Goal: Information Seeking & Learning: Learn about a topic

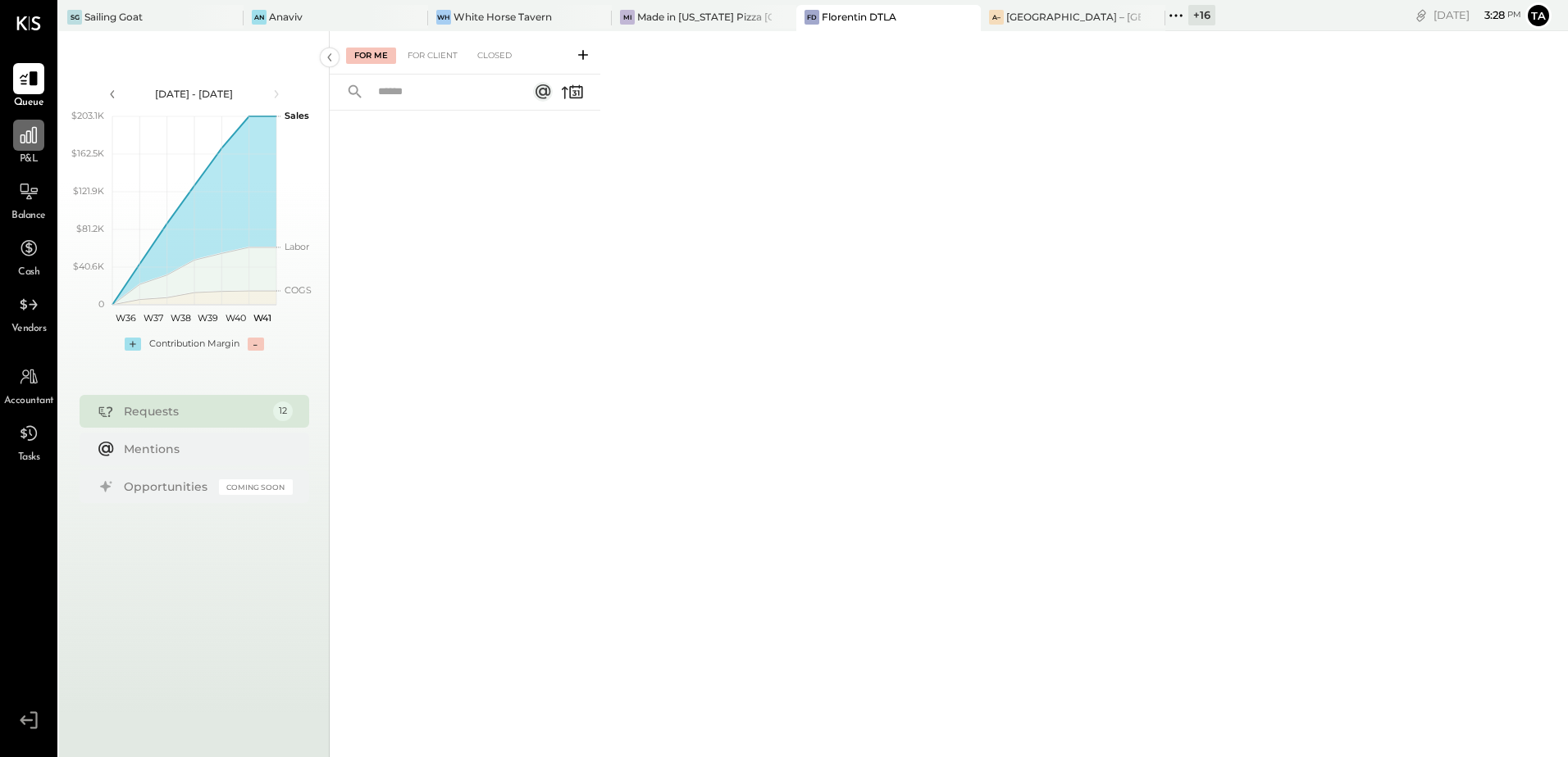
click at [23, 148] on div at bounding box center [29, 135] width 31 height 31
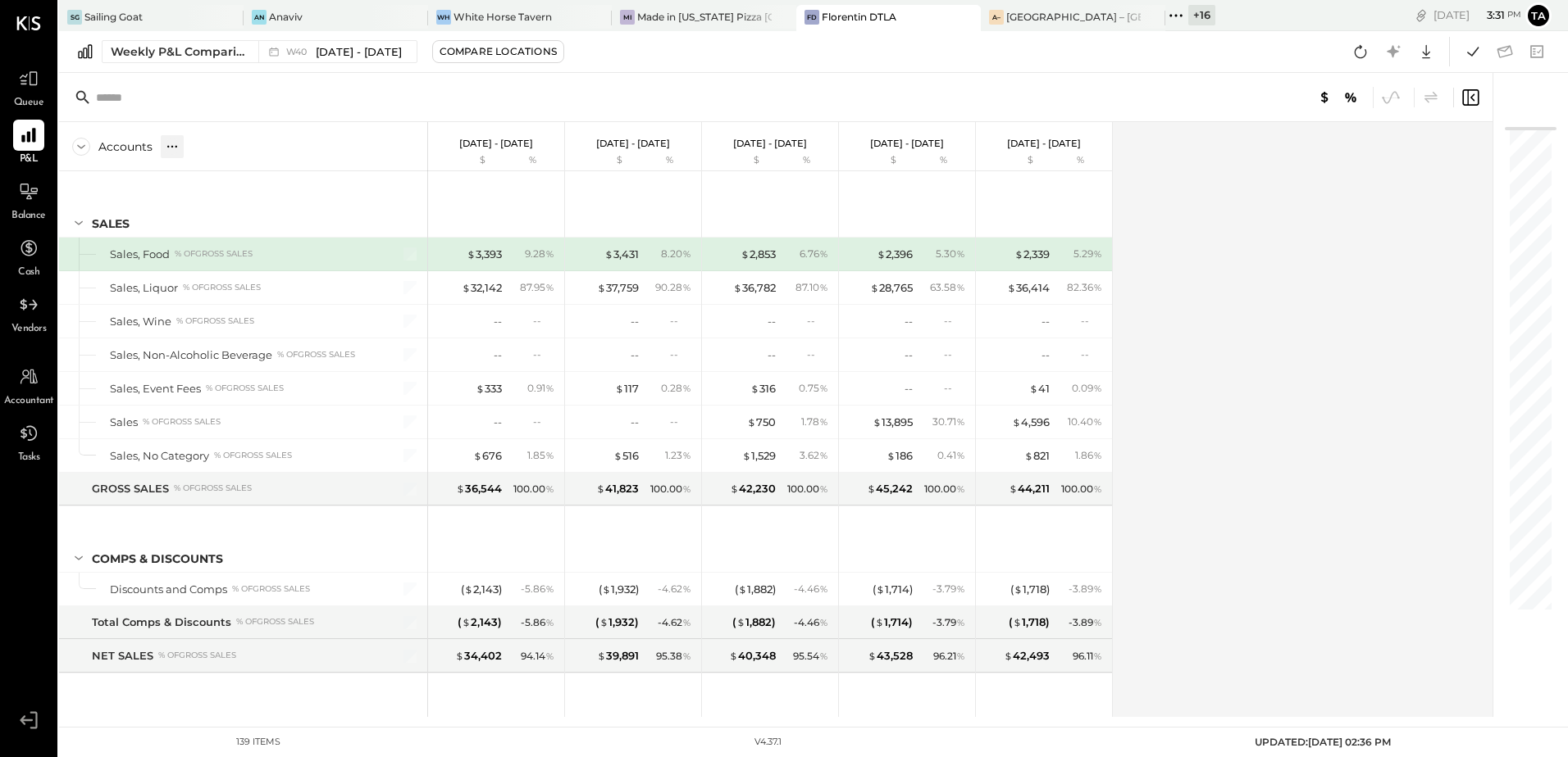
click at [174, 146] on icon at bounding box center [172, 146] width 16 height 16
click at [206, 147] on div "GL" at bounding box center [206, 146] width 16 height 14
click at [1215, 460] on div "Accounts S % GL [DATE] - [DATE] $ % [DATE] - [DATE] $ % [DATE] - [DATE] $ % [DA…" at bounding box center [777, 419] width 1436 height 595
click at [1248, 446] on div "Accounts S % GL [DATE] - [DATE] $ % [DATE] - [DATE] $ % [DATE] - [DATE] $ % [DA…" at bounding box center [777, 419] width 1436 height 595
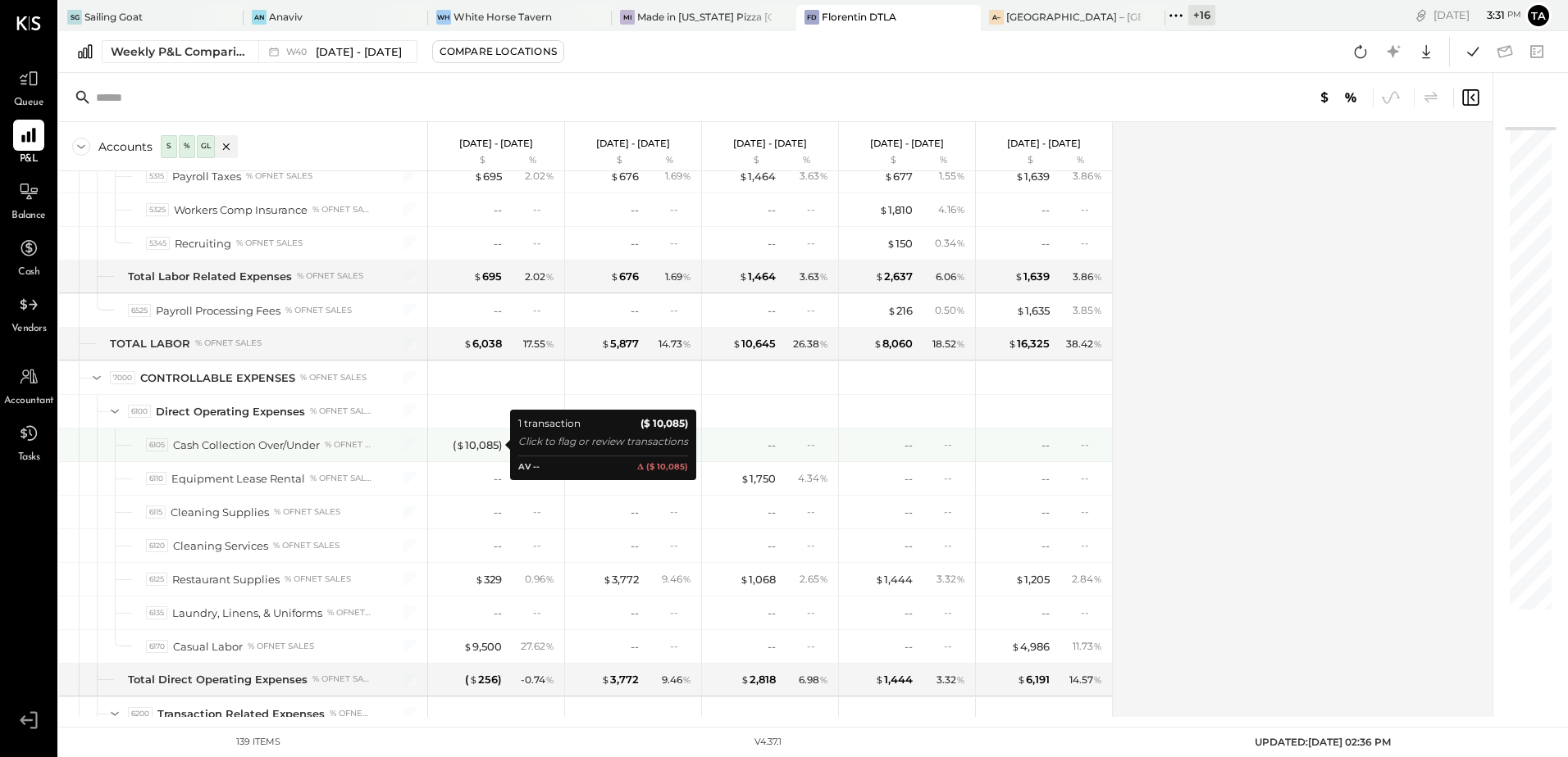
drag, startPoint x: 475, startPoint y: 445, endPoint x: 716, endPoint y: 499, distance: 247.0
click at [475, 445] on div "( $ 10,085 )" at bounding box center [477, 445] width 49 height 15
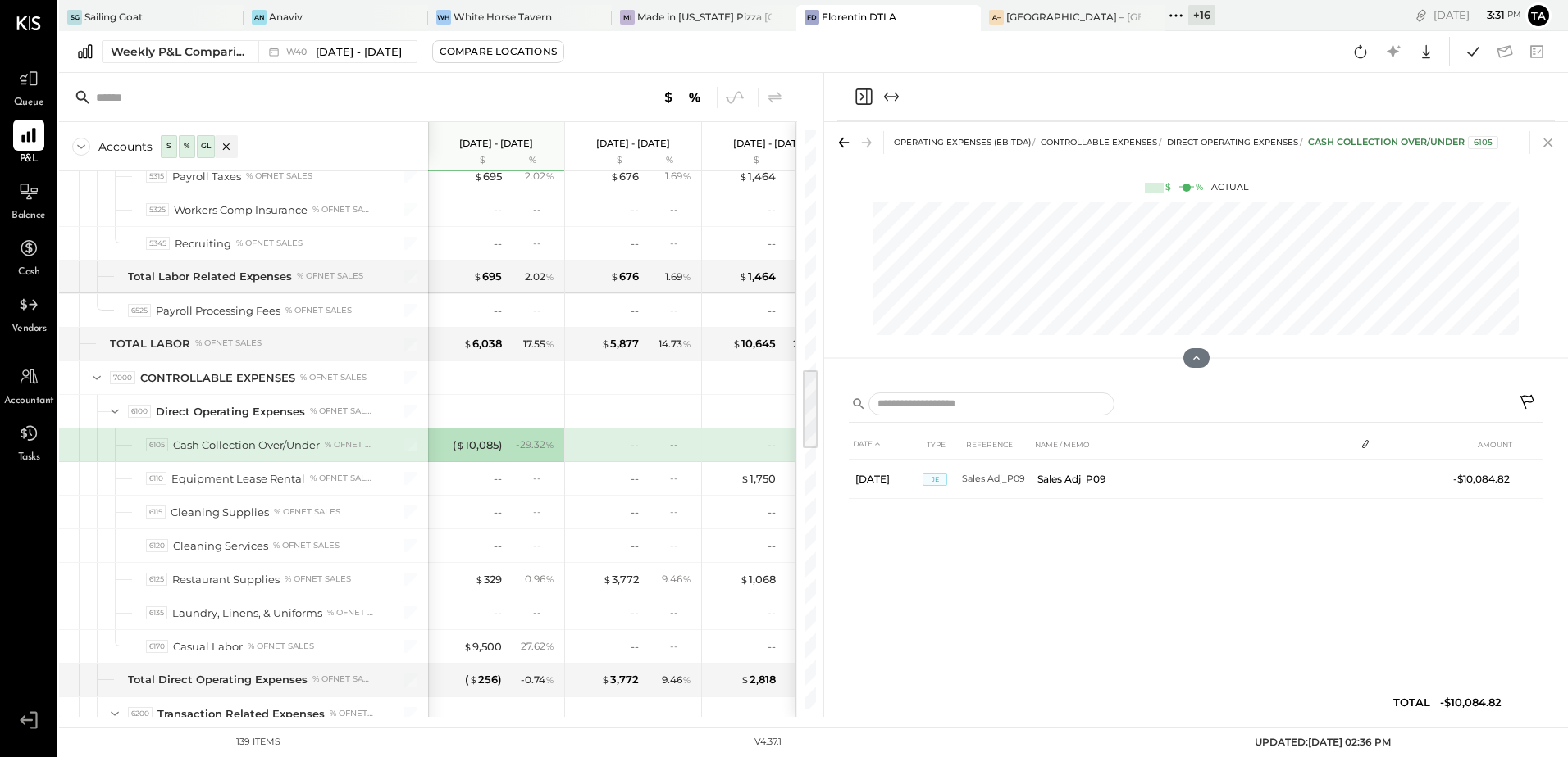
click at [1545, 138] on icon at bounding box center [1548, 142] width 23 height 23
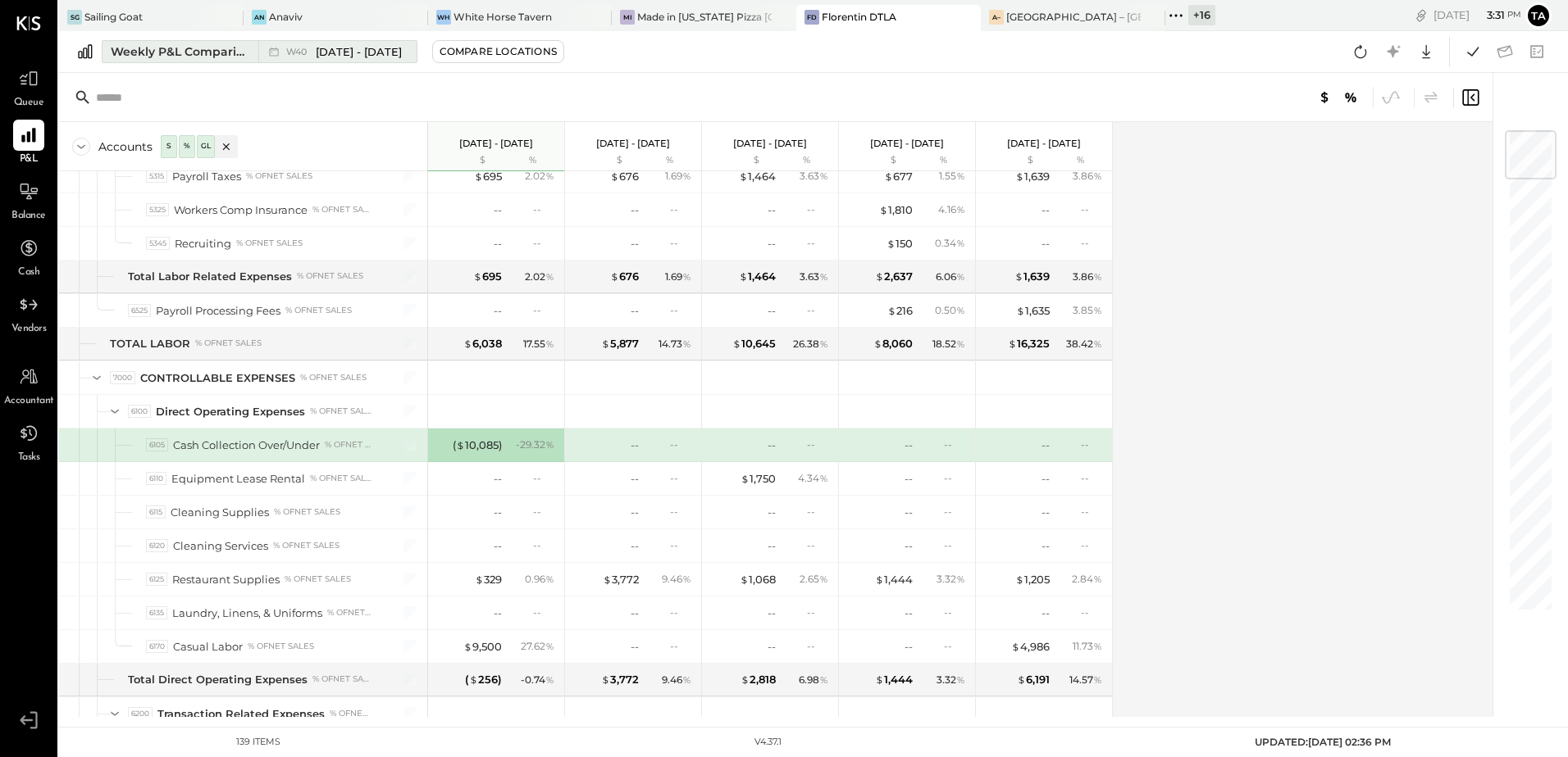
click at [227, 46] on div "Weekly P&L Comparison" at bounding box center [179, 51] width 138 height 16
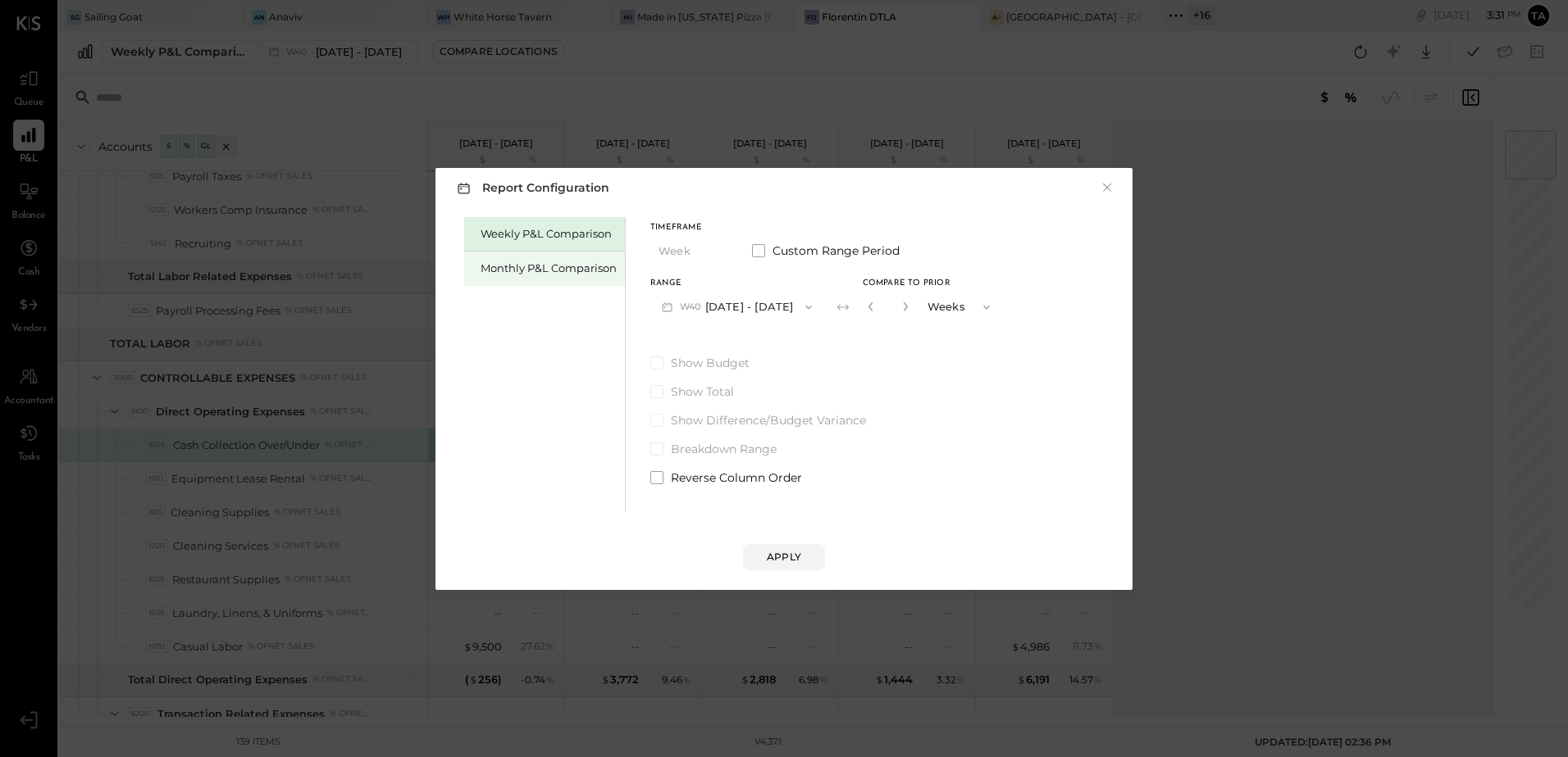
click at [575, 269] on div "Monthly P&L Comparison" at bounding box center [549, 269] width 136 height 15
click at [714, 310] on button "M10 [DATE] - [DATE]" at bounding box center [736, 307] width 170 height 30
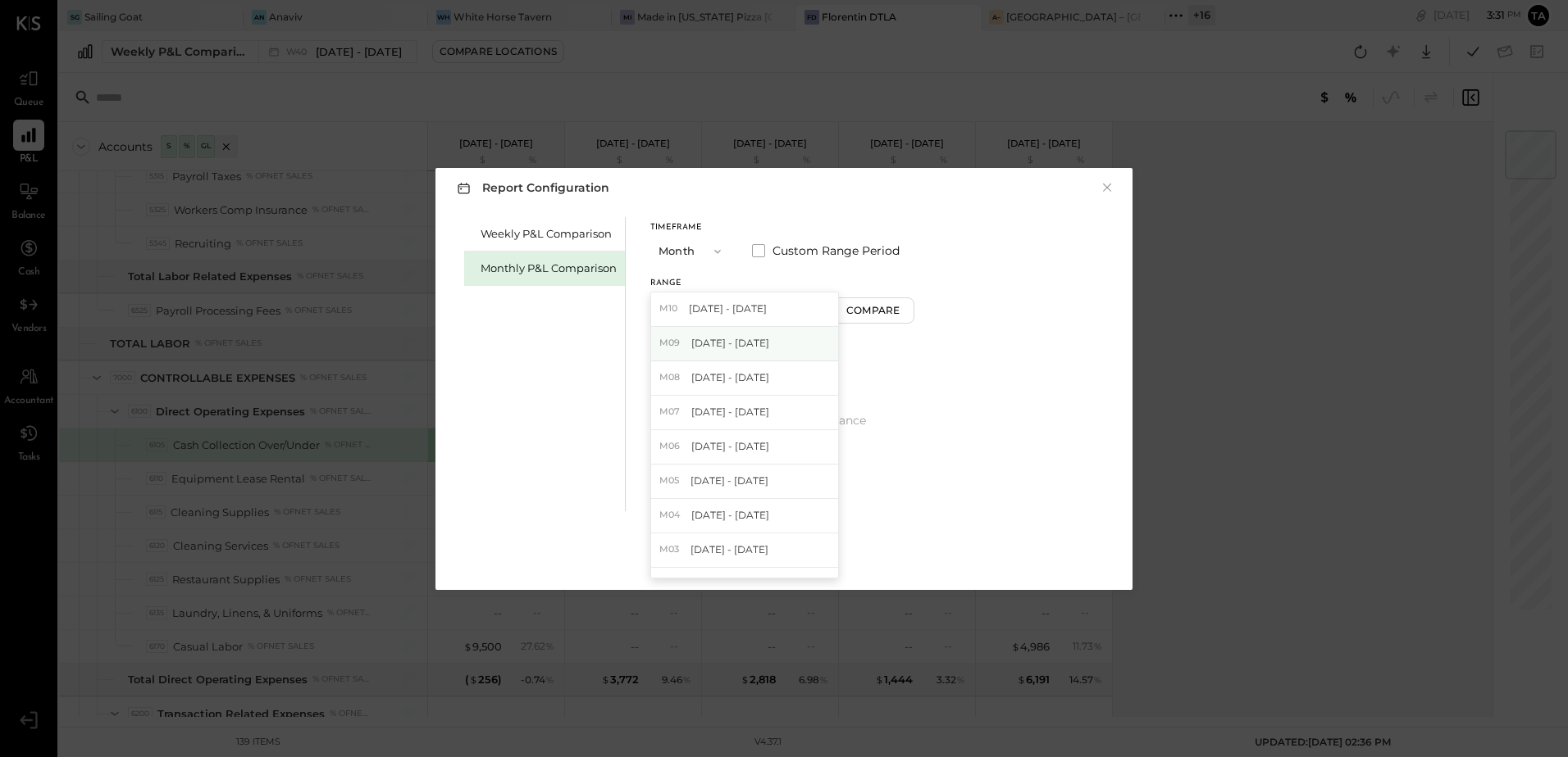
click at [721, 344] on span "[DATE] - [DATE]" at bounding box center [730, 343] width 78 height 14
click at [779, 564] on button "Apply" at bounding box center [784, 557] width 82 height 26
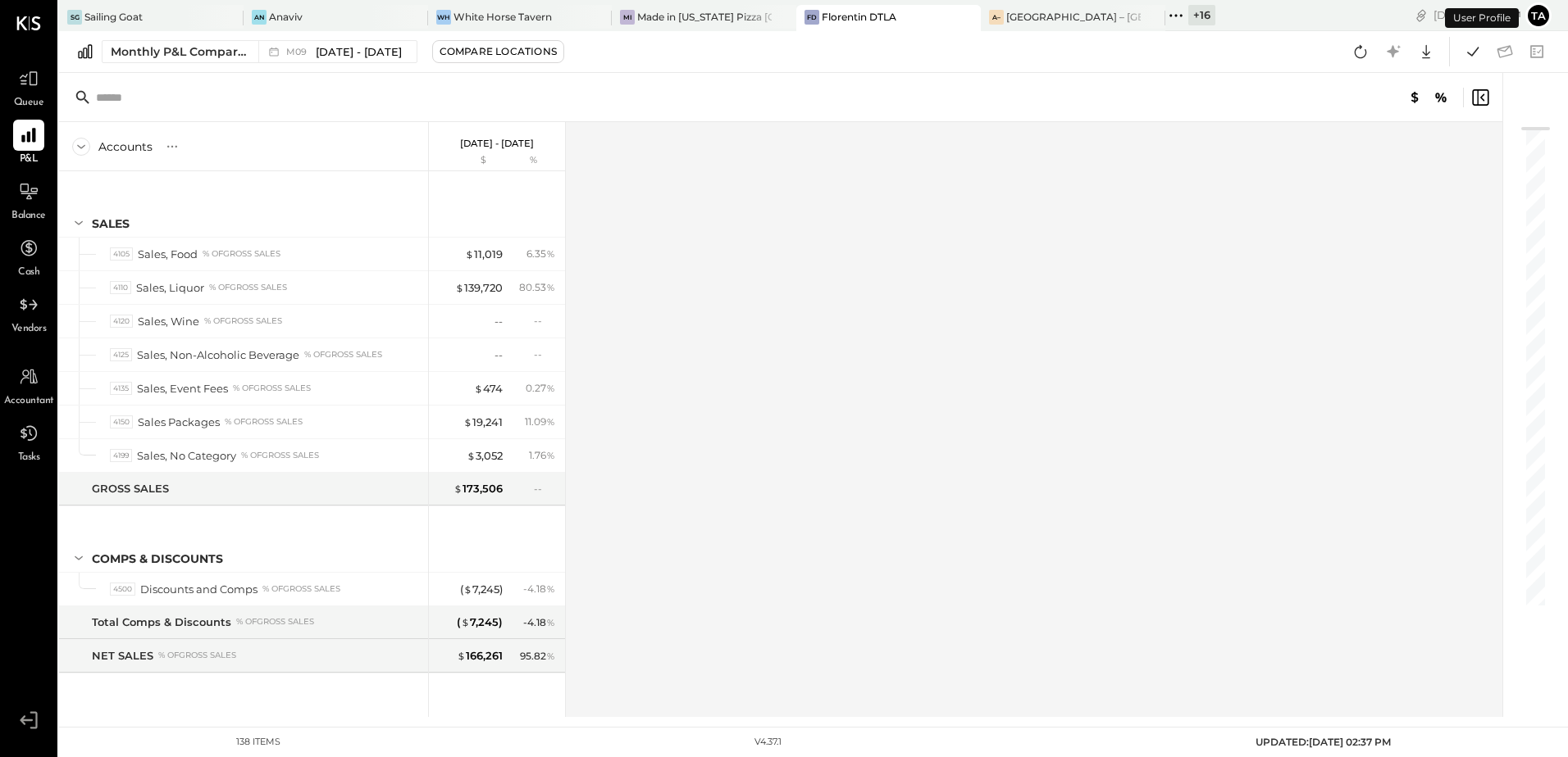
scroll to position [1673, 0]
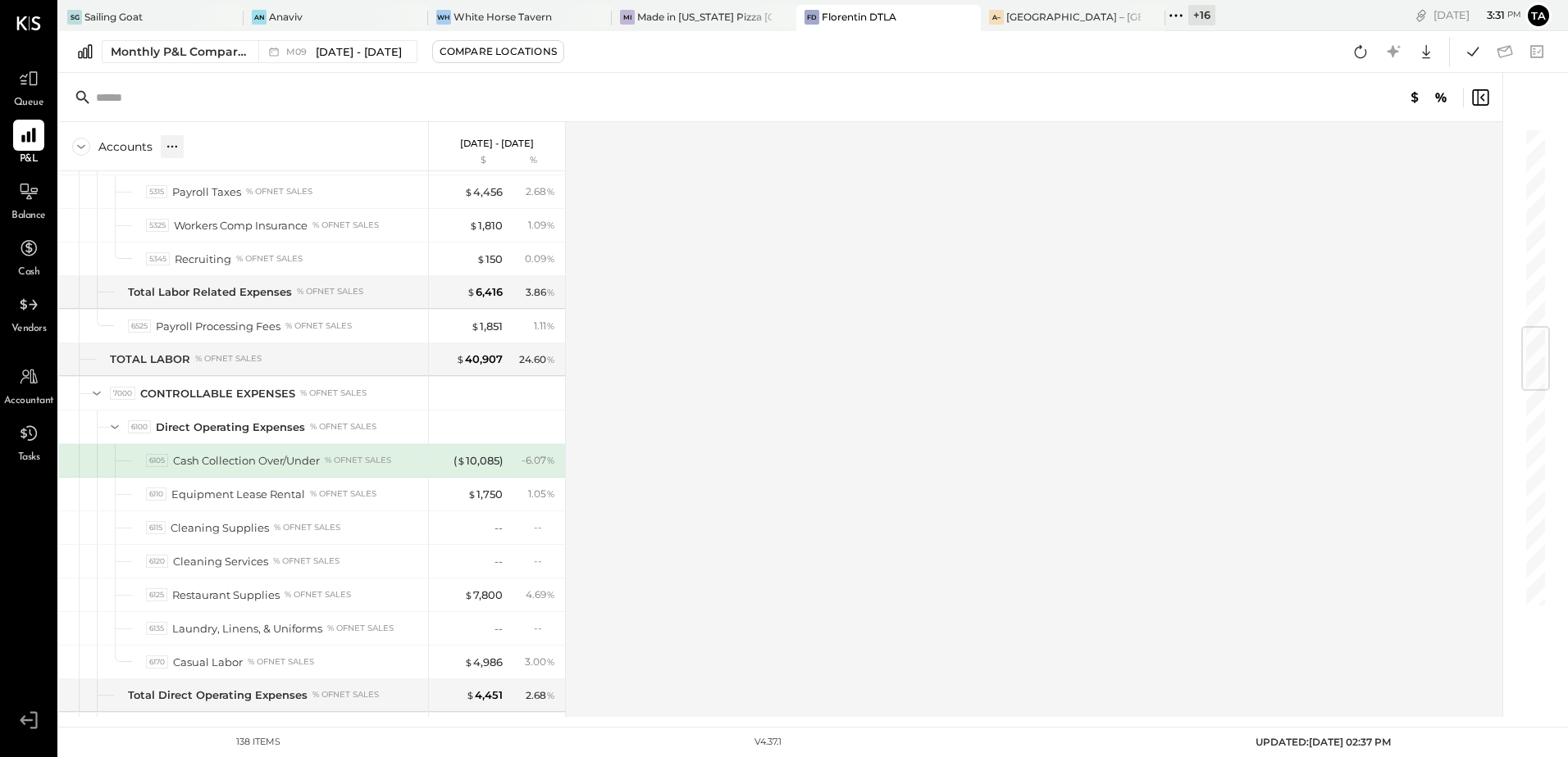
click at [169, 142] on icon at bounding box center [172, 146] width 16 height 16
click at [824, 440] on div "Accounts S % GL [DATE] - [DATE] $ % SALES 4105 Sales, Food % of GROSS SALES 411…" at bounding box center [782, 419] width 1446 height 595
click at [475, 464] on div "( $ 10,085 )" at bounding box center [478, 461] width 49 height 15
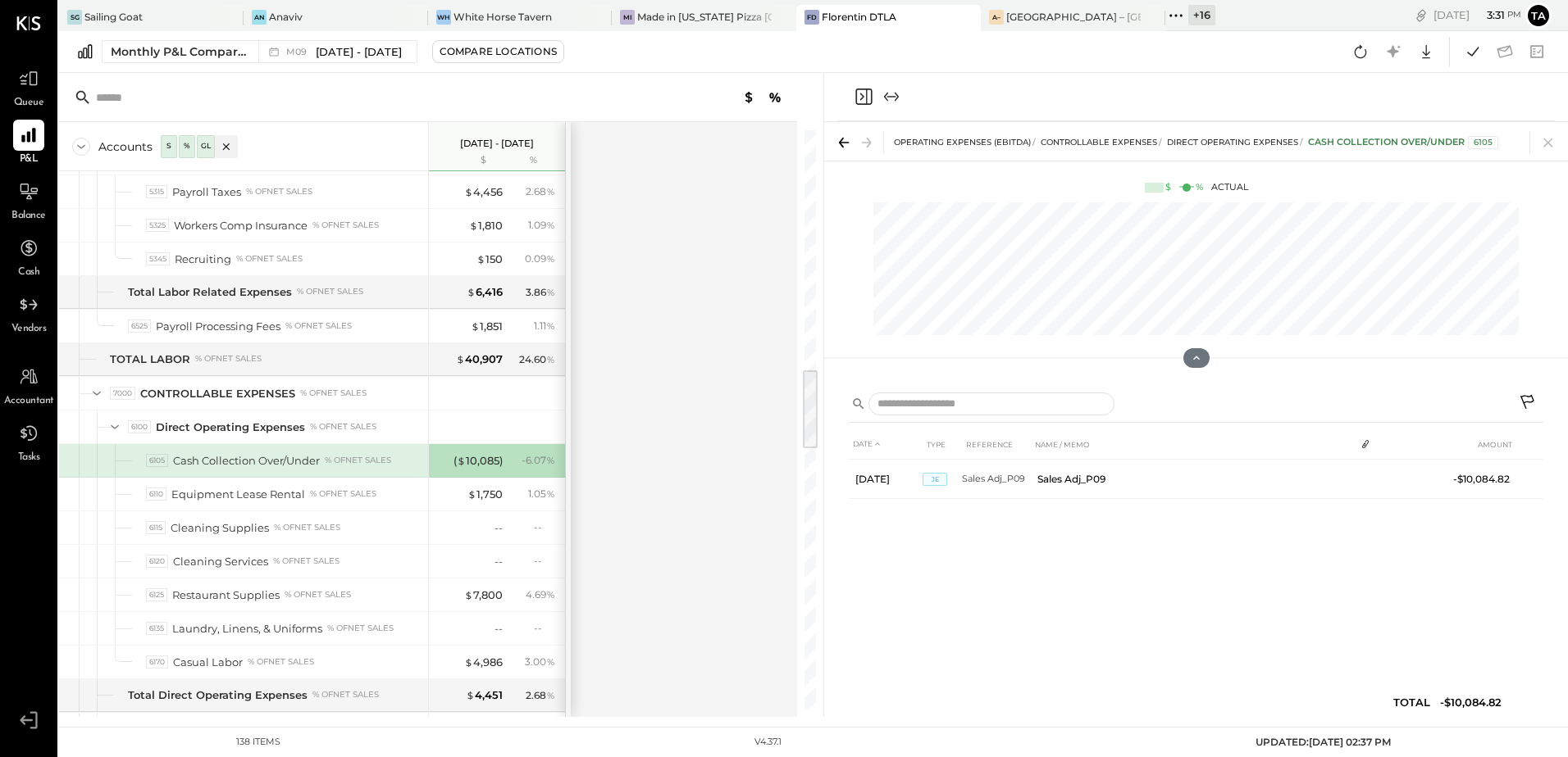
click at [1526, 404] on icon at bounding box center [1528, 403] width 19 height 19
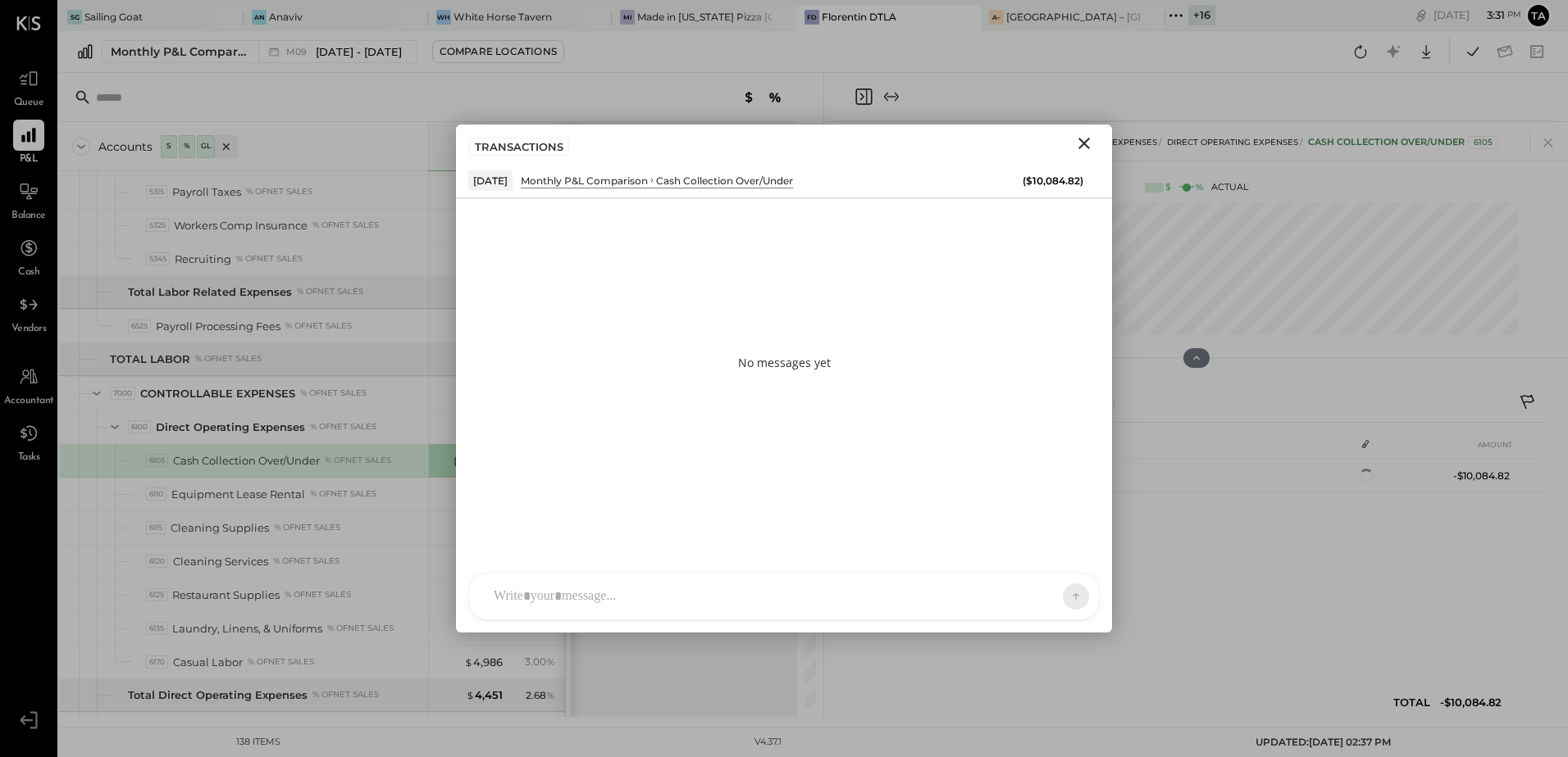
click at [654, 592] on div at bounding box center [769, 596] width 568 height 36
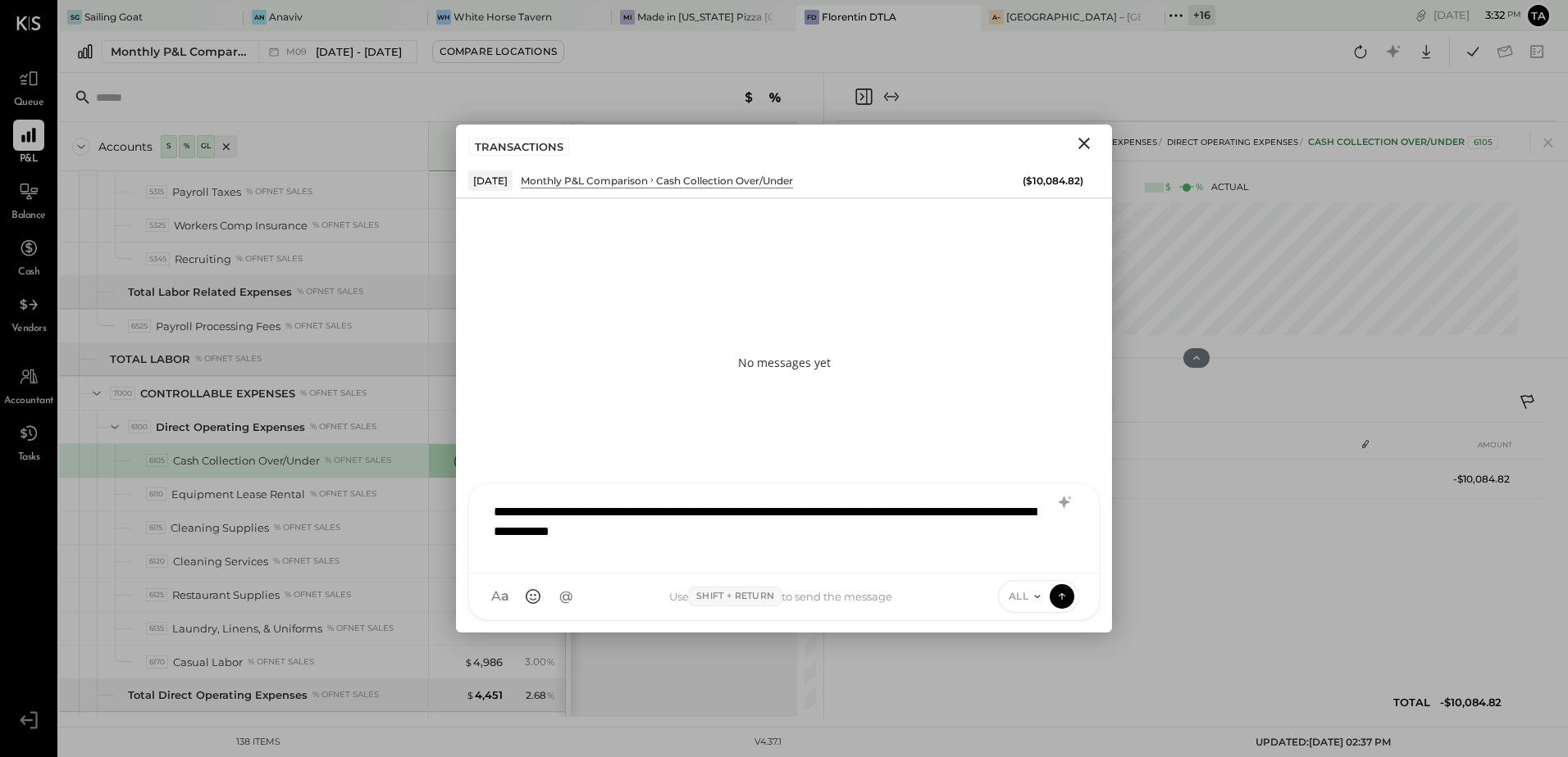
click at [982, 512] on div "**********" at bounding box center [784, 527] width 597 height 66
click at [881, 537] on div "**********" at bounding box center [784, 527] width 597 height 66
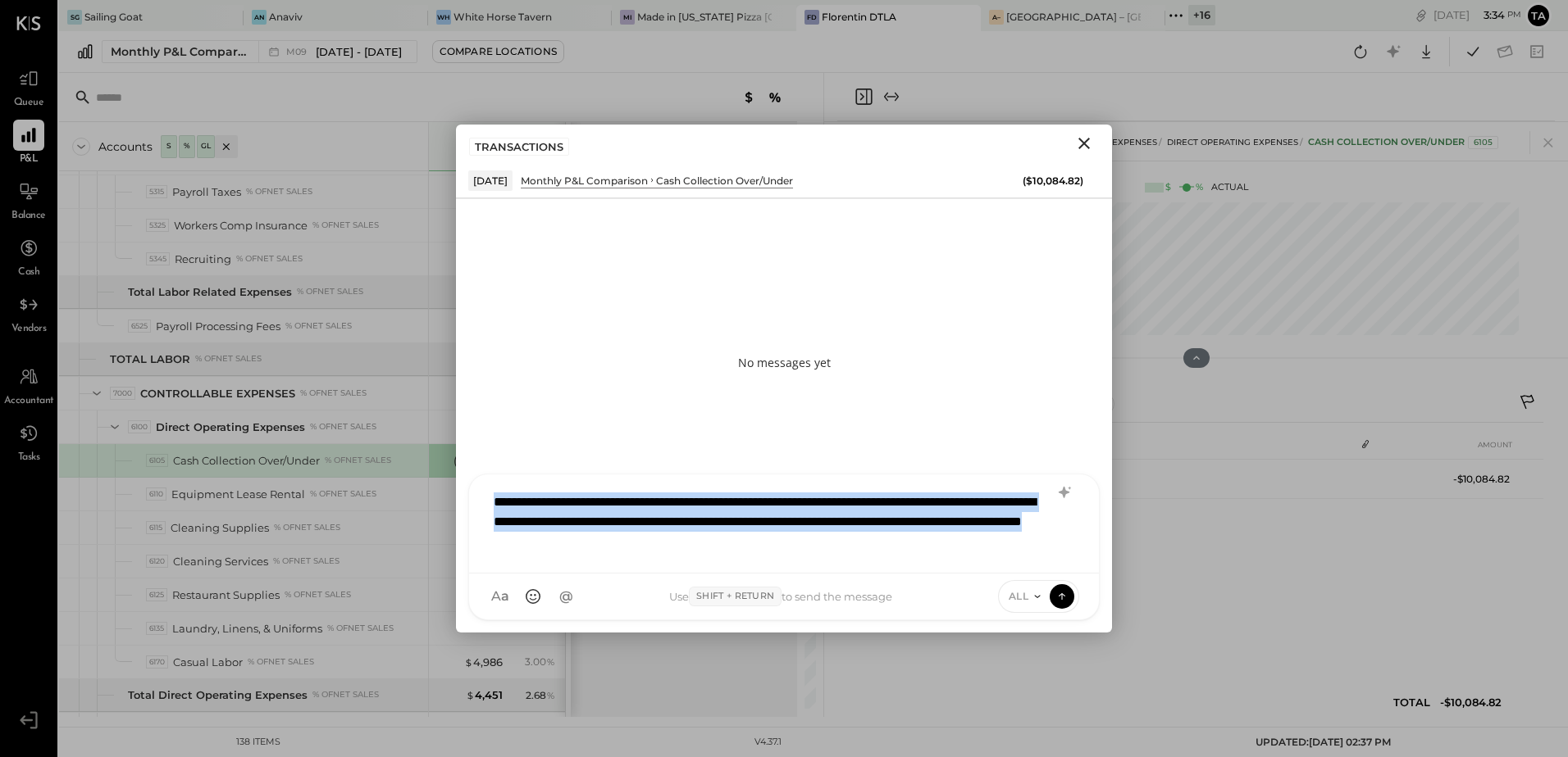
click at [756, 538] on div "**********" at bounding box center [784, 522] width 597 height 76
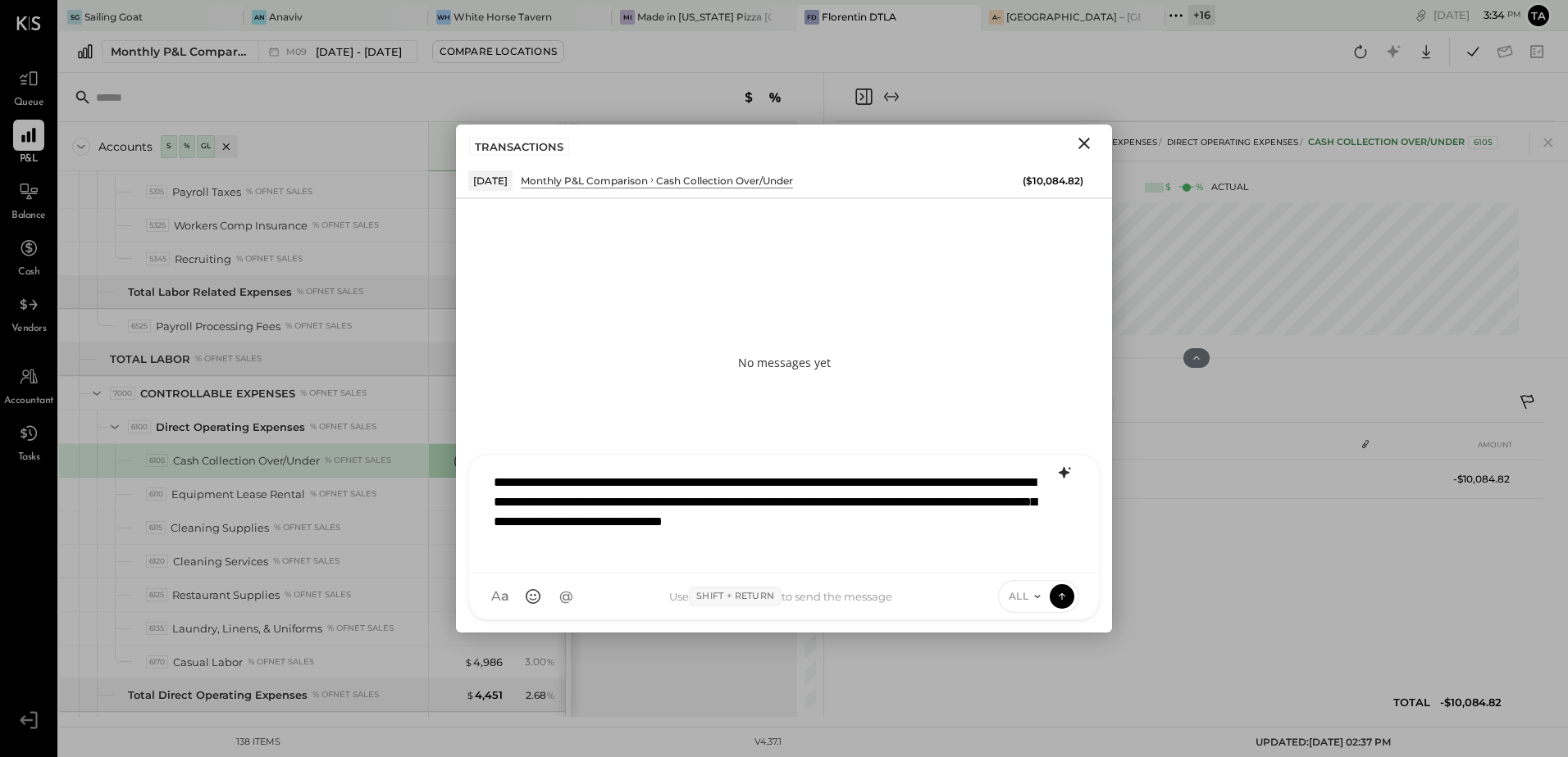
click at [1061, 467] on icon at bounding box center [1064, 472] width 19 height 19
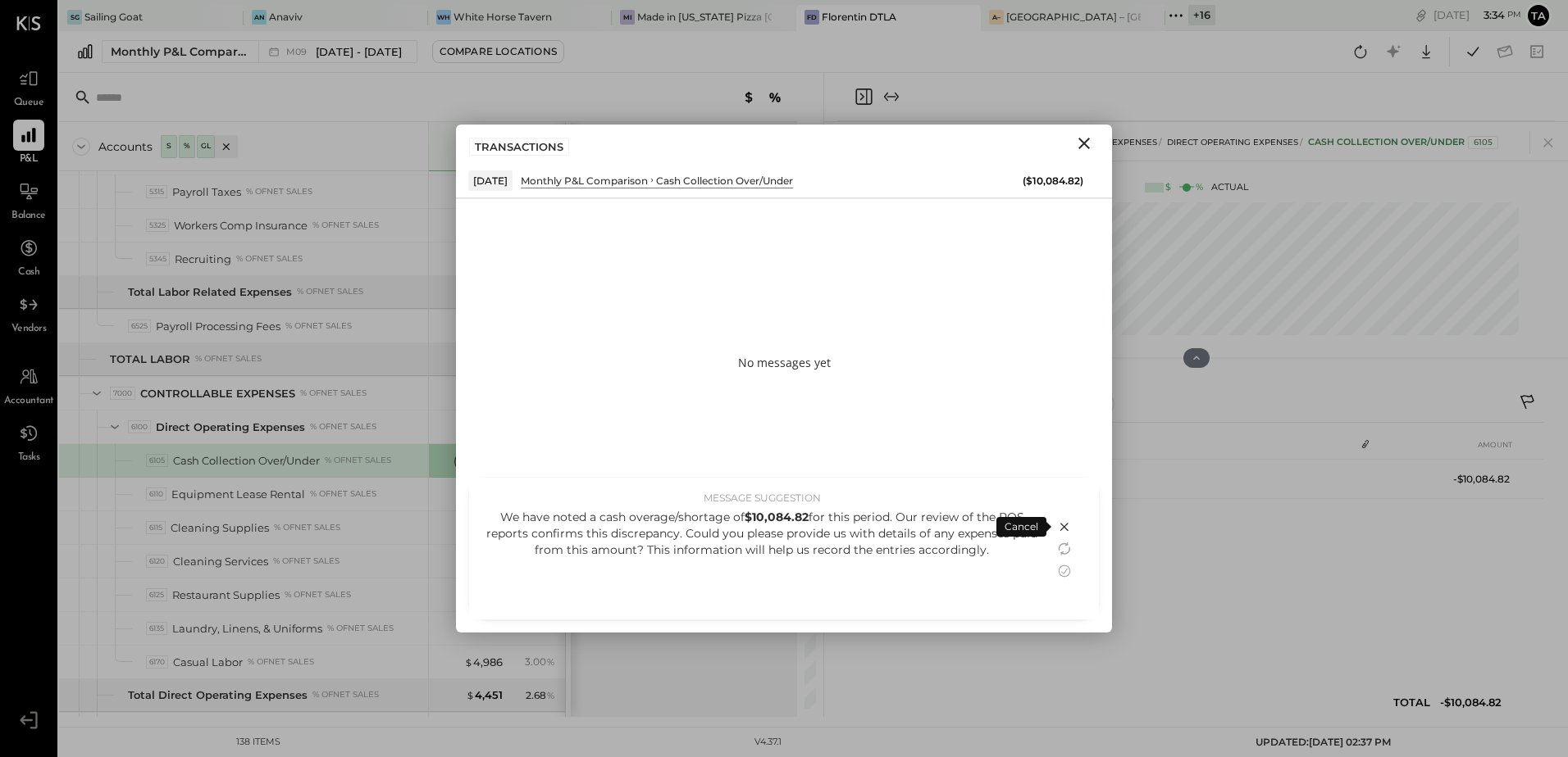
click at [1068, 568] on icon at bounding box center [1064, 571] width 19 height 19
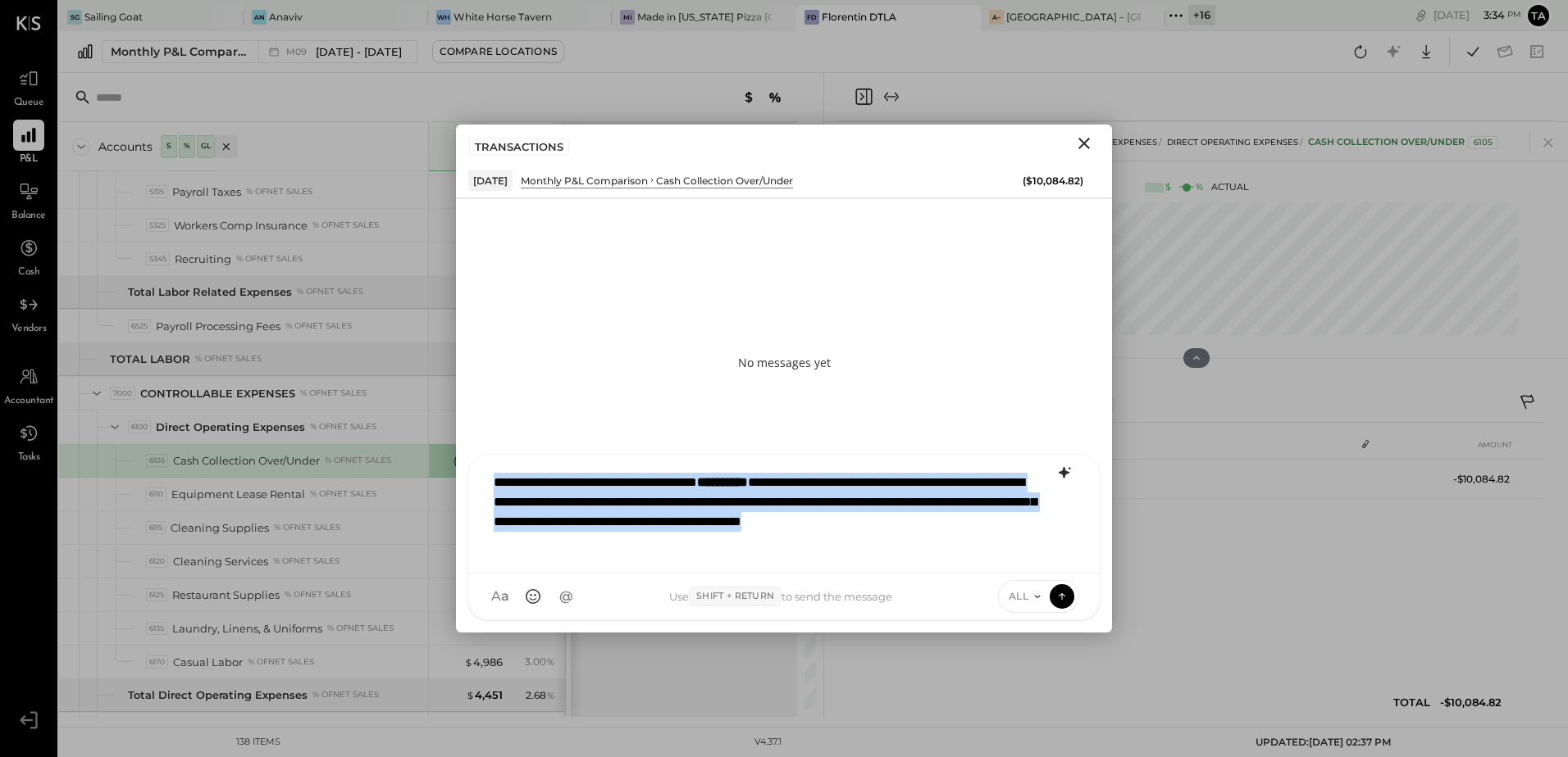
click at [726, 544] on div "**********" at bounding box center [784, 512] width 597 height 95
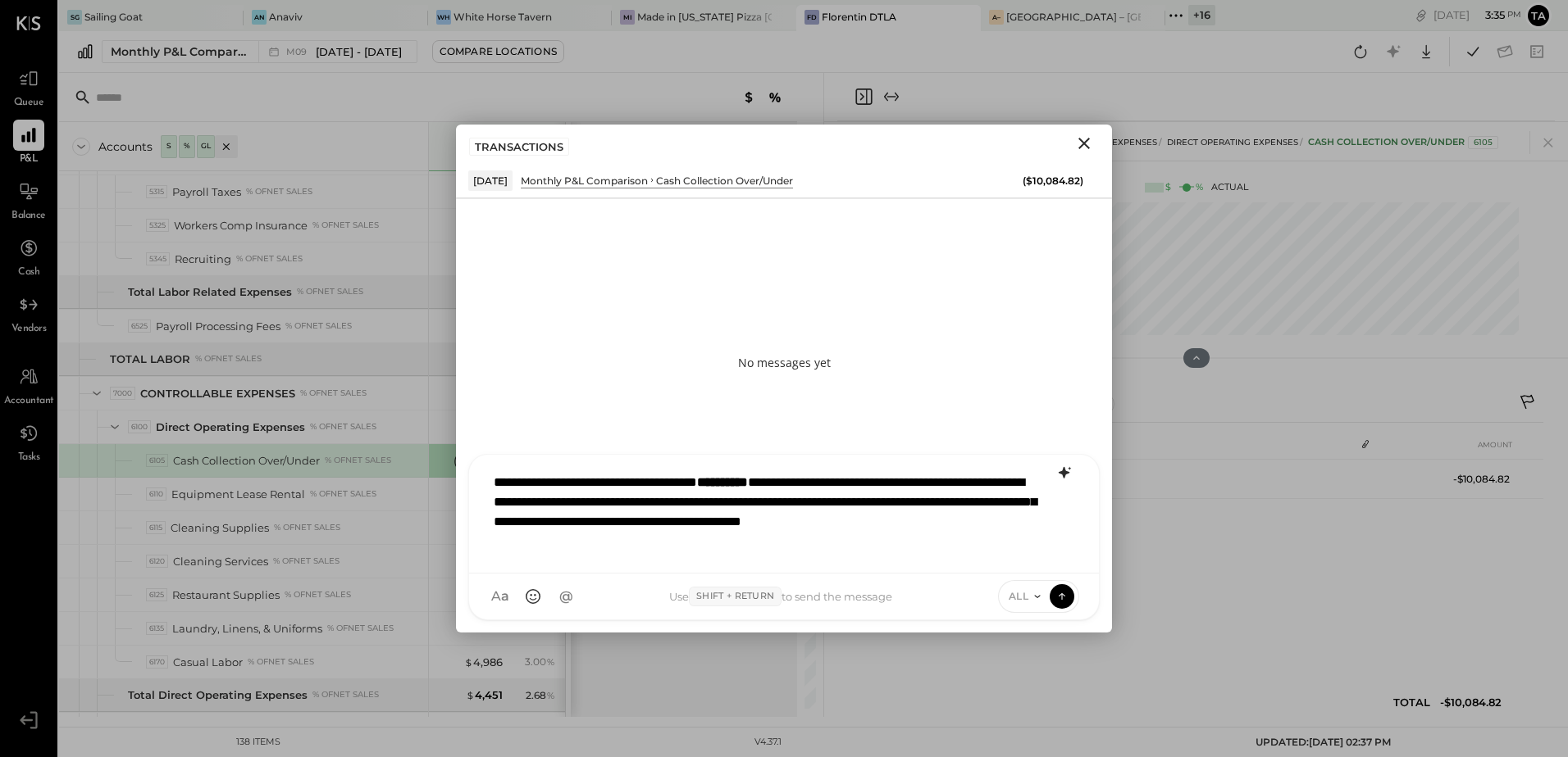
drag, startPoint x: 1063, startPoint y: 598, endPoint x: 935, endPoint y: 751, distance: 199.5
click at [1063, 598] on icon at bounding box center [1062, 596] width 15 height 16
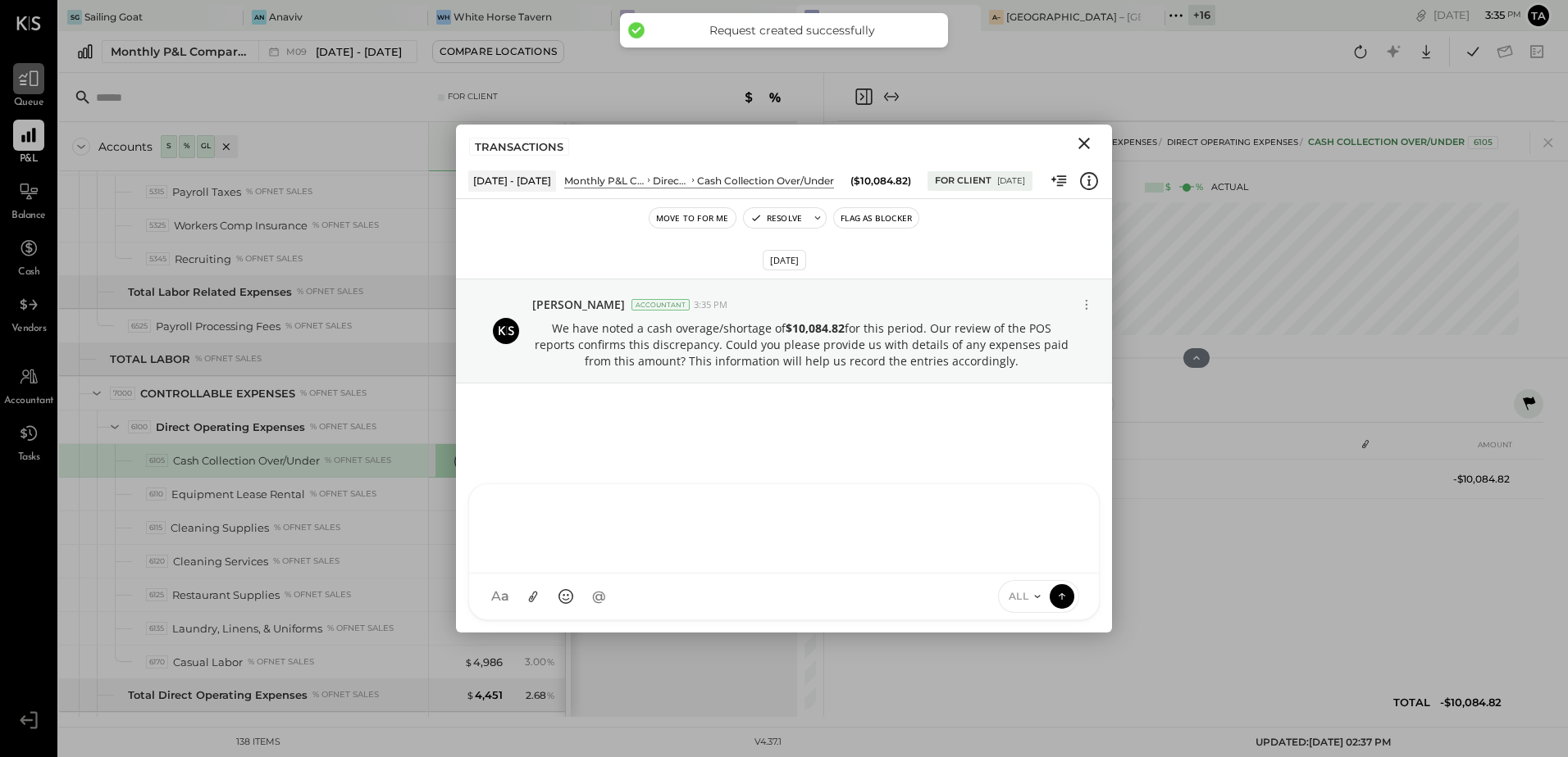
click at [35, 72] on icon at bounding box center [28, 78] width 21 height 21
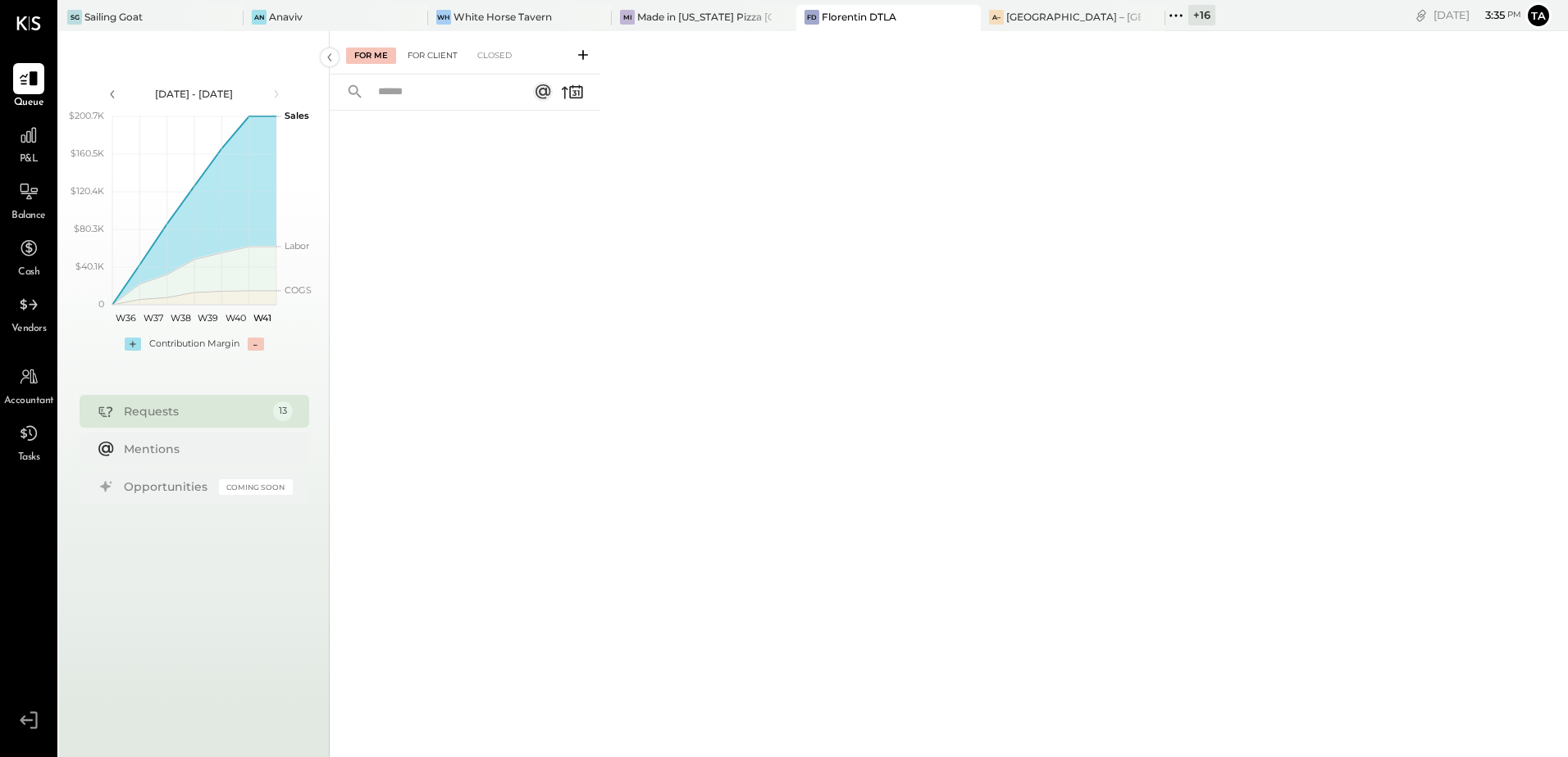
click at [426, 55] on div "For Client" at bounding box center [432, 55] width 67 height 16
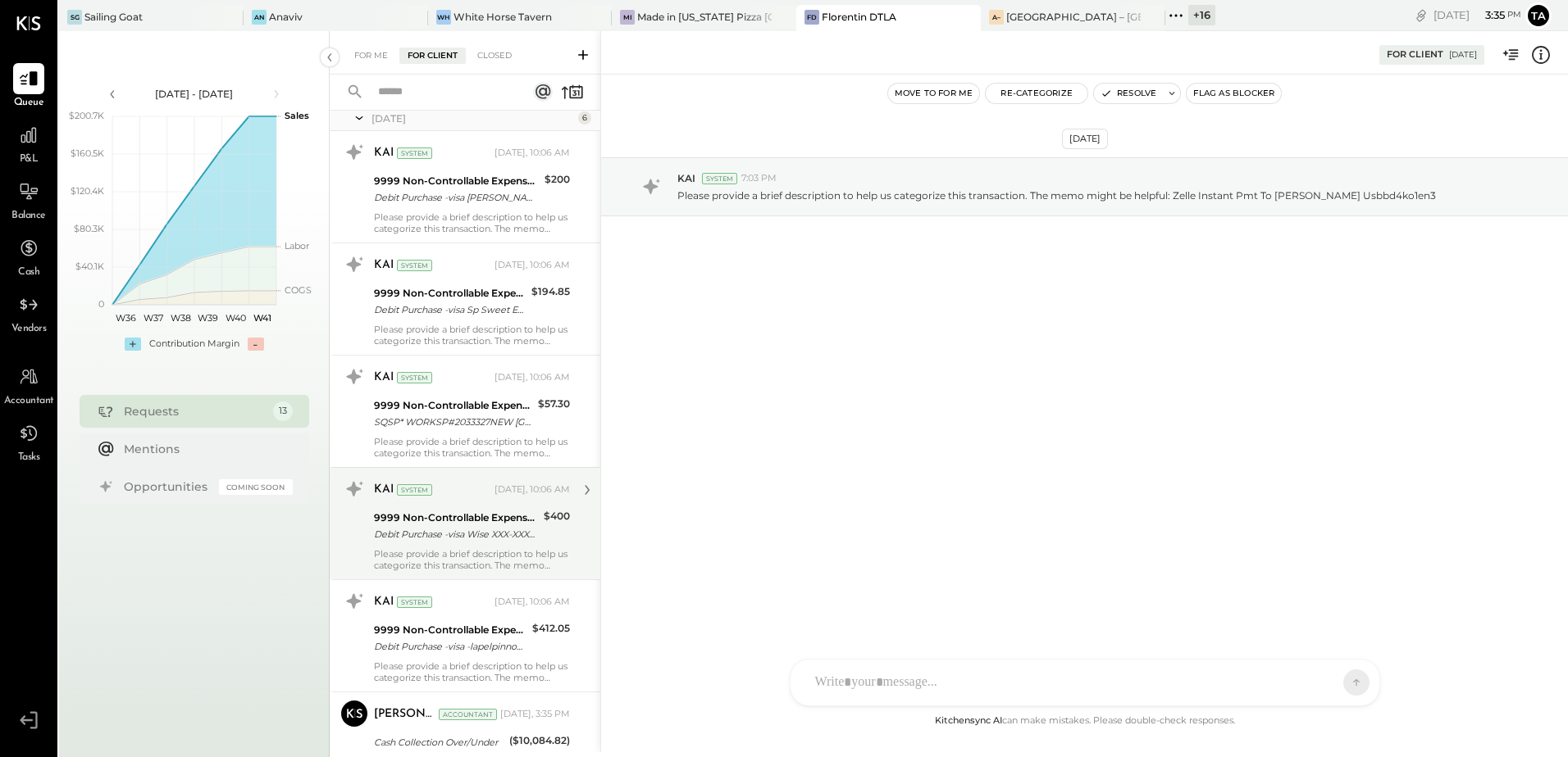
scroll to position [942, 0]
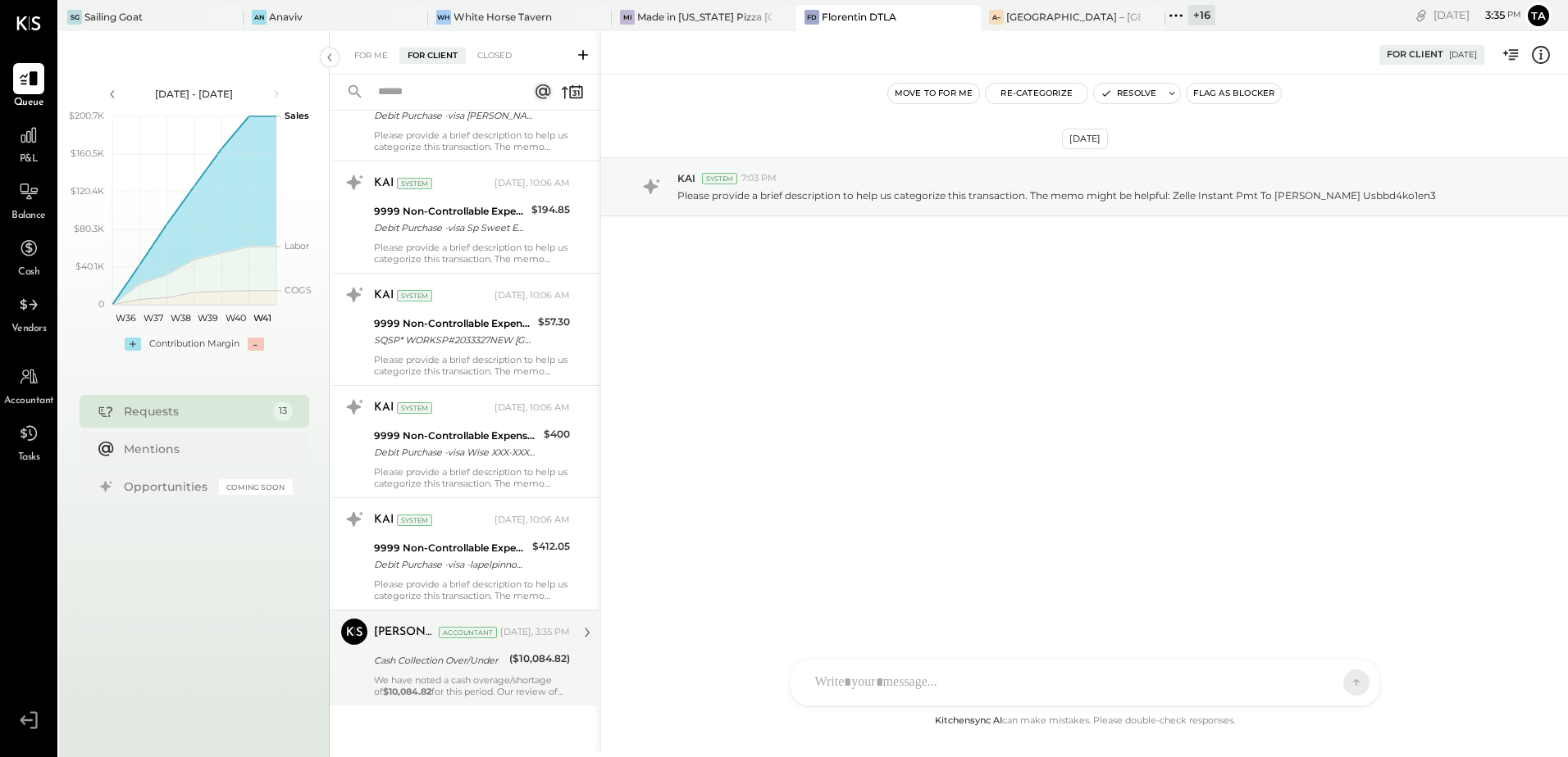
click at [422, 687] on strong "$10,084.82" at bounding box center [407, 692] width 48 height 12
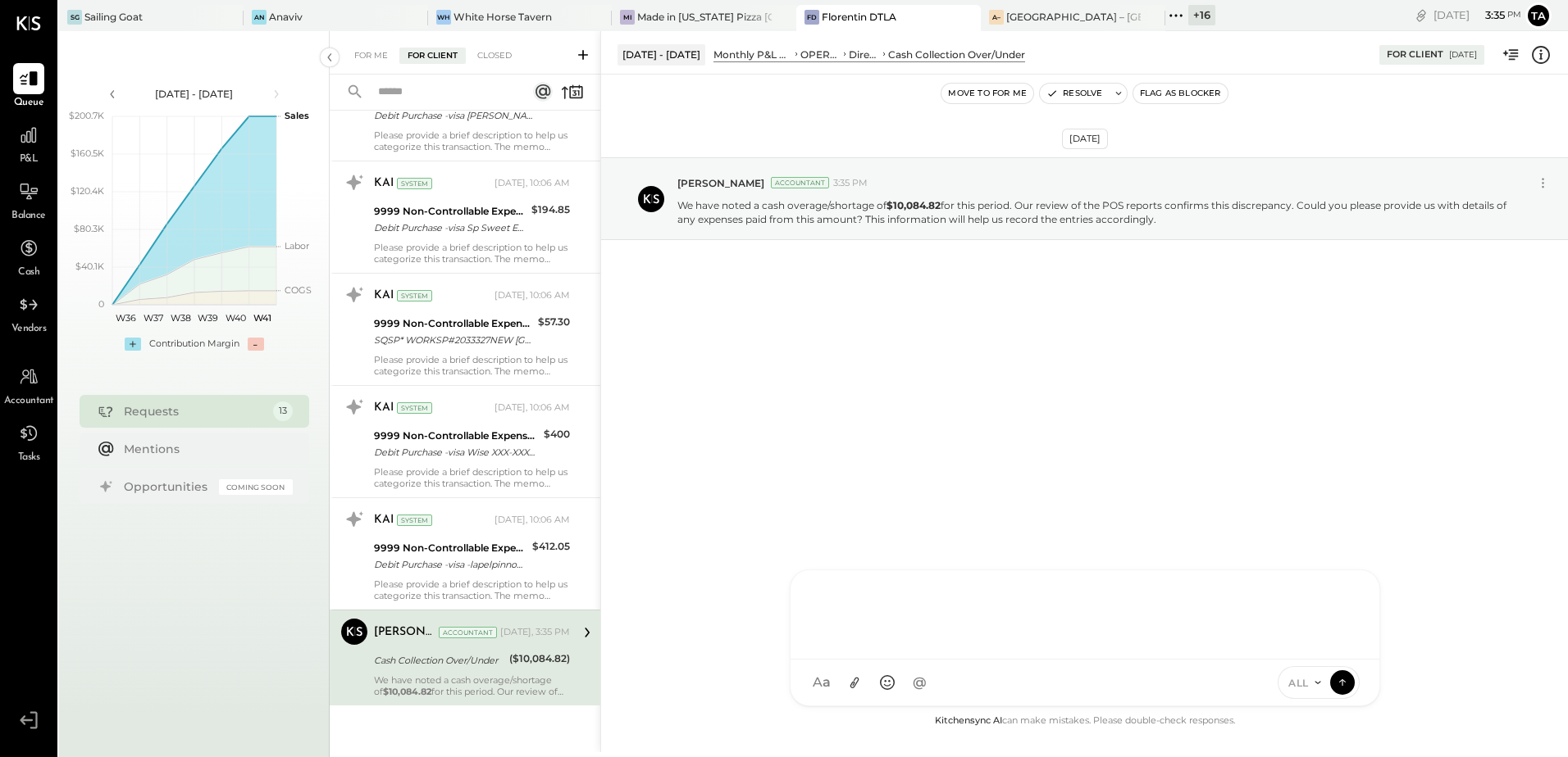
click at [918, 684] on div "TM [PERSON_NAME] B [PERSON_NAME] SN [PERSON_NAME] AR [PERSON_NAME] AP [PERSON_N…" at bounding box center [1084, 637] width 591 height 137
click at [1341, 588] on icon at bounding box center [1343, 589] width 11 height 12
click at [1345, 661] on icon at bounding box center [1345, 657] width 19 height 19
click at [855, 685] on icon at bounding box center [854, 684] width 9 height 12
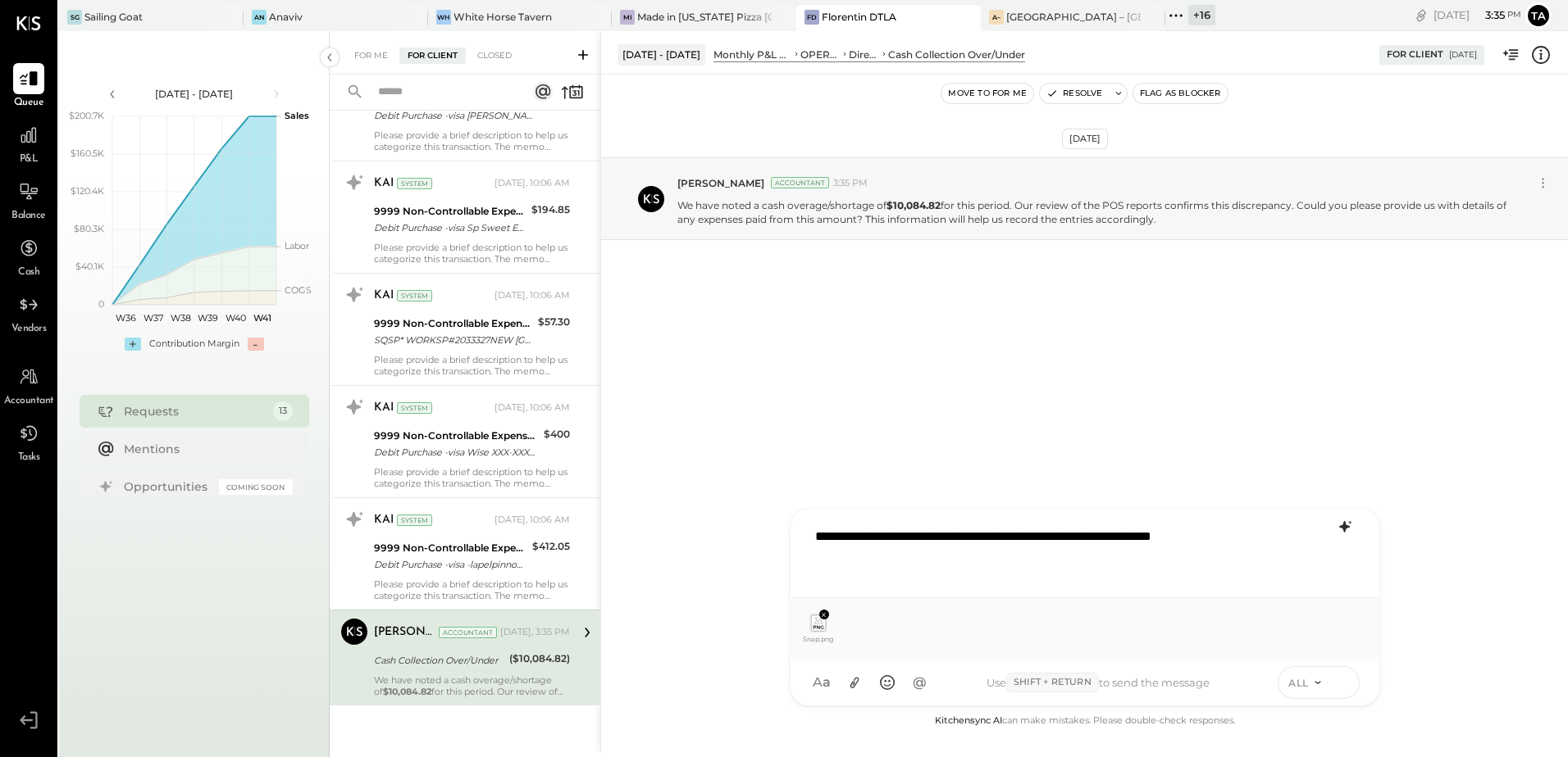
click at [1343, 687] on icon at bounding box center [1343, 681] width 15 height 16
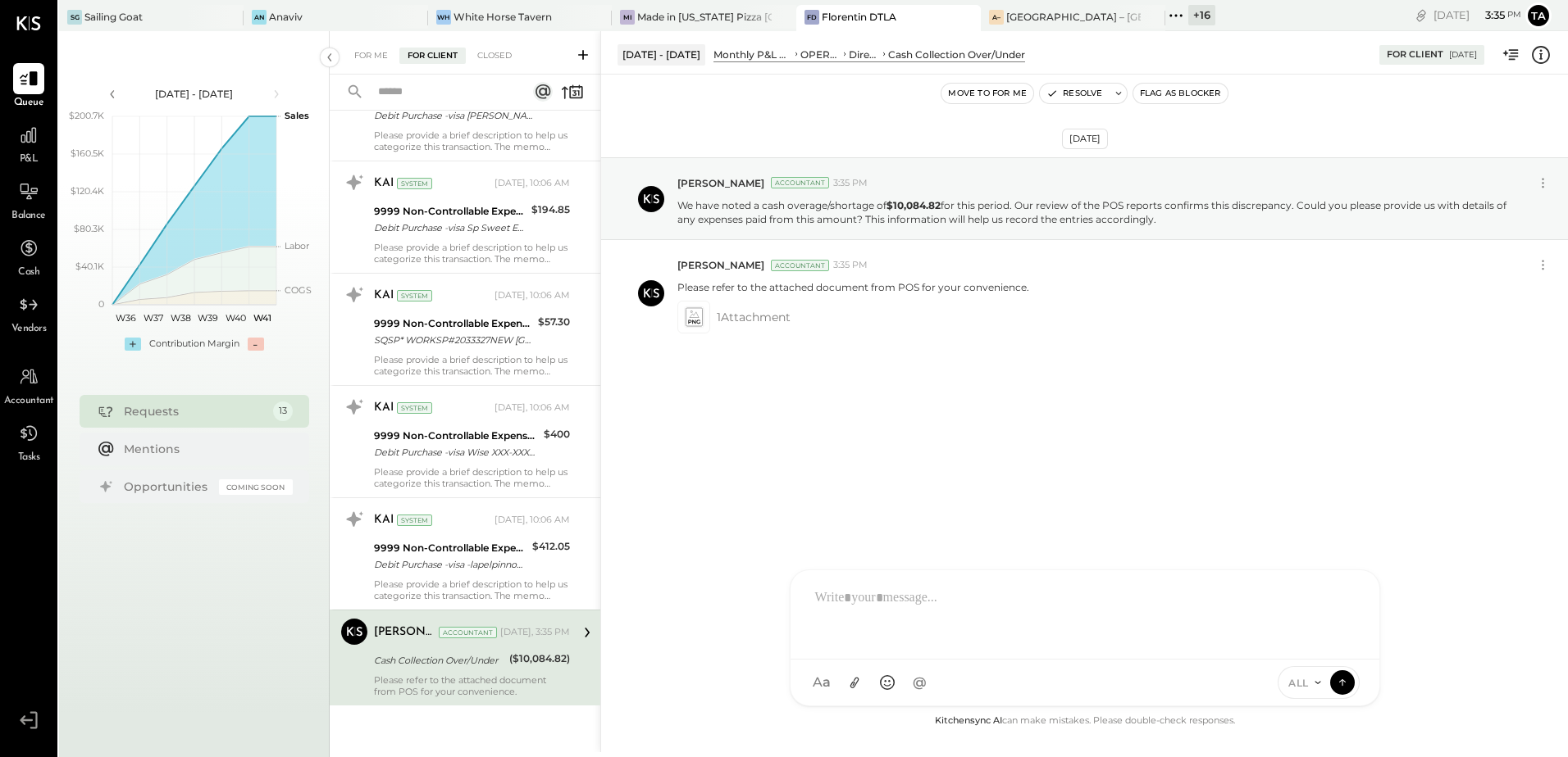
click at [858, 483] on div "[DATE] [PERSON_NAME] Accountant 3:35 PM We have noted a cash overage/shortage o…" at bounding box center [1084, 393] width 967 height 637
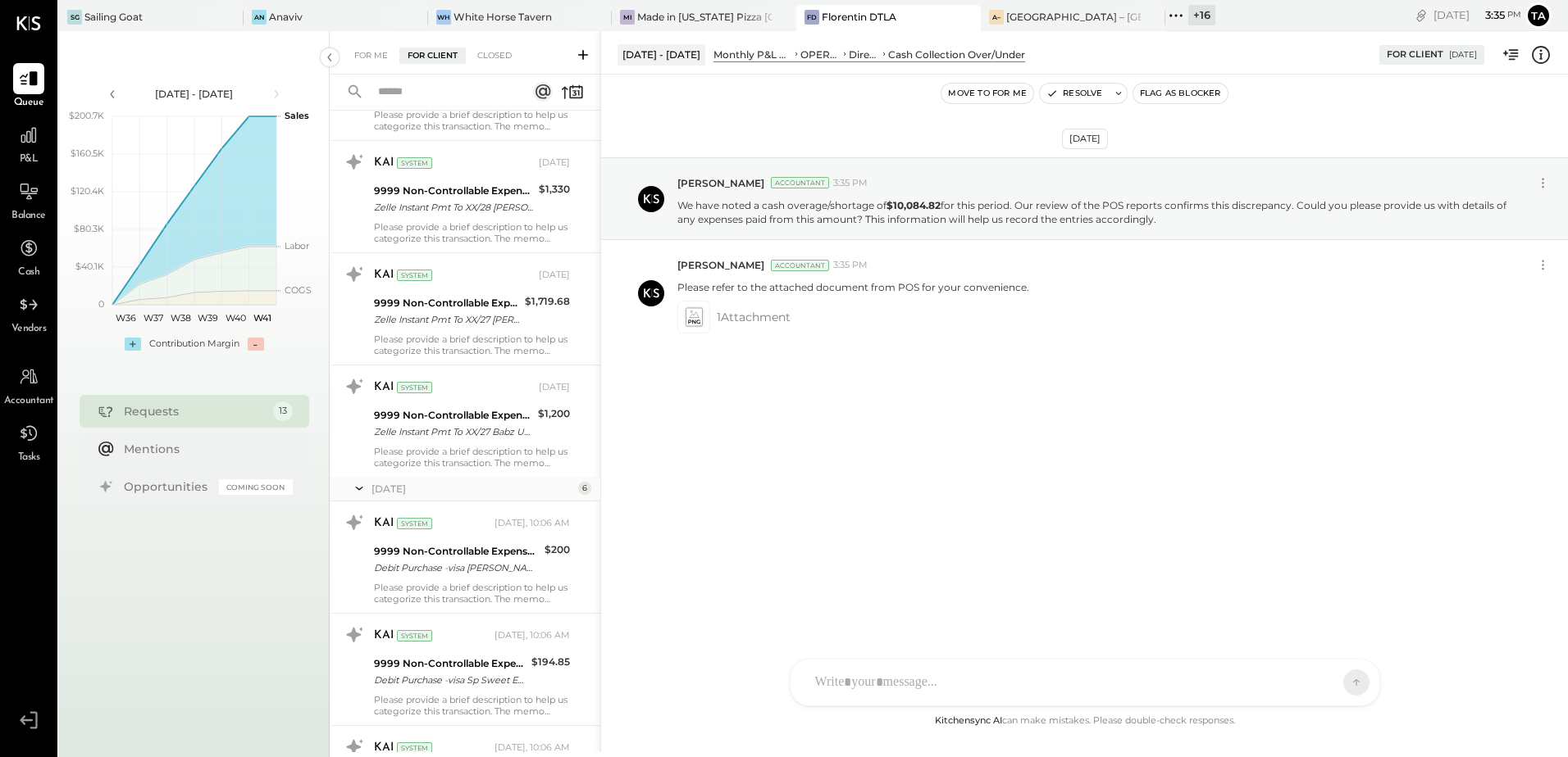
scroll to position [287, 0]
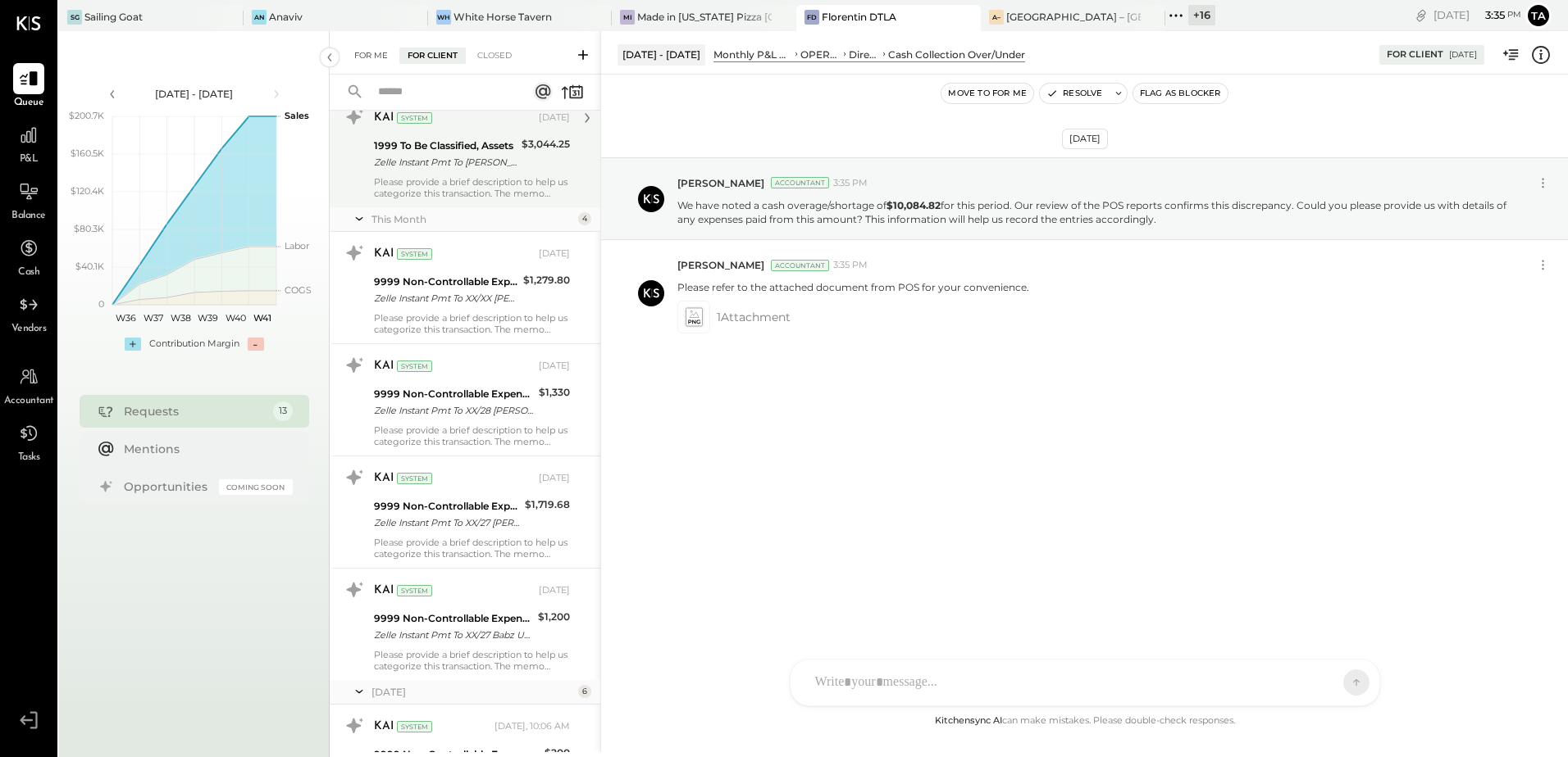
click at [367, 58] on div "For Me" at bounding box center [371, 55] width 50 height 16
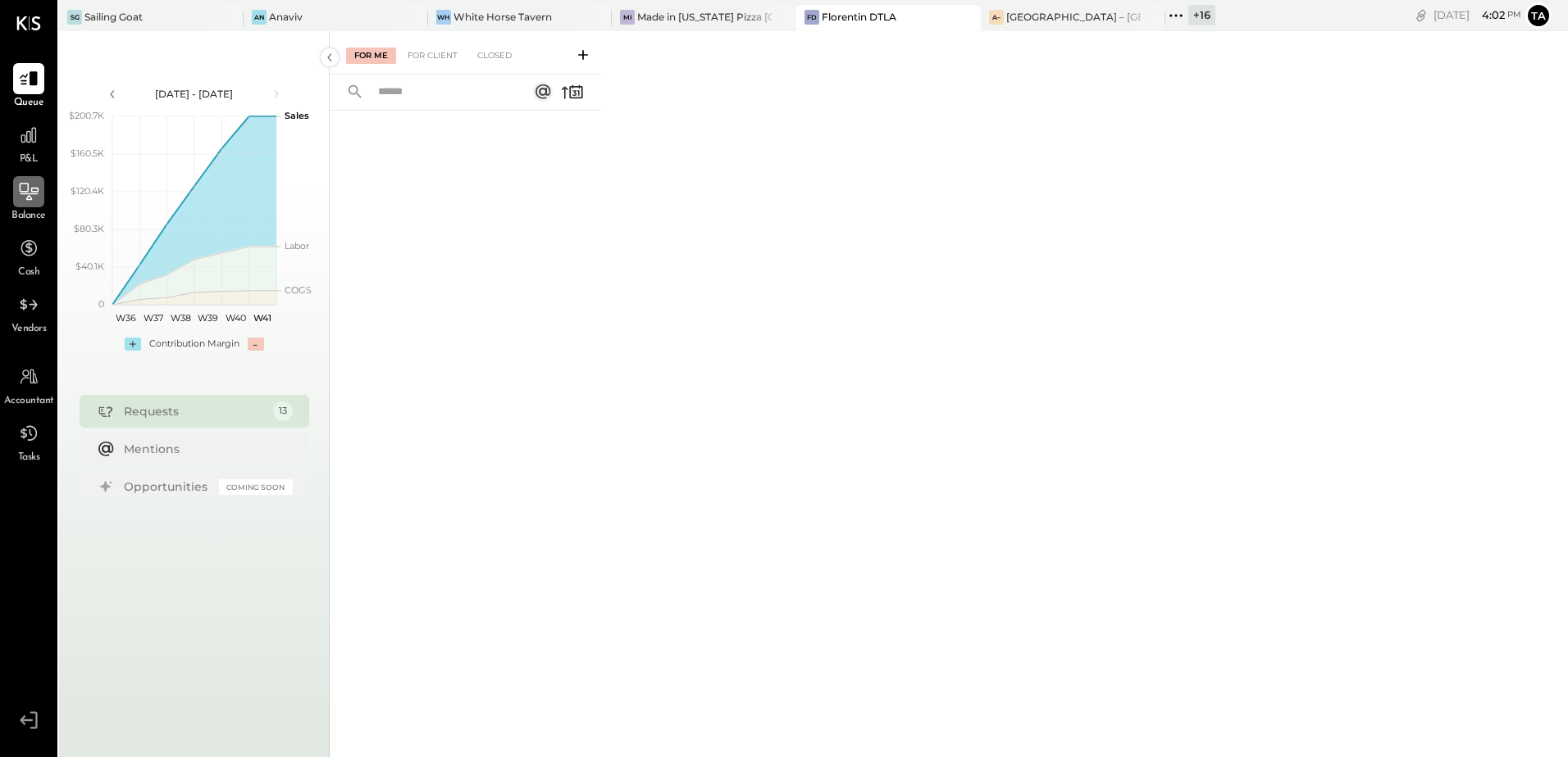
click at [28, 204] on div at bounding box center [29, 191] width 31 height 31
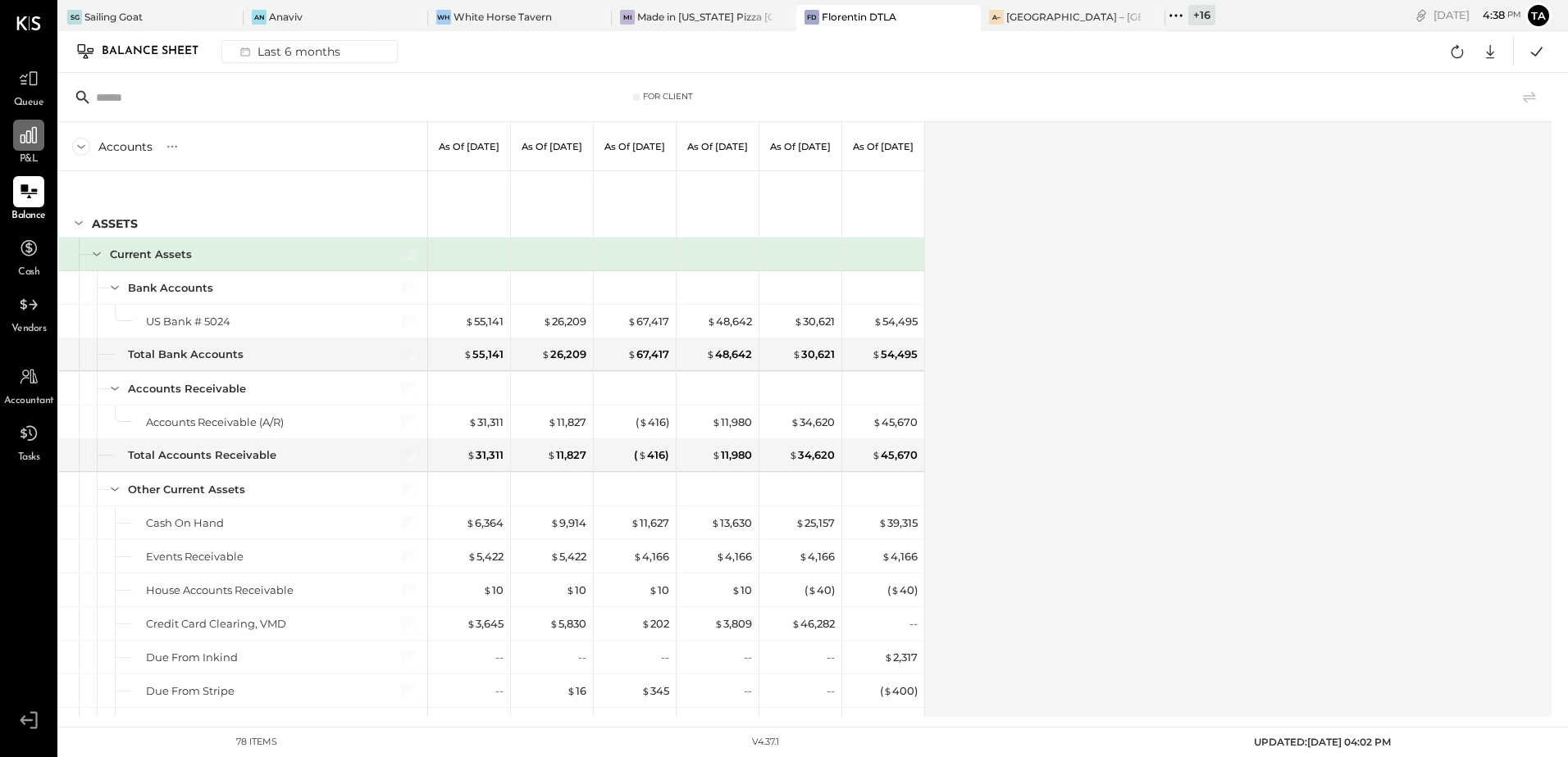
click at [27, 148] on div at bounding box center [29, 135] width 31 height 31
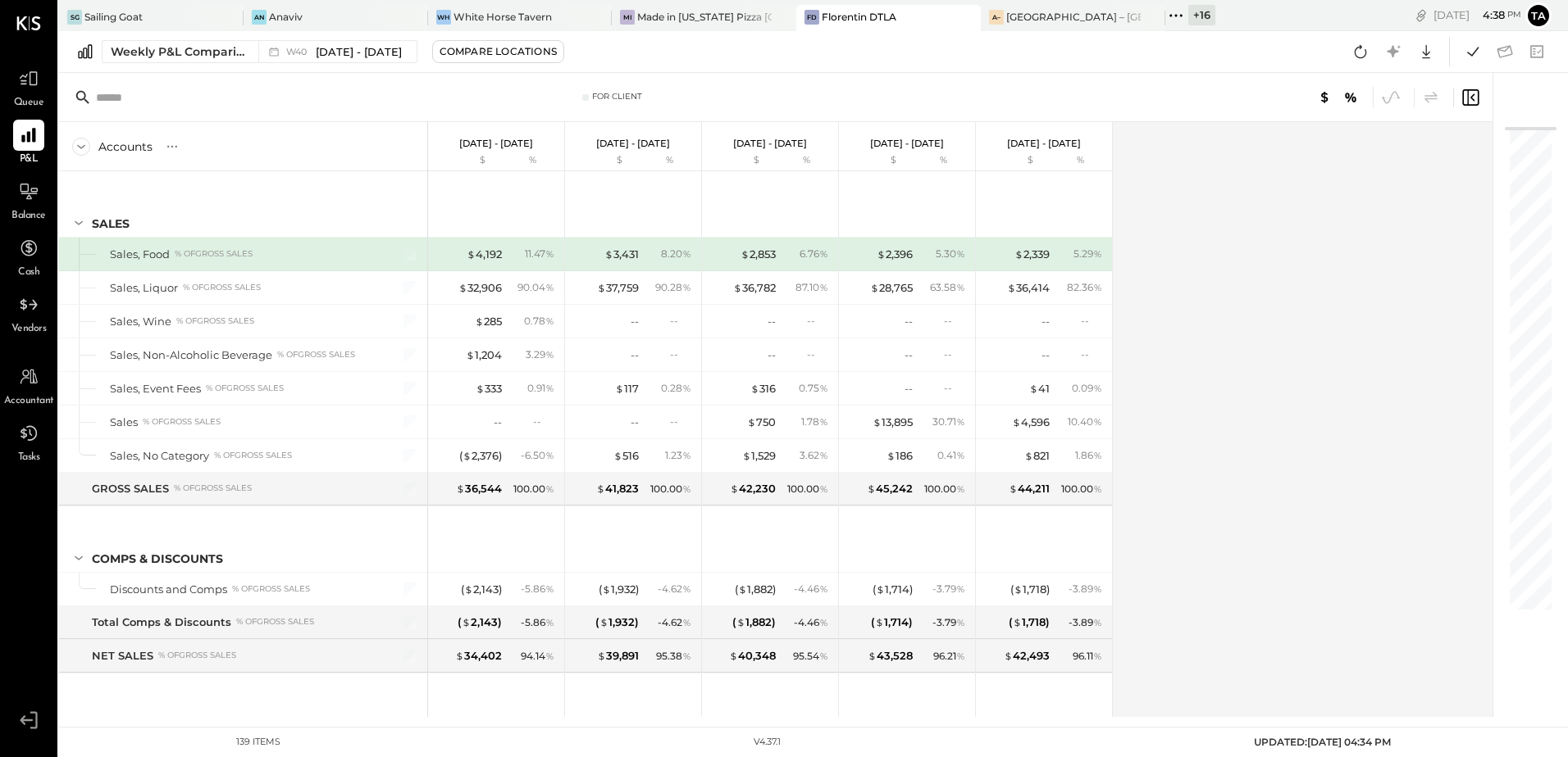
click at [1285, 357] on div "Accounts S % GL [DATE] - [DATE] $ % [DATE] - [DATE] $ % [DATE] - [DATE] $ % [DA…" at bounding box center [777, 419] width 1436 height 595
click at [338, 47] on span "[DATE] - [DATE]" at bounding box center [359, 52] width 86 height 15
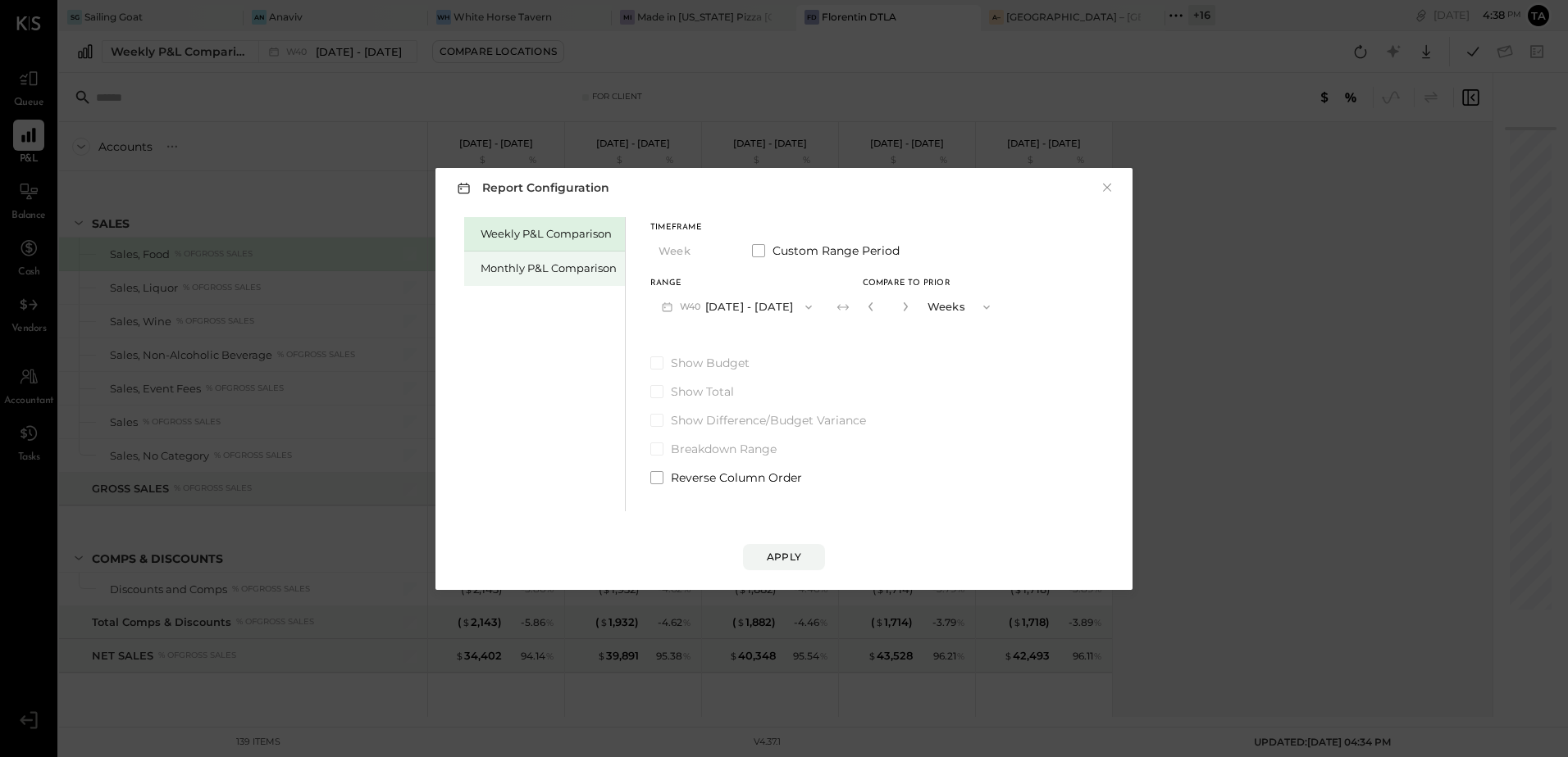
click at [520, 264] on div "Monthly P&L Comparison" at bounding box center [549, 269] width 136 height 15
click at [716, 307] on button "M10 [DATE] - [DATE]" at bounding box center [736, 307] width 170 height 30
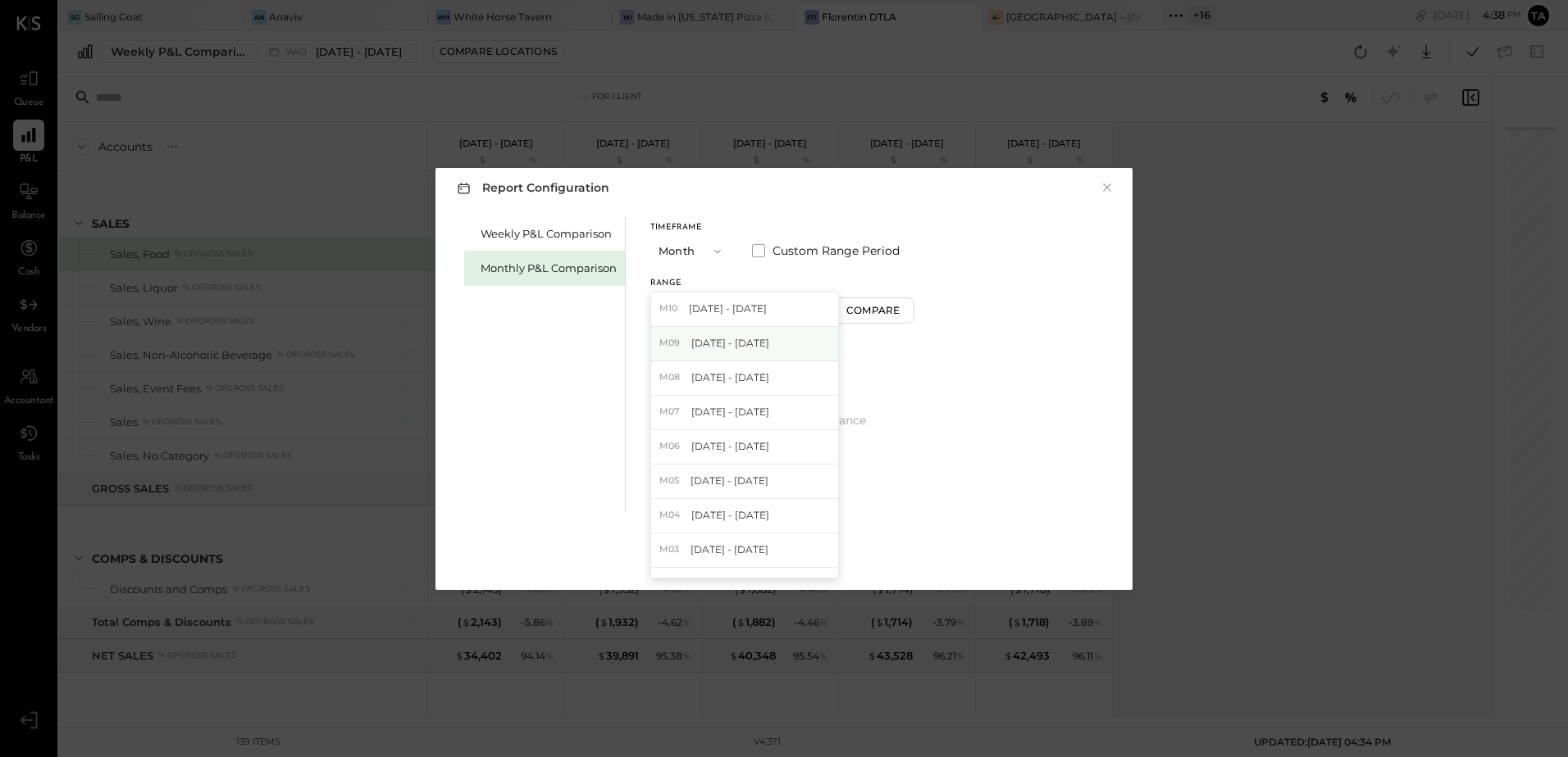
click at [712, 350] on span "[DATE] - [DATE]" at bounding box center [730, 343] width 78 height 14
click at [874, 314] on div "Compare" at bounding box center [875, 310] width 53 height 14
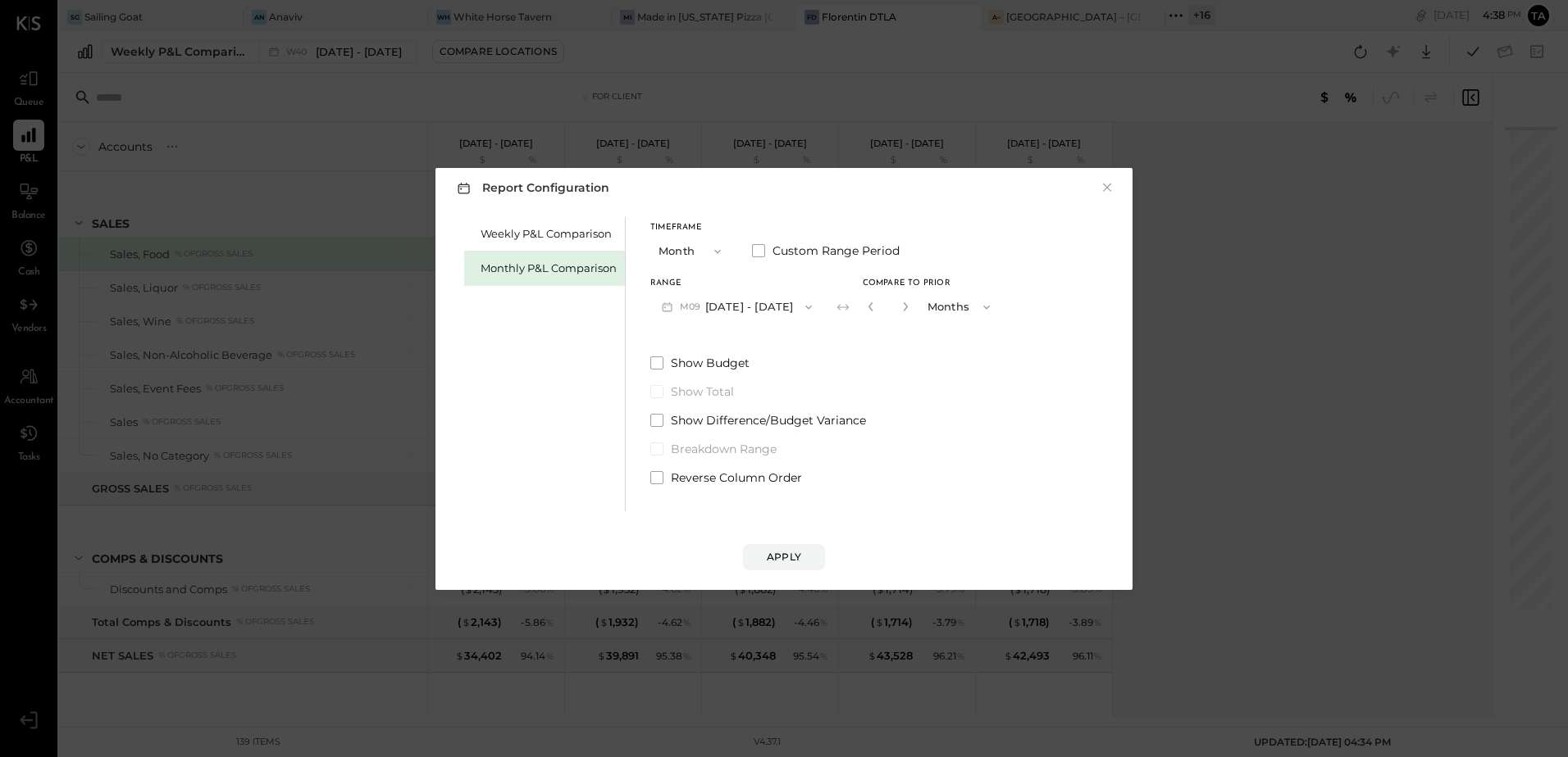
click at [899, 315] on button "button" at bounding box center [906, 306] width 13 height 18
type input "*"
click at [788, 556] on div "Apply" at bounding box center [784, 557] width 35 height 14
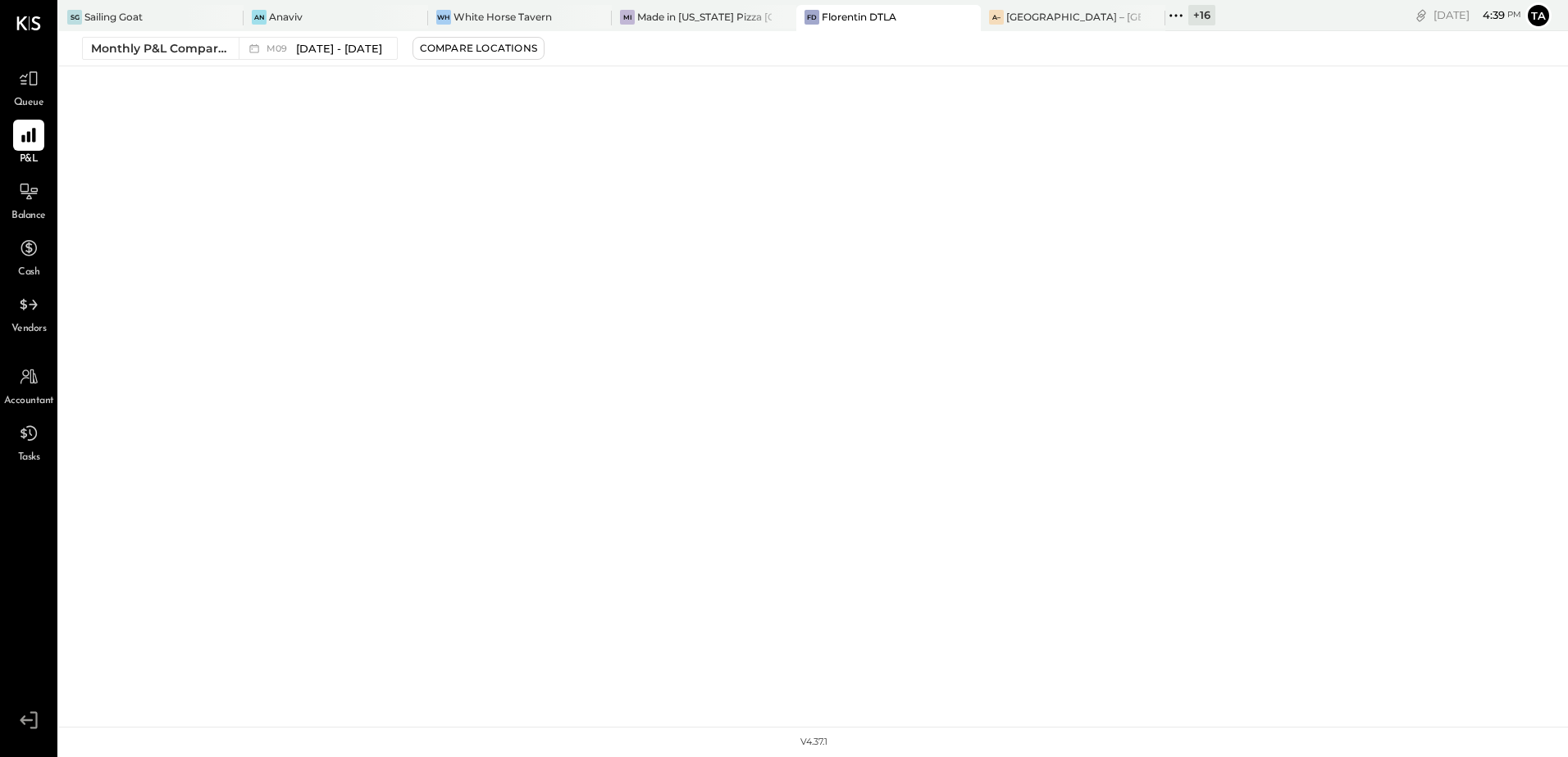
drag, startPoint x: 35, startPoint y: 128, endPoint x: 23, endPoint y: 284, distance: 156.5
click at [34, 131] on icon at bounding box center [28, 135] width 14 height 14
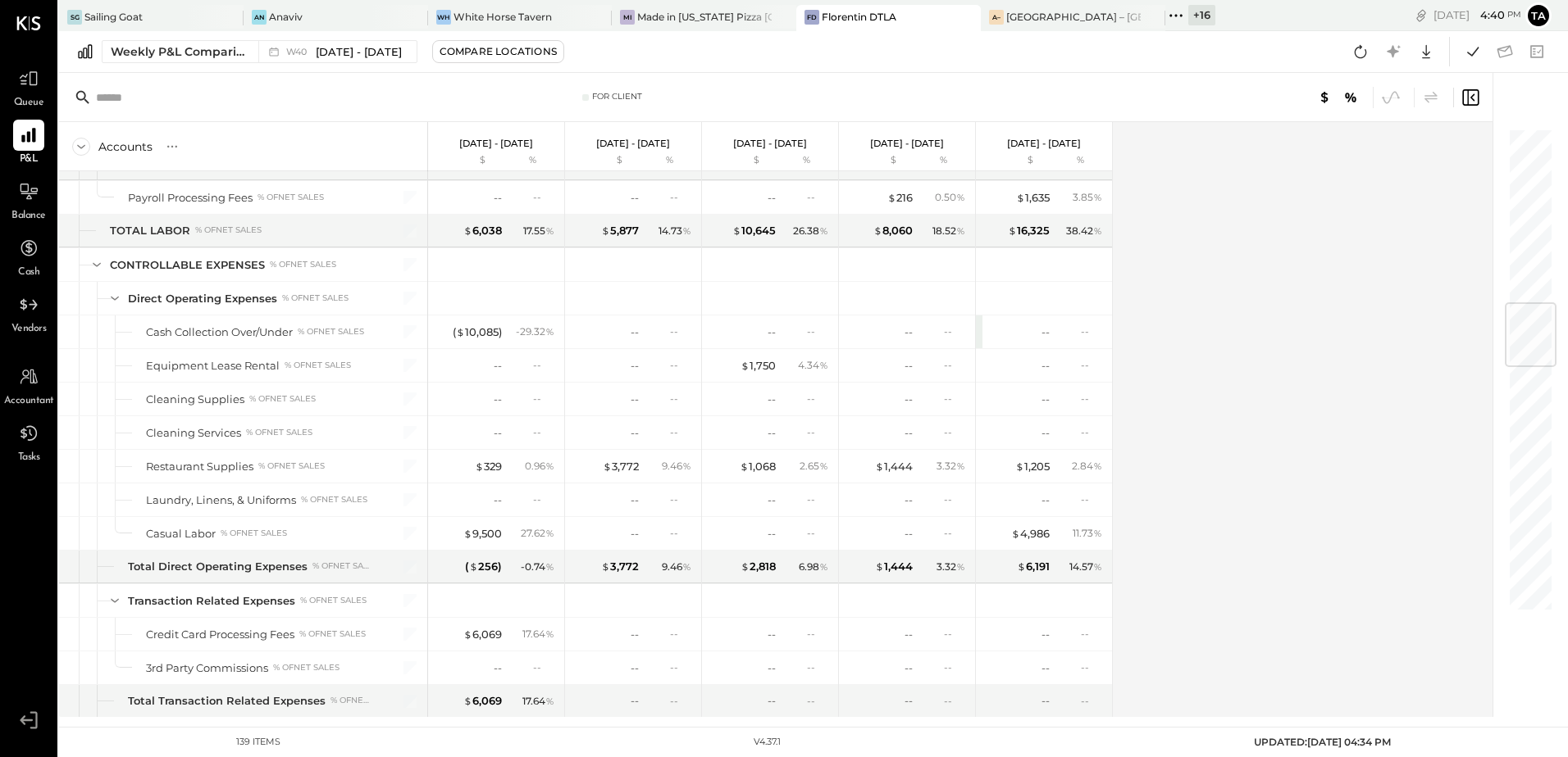
scroll to position [1474, 0]
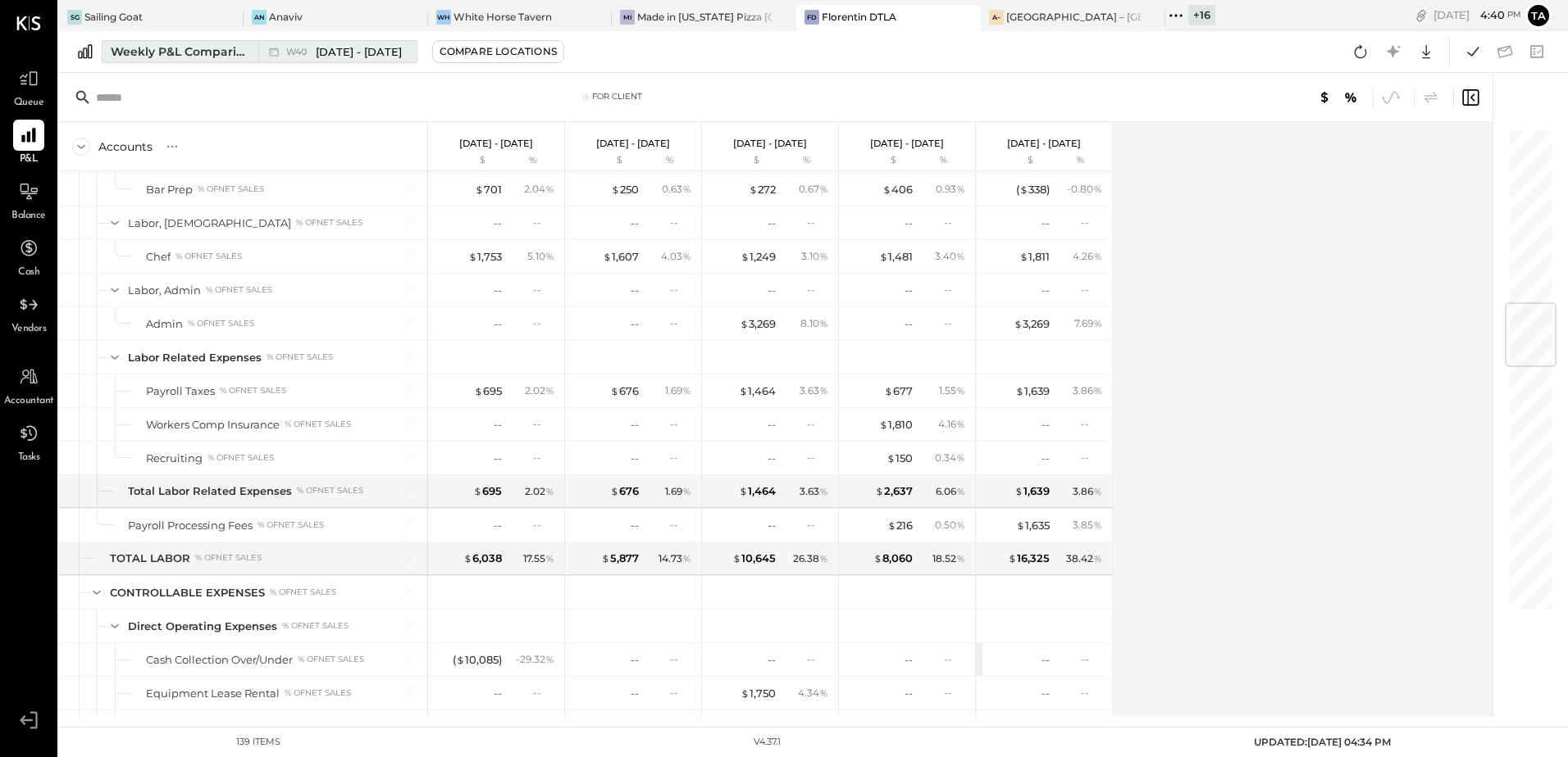
click at [314, 49] on div "W40 [DATE] - [DATE]" at bounding box center [344, 52] width 115 height 15
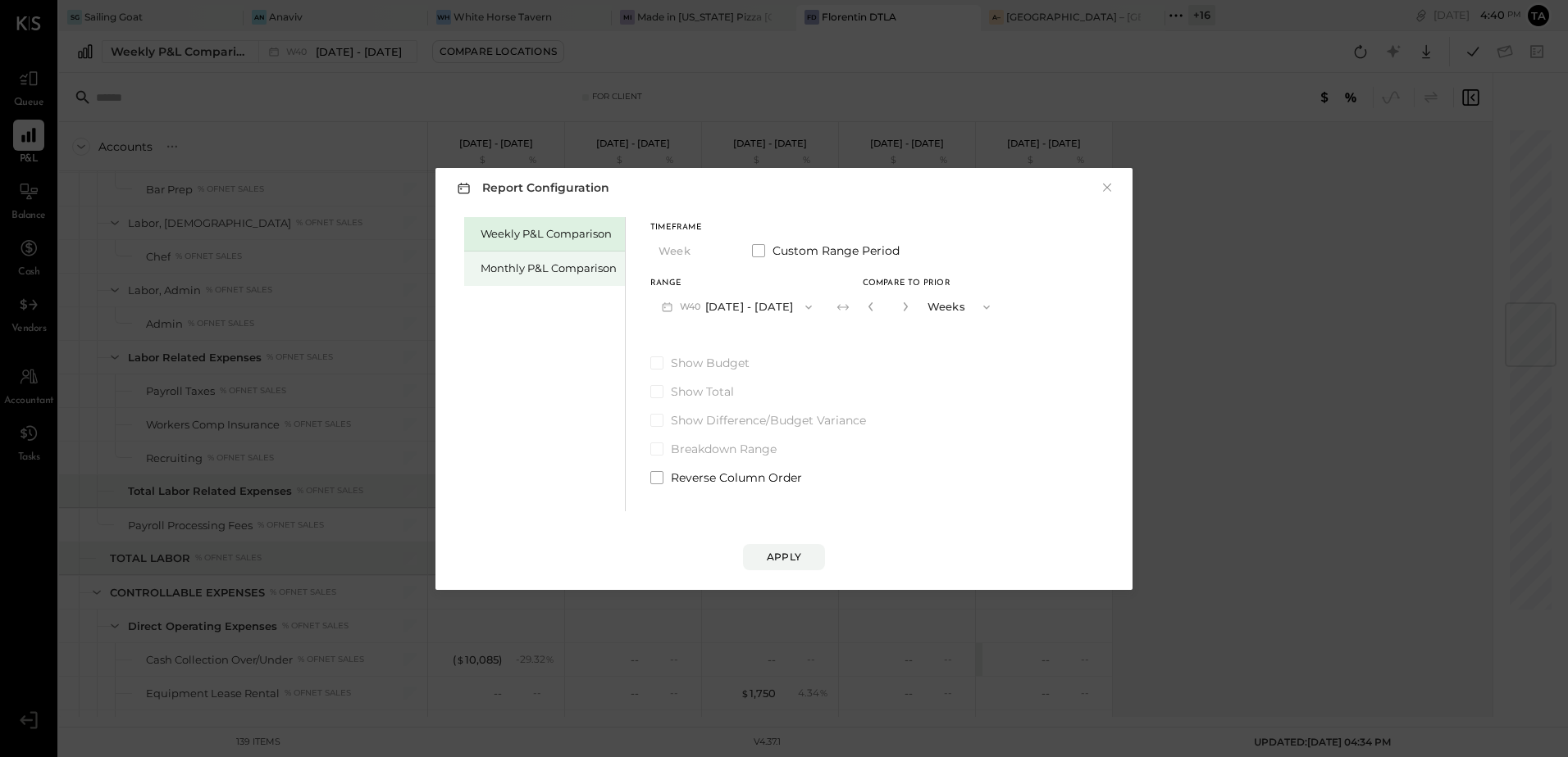
click at [509, 267] on div "Monthly P&L Comparison" at bounding box center [549, 269] width 136 height 15
click at [714, 312] on button "M10 [DATE] - [DATE]" at bounding box center [736, 307] width 170 height 30
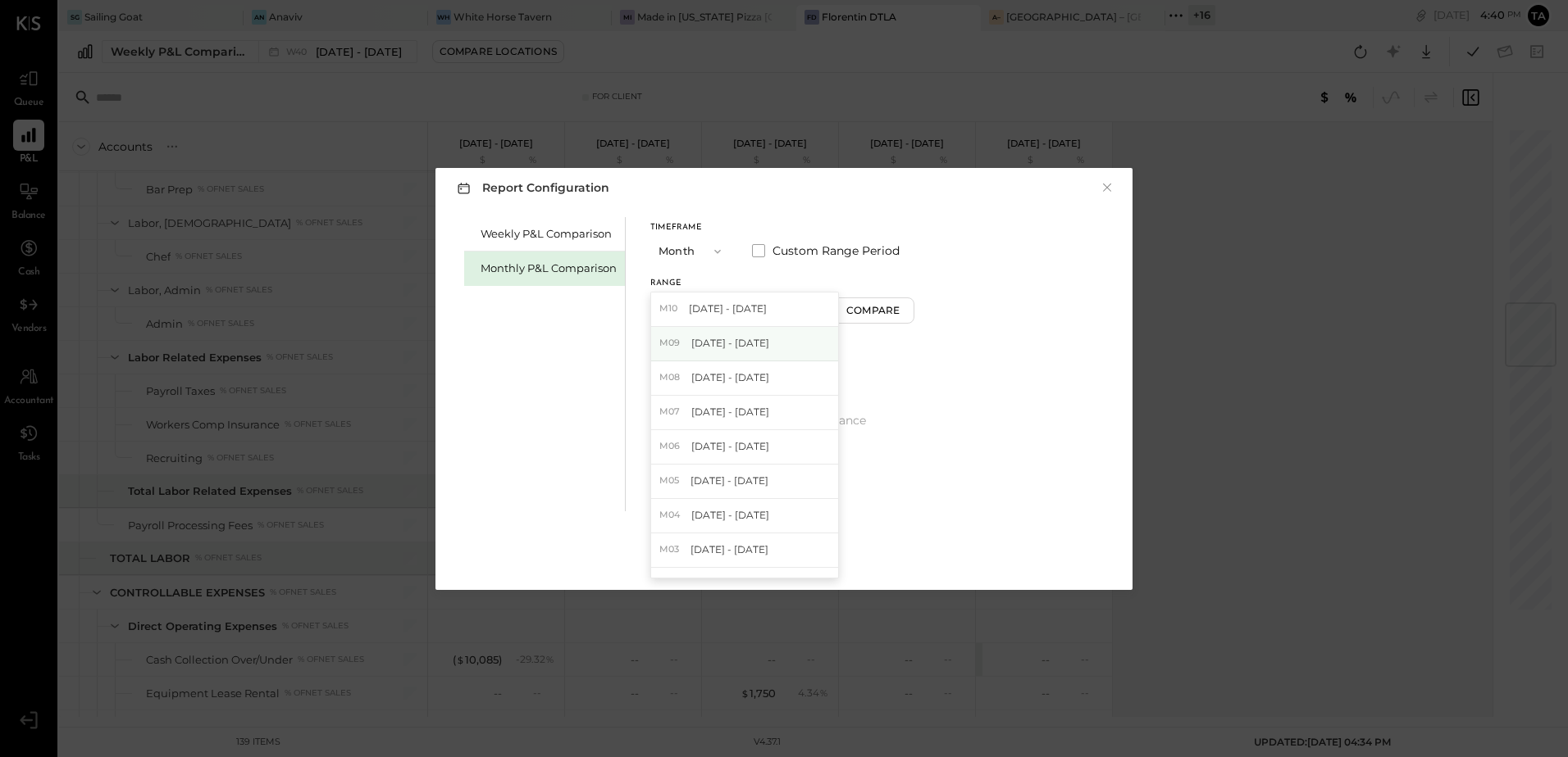
click at [706, 349] on span "[DATE] - [DATE]" at bounding box center [730, 343] width 78 height 14
click at [805, 558] on button "Apply" at bounding box center [784, 557] width 82 height 26
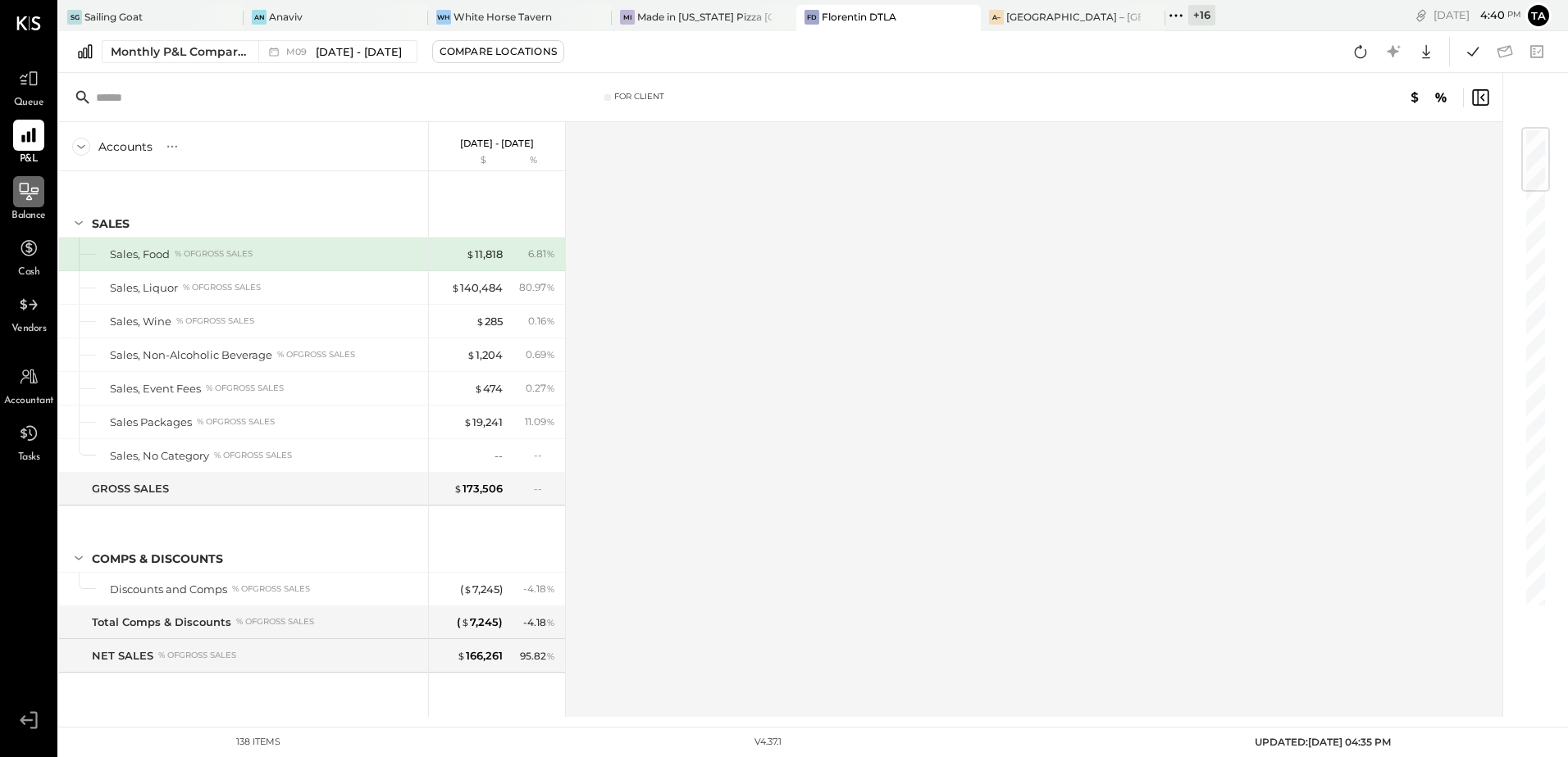
click at [35, 197] on icon at bounding box center [28, 191] width 21 height 21
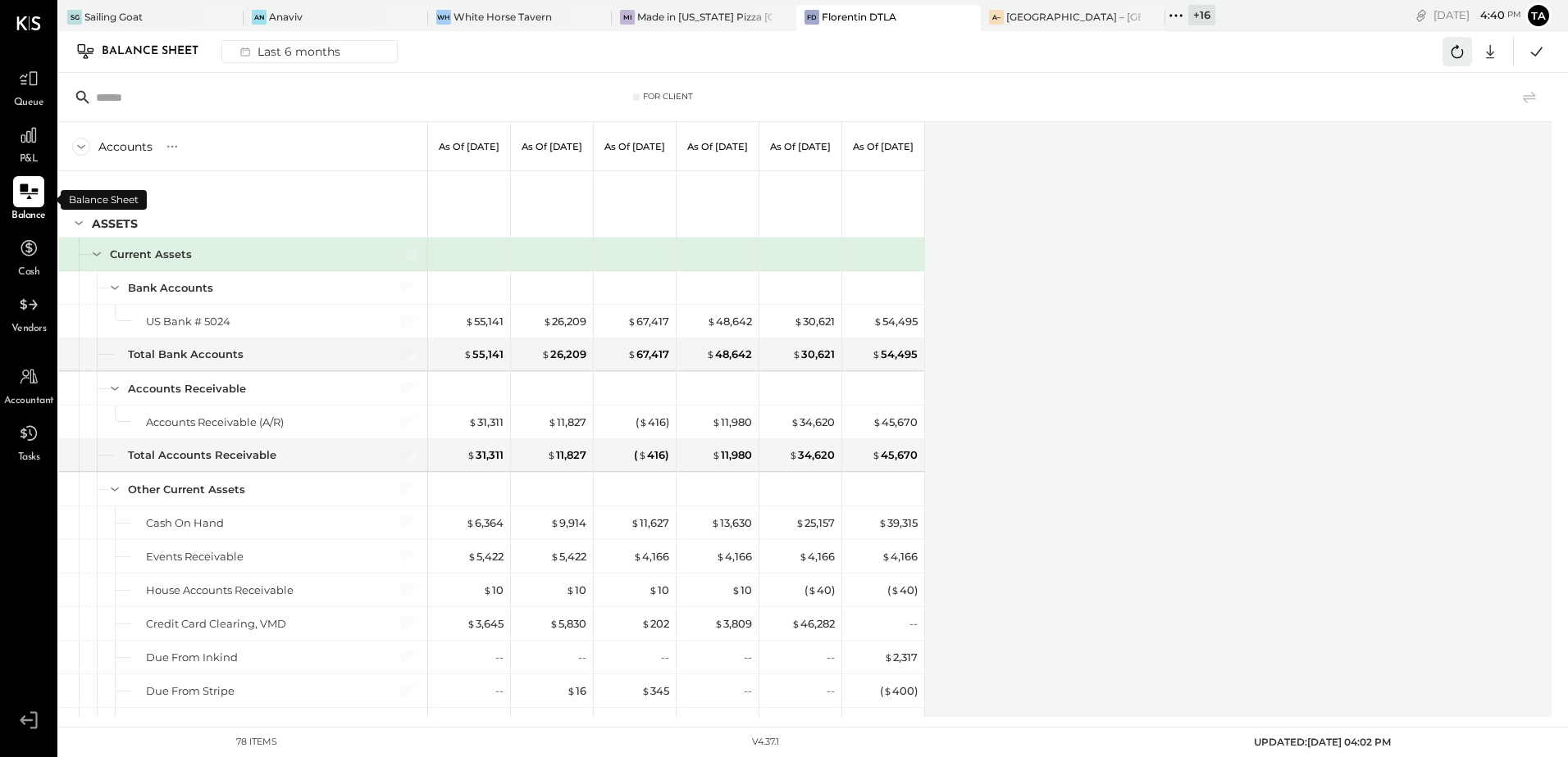
click at [1457, 52] on icon at bounding box center [1457, 51] width 21 height 21
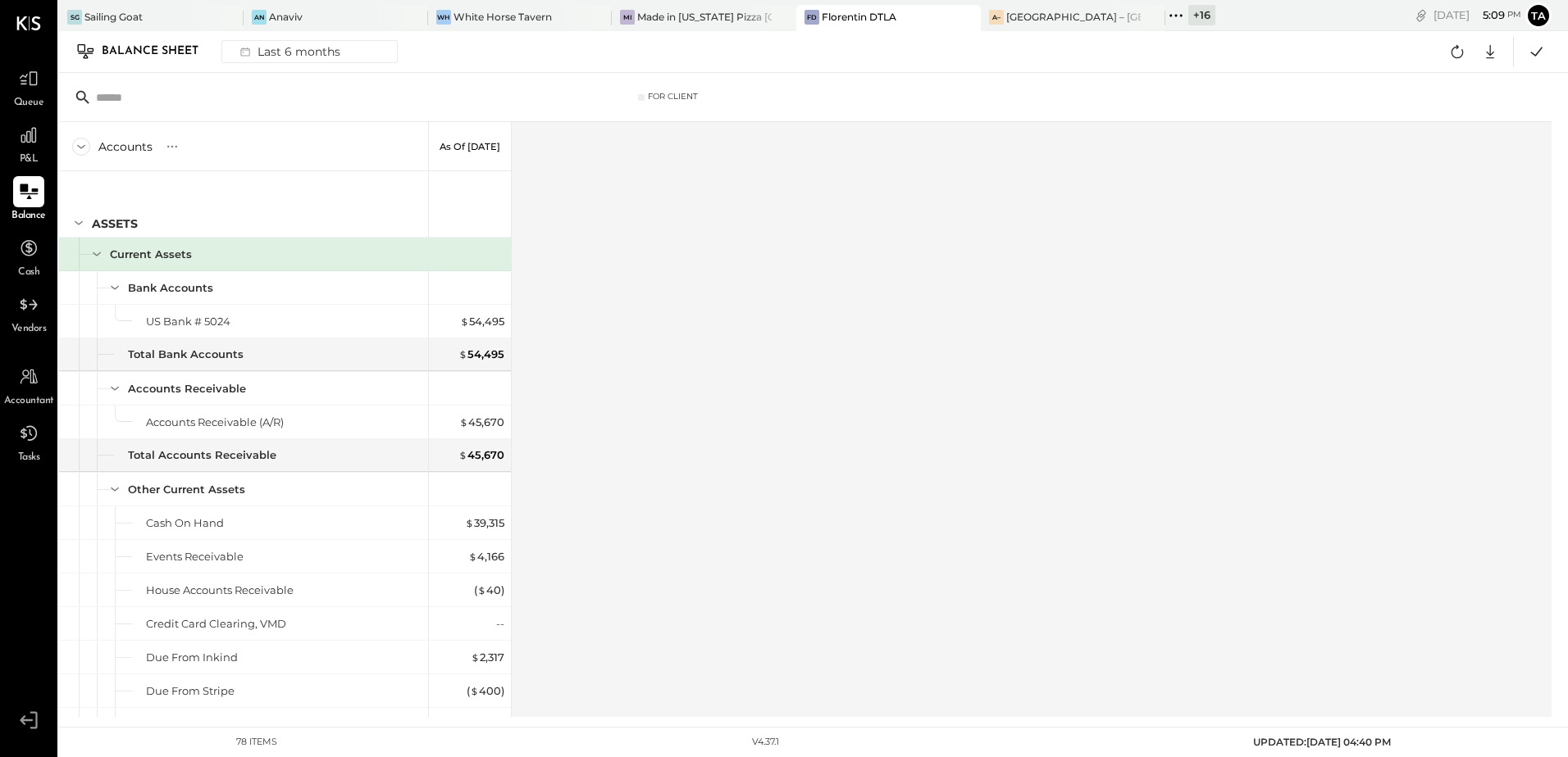
drag, startPoint x: 311, startPoint y: 15, endPoint x: 568, endPoint y: 323, distance: 401.1
click at [311, 15] on div "An Anaviv" at bounding box center [324, 18] width 160 height 15
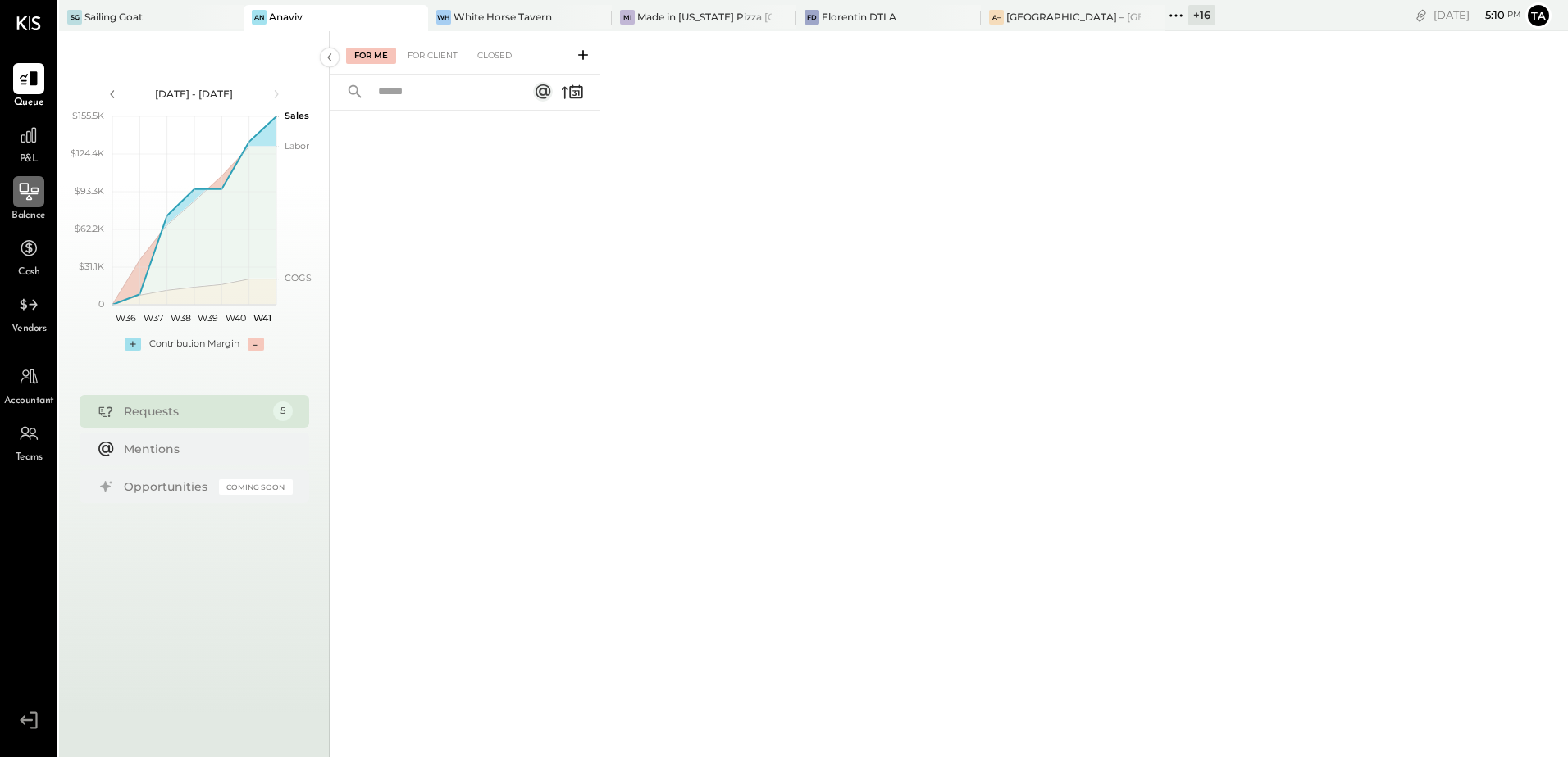
click at [21, 191] on icon at bounding box center [29, 191] width 19 height 17
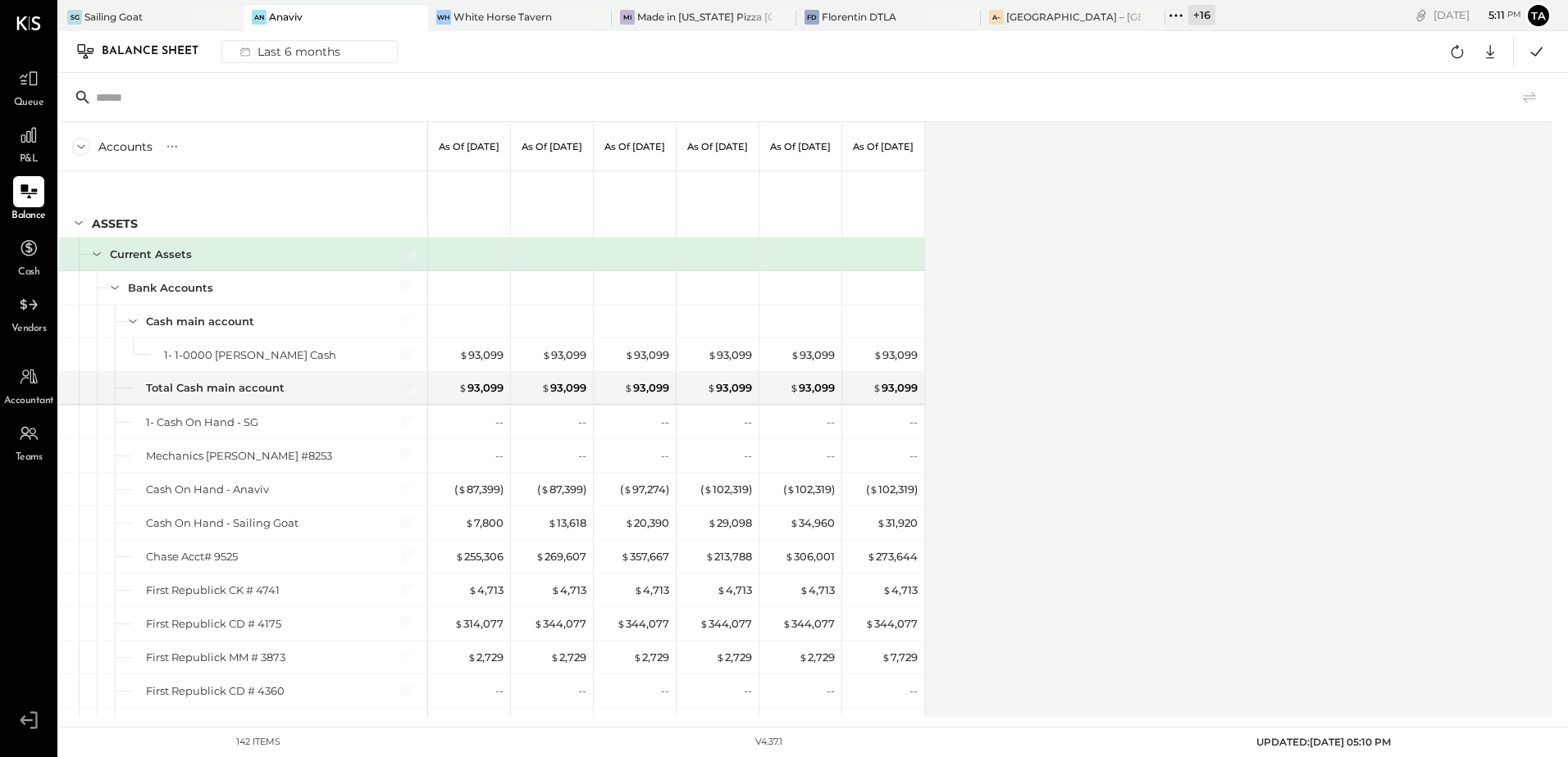
drag, startPoint x: 1055, startPoint y: 381, endPoint x: 1036, endPoint y: 393, distance: 22.5
click at [1055, 381] on div "Accounts S GL As of [DATE] As of [DATE] As of [DATE] As of [DATE] As of [DATE] …" at bounding box center [806, 419] width 1495 height 595
click at [1491, 48] on icon at bounding box center [1490, 51] width 21 height 21
drag, startPoint x: 1077, startPoint y: 392, endPoint x: 728, endPoint y: 328, distance: 354.8
click at [1077, 392] on div "Accounts S GL As of [DATE] As of [DATE] As of [DATE] As of [DATE] As of [DATE] …" at bounding box center [806, 419] width 1495 height 595
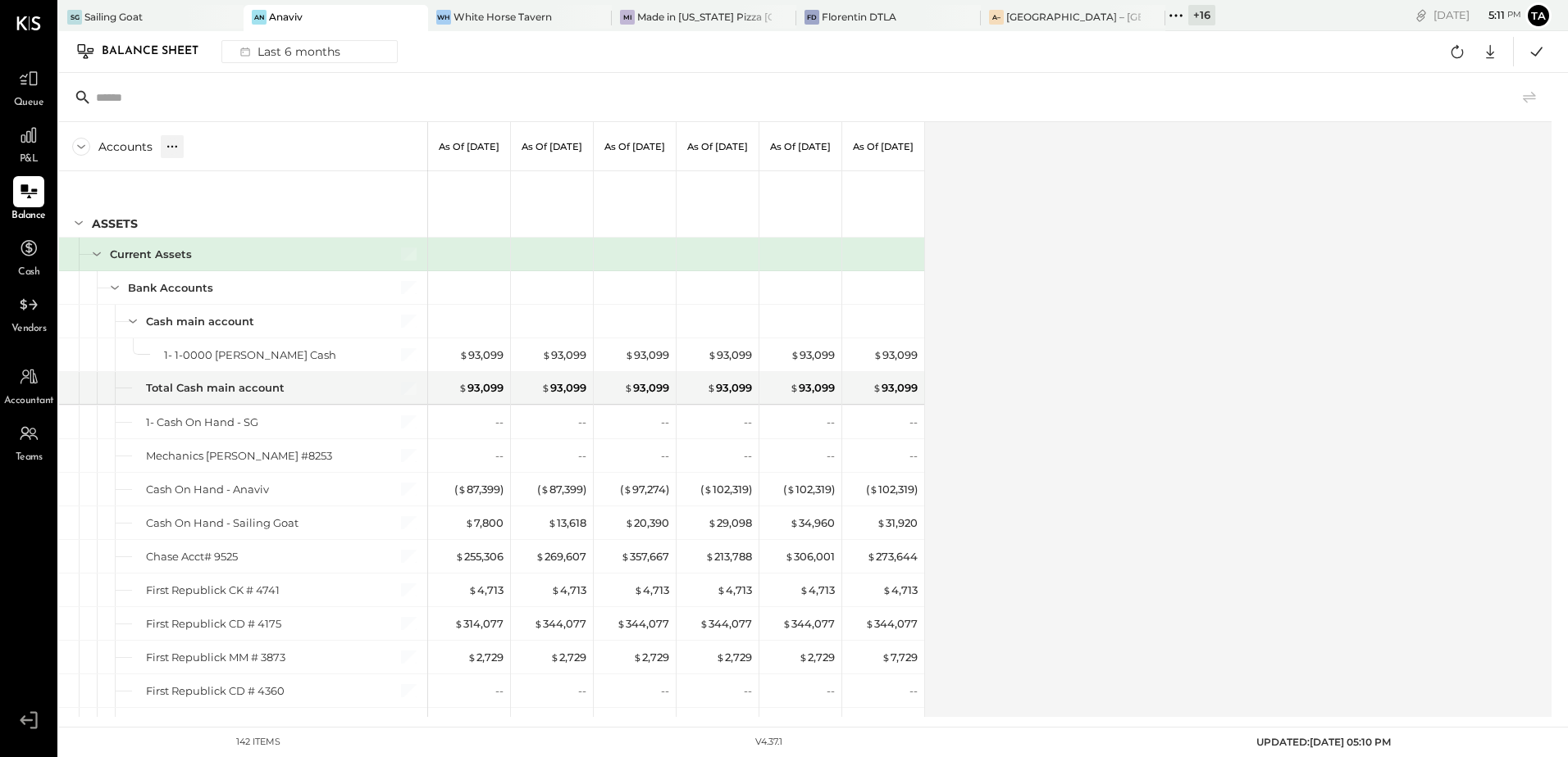
click at [169, 151] on icon at bounding box center [172, 146] width 16 height 16
click at [190, 147] on div "GL" at bounding box center [187, 146] width 16 height 14
drag, startPoint x: 208, startPoint y: 147, endPoint x: 395, endPoint y: 245, distance: 211.1
click at [208, 147] on icon at bounding box center [207, 146] width 16 height 16
drag, startPoint x: 1212, startPoint y: 313, endPoint x: 779, endPoint y: 230, distance: 440.9
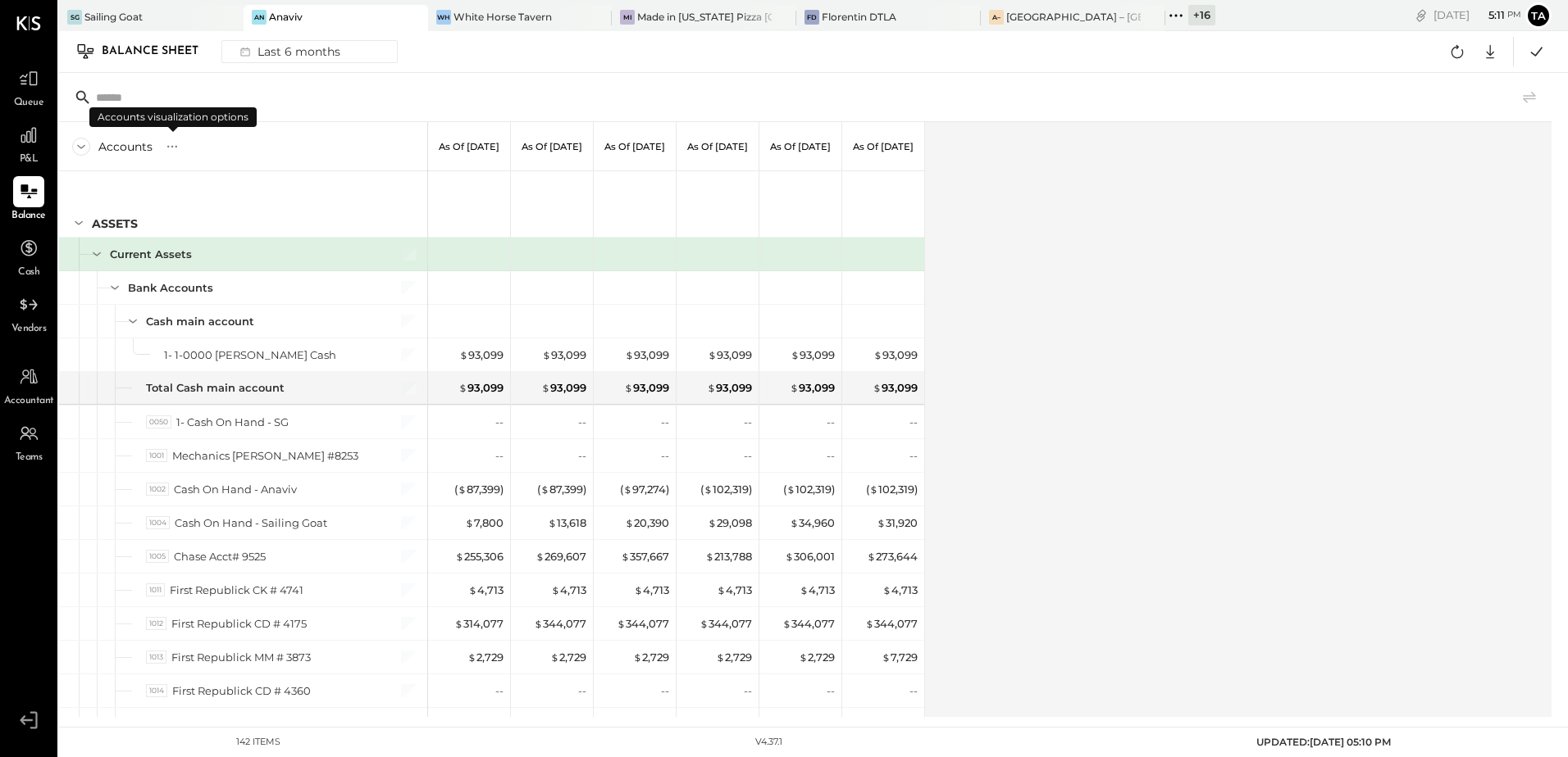
click at [1212, 314] on div "Accounts S GL As of [DATE] As of [DATE] As of [DATE] As of [DATE] As of [DATE] …" at bounding box center [806, 419] width 1495 height 595
click at [166, 152] on icon at bounding box center [172, 146] width 16 height 16
click at [189, 150] on div "GL" at bounding box center [187, 146] width 16 height 14
click at [1176, 354] on div "Accounts S GL As of [DATE] As of [DATE] As of [DATE] As of [DATE] As of [DATE] …" at bounding box center [806, 419] width 1495 height 595
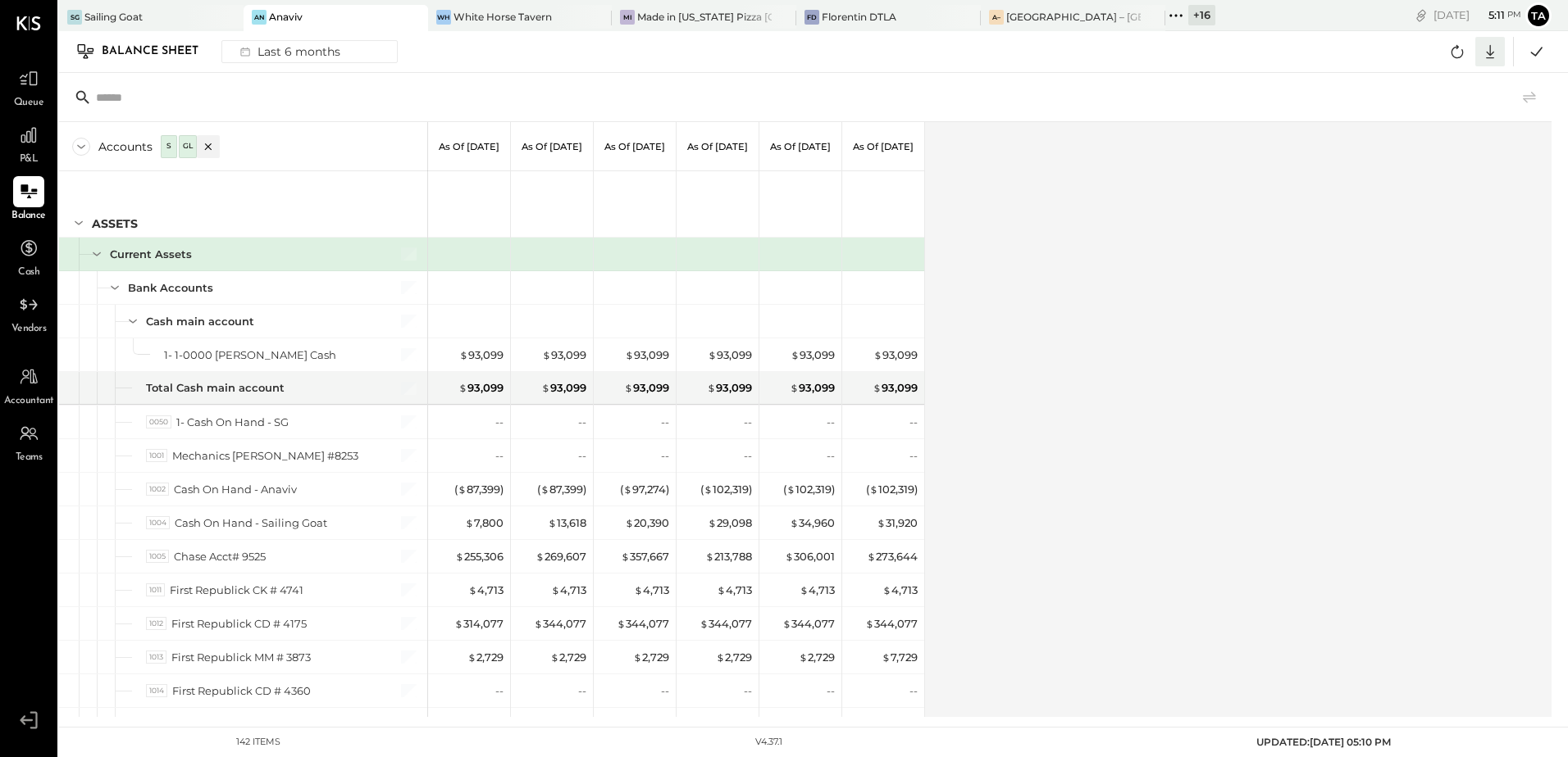
click at [1490, 56] on icon at bounding box center [1490, 52] width 8 height 14
click at [1404, 157] on div "Excel" at bounding box center [1439, 147] width 131 height 35
click at [40, 78] on icon at bounding box center [28, 78] width 21 height 21
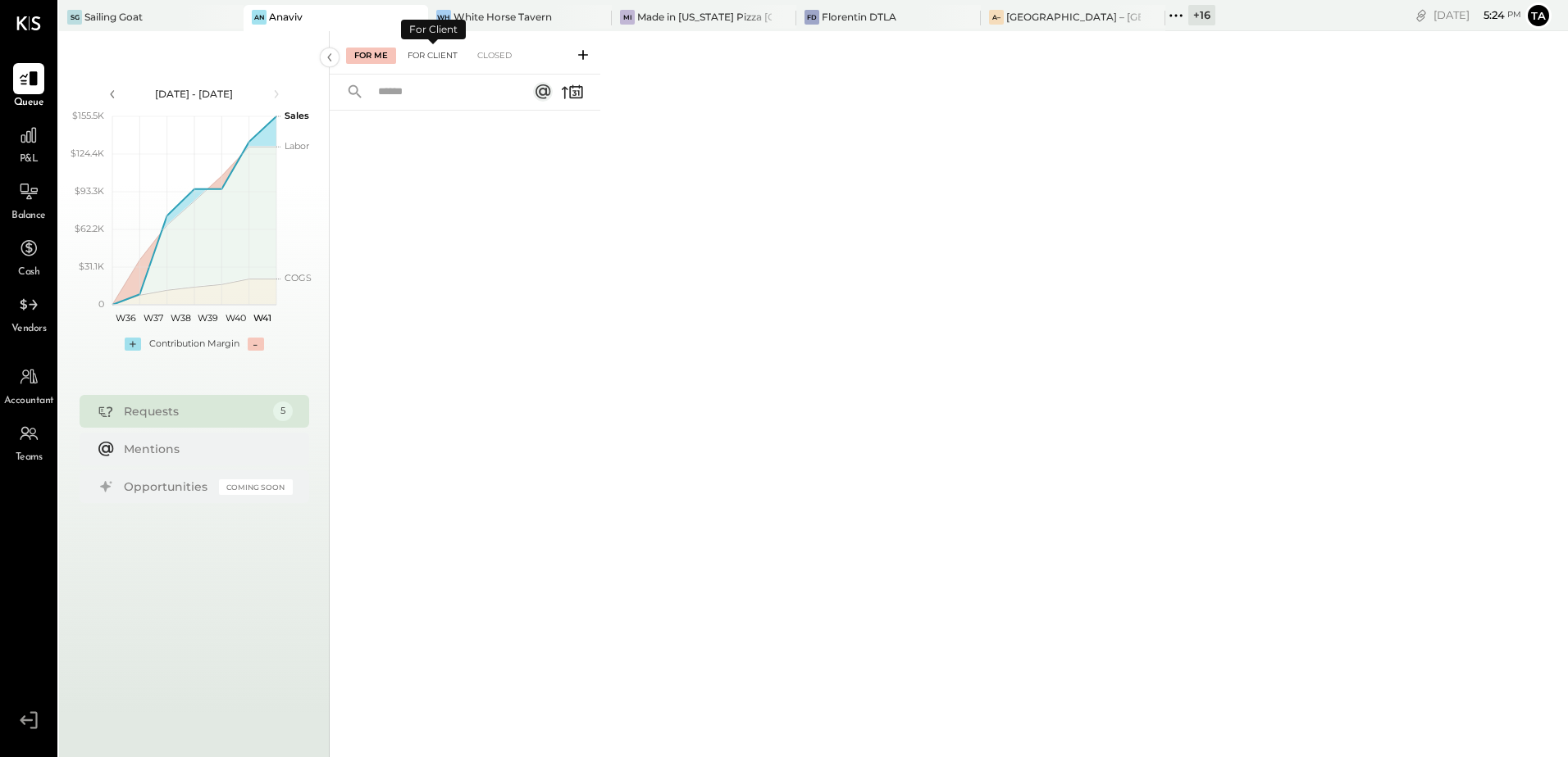
click at [432, 57] on div "For Client" at bounding box center [432, 55] width 67 height 16
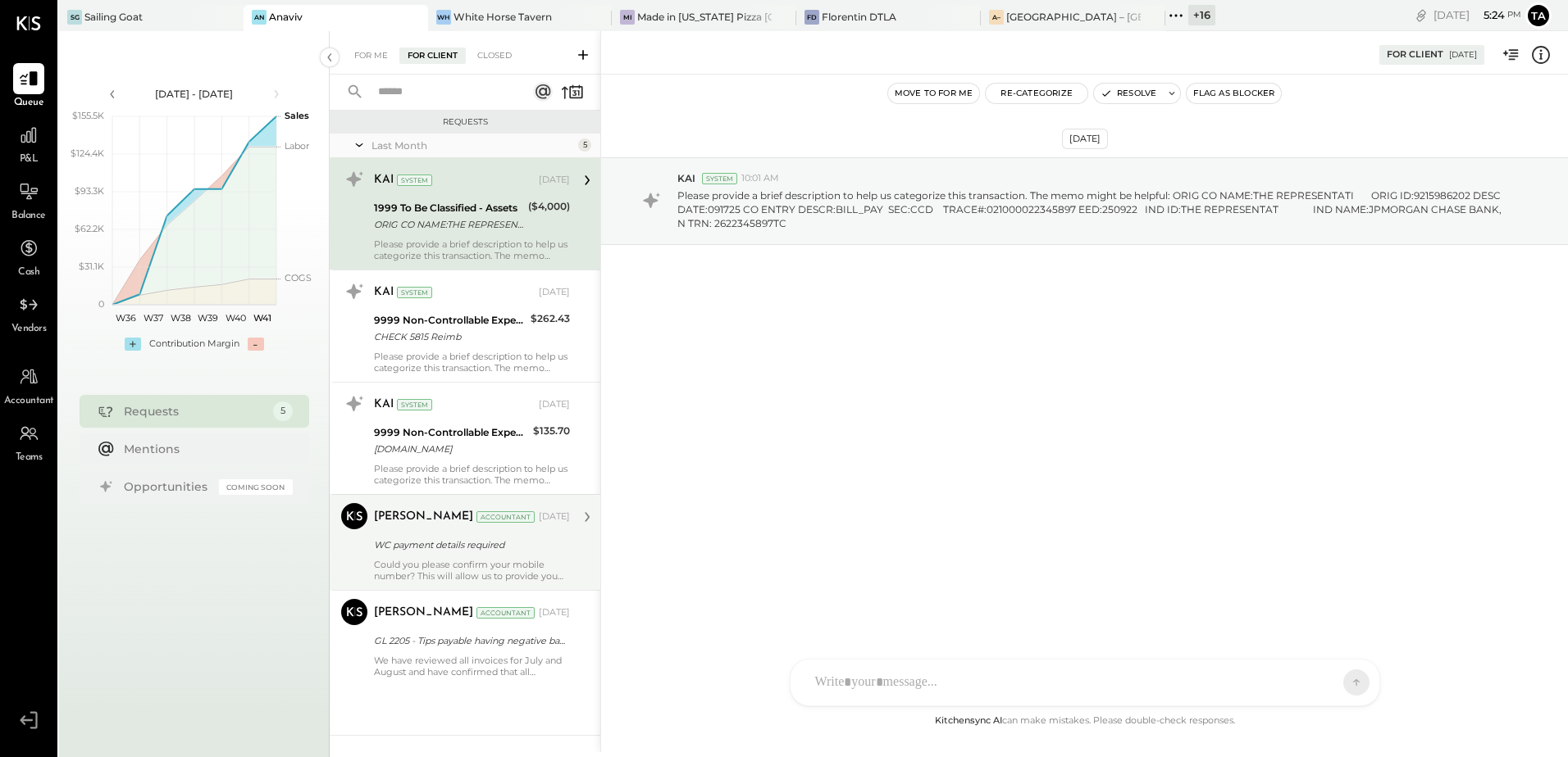
drag, startPoint x: 415, startPoint y: 563, endPoint x: 426, endPoint y: 556, distance: 13.0
click at [416, 562] on div "Could you please confirm your mobile number? This will allow us to provide you …" at bounding box center [472, 570] width 196 height 23
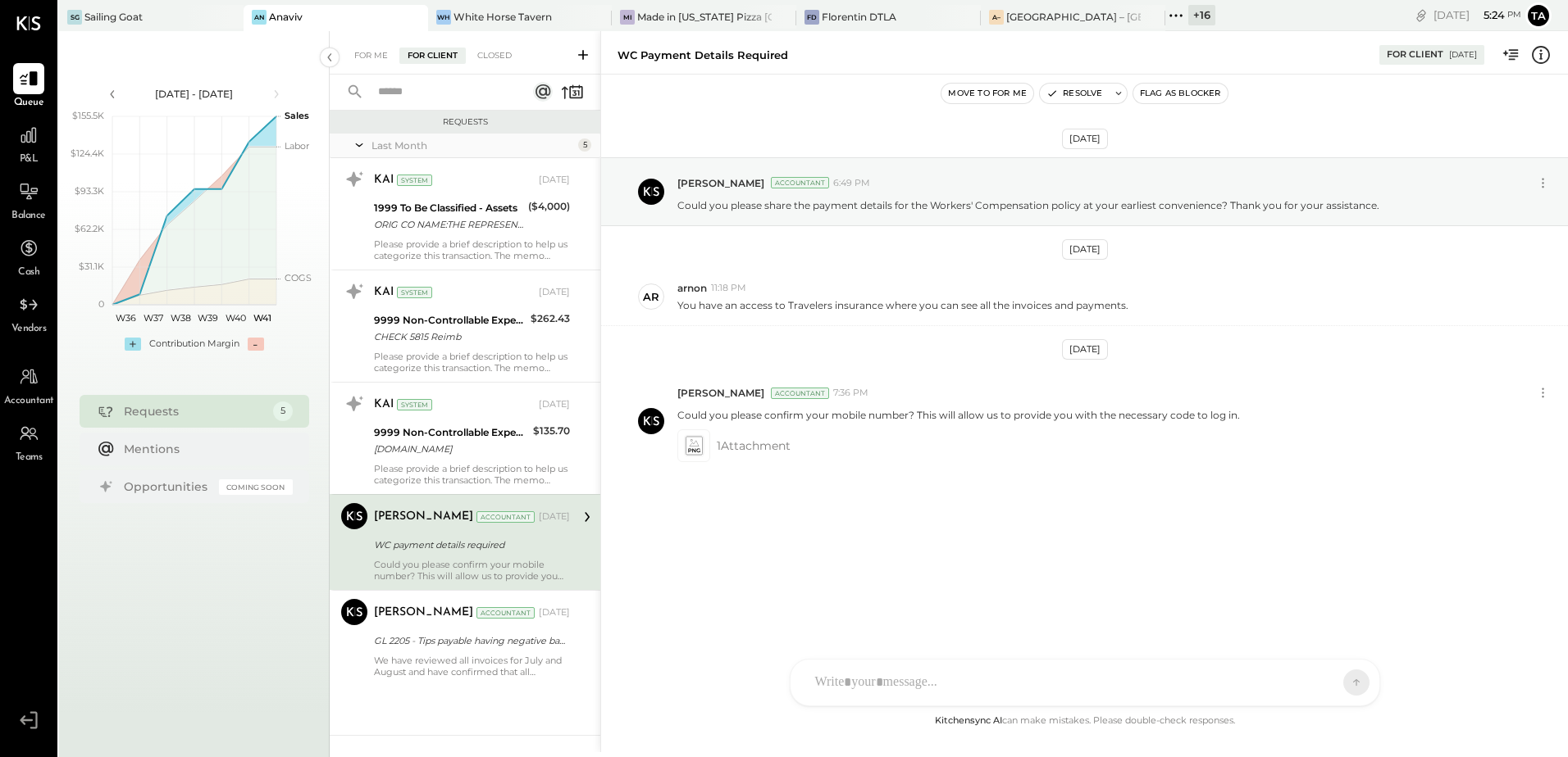
click at [470, 568] on div "Could you please confirm your mobile number? This will allow us to provide you …" at bounding box center [472, 570] width 196 height 23
click at [694, 454] on icon at bounding box center [693, 445] width 17 height 19
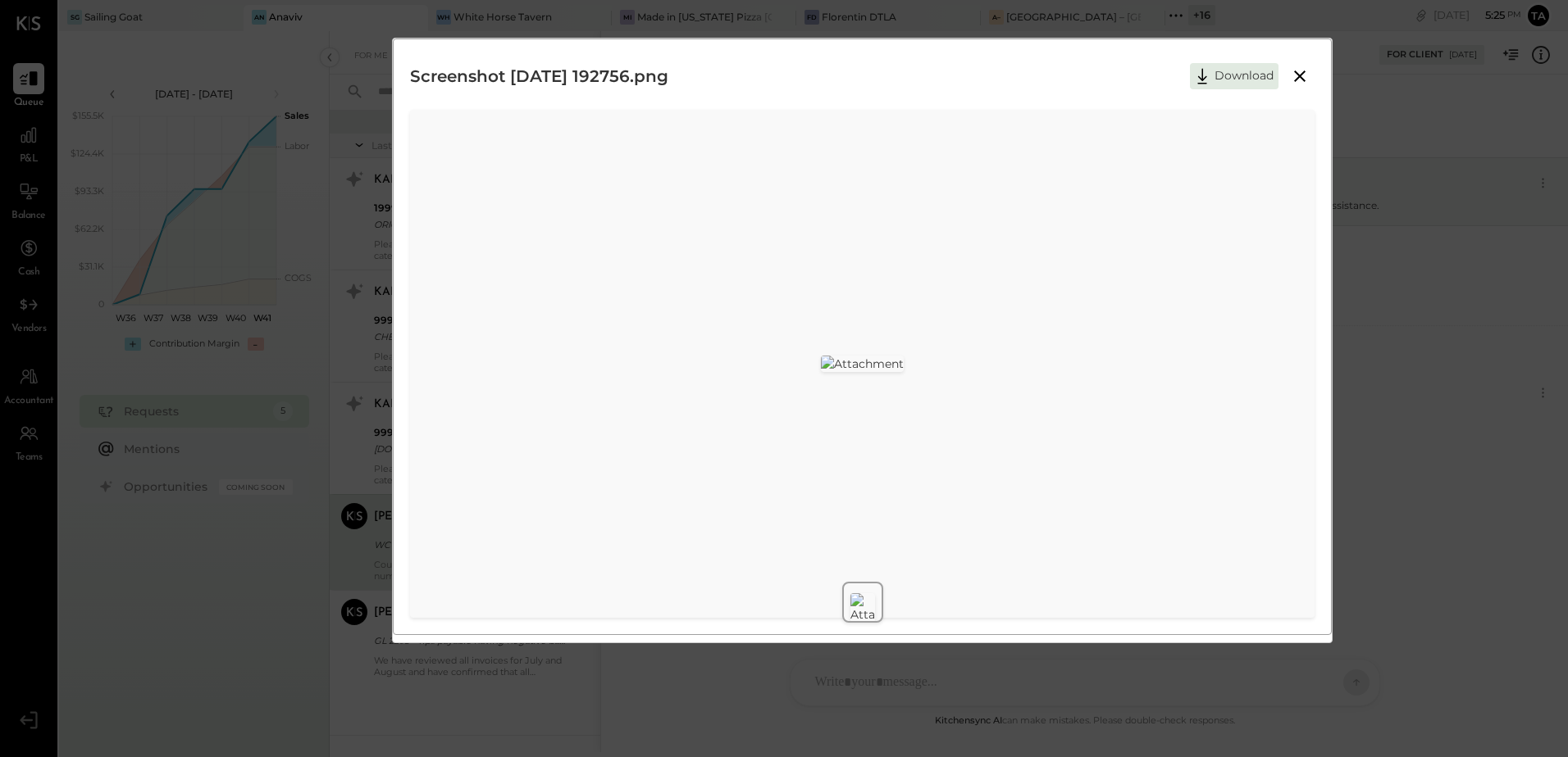
click at [1299, 77] on icon at bounding box center [1300, 77] width 12 height 12
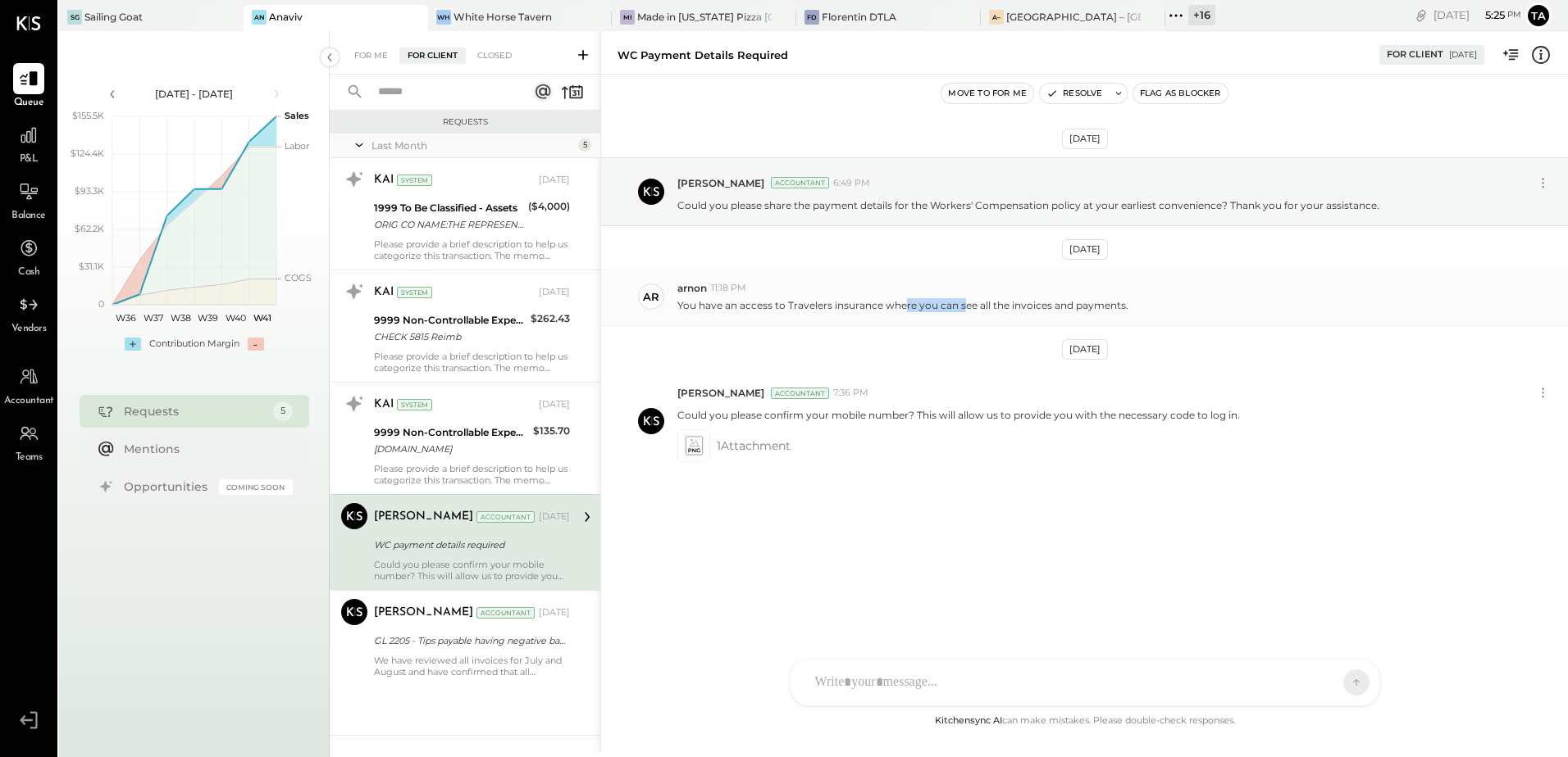
drag, startPoint x: 903, startPoint y: 304, endPoint x: 992, endPoint y: 310, distance: 89.2
click at [992, 310] on p "You have an access to Travelers insurance where you can see all the invoices an…" at bounding box center [902, 305] width 451 height 14
click at [904, 535] on div "[DATE] [PERSON_NAME] Accountant 6:49 PM Could you please share the payment deta…" at bounding box center [1084, 356] width 967 height 482
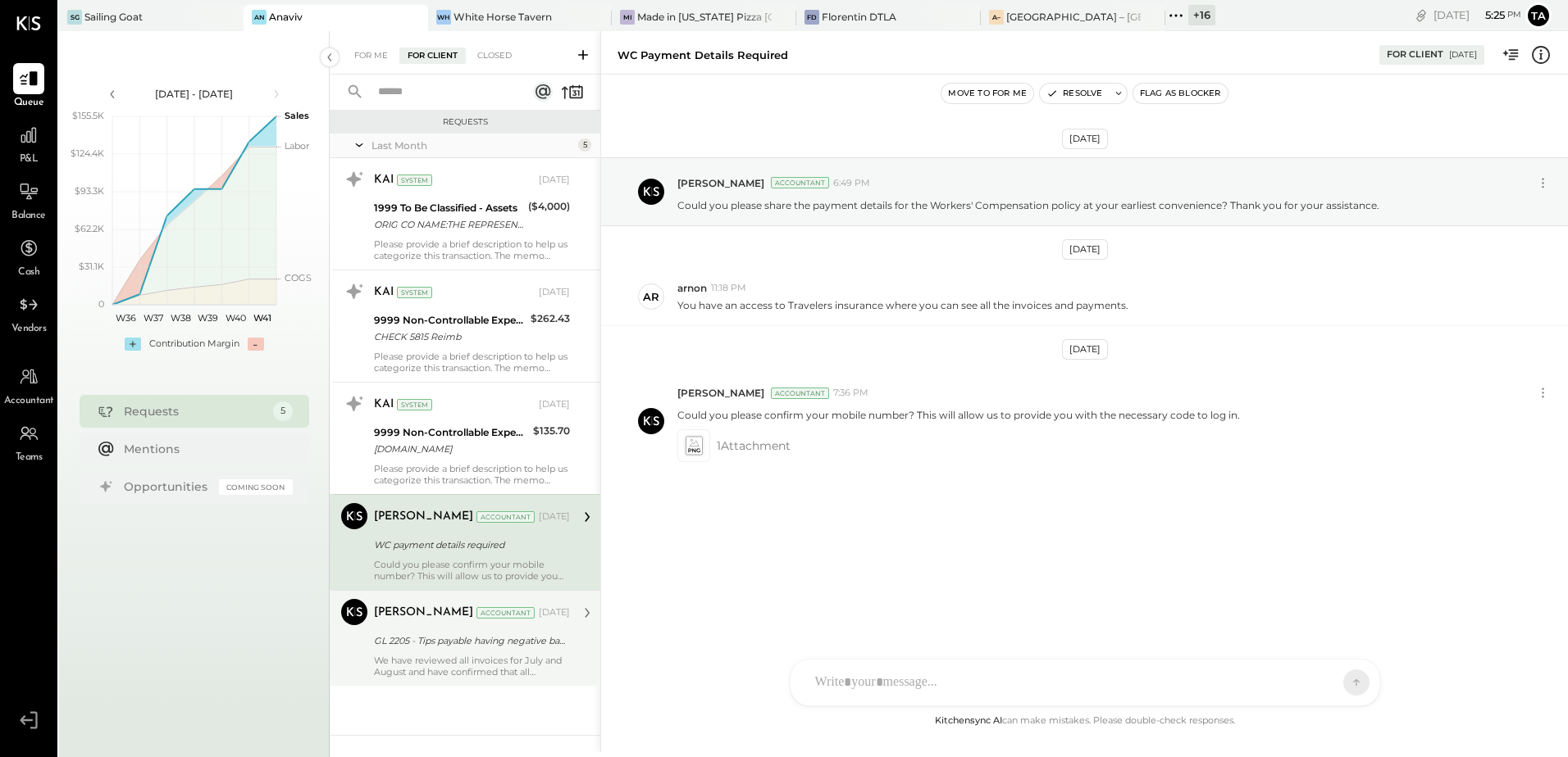
click at [437, 639] on div "GL 2205 - Tips payable having negative balance." at bounding box center [469, 640] width 191 height 16
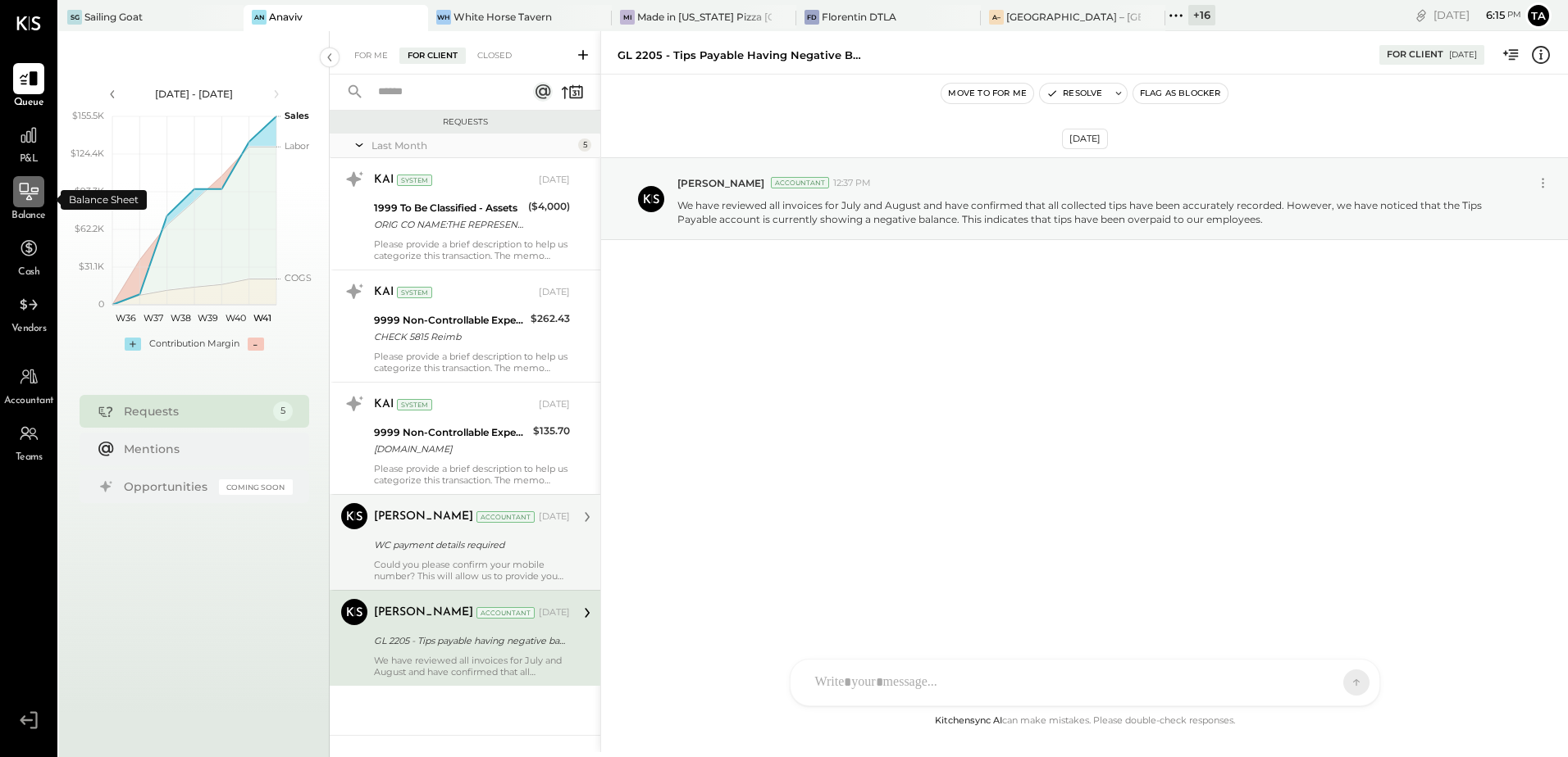
click at [28, 204] on div at bounding box center [29, 191] width 31 height 31
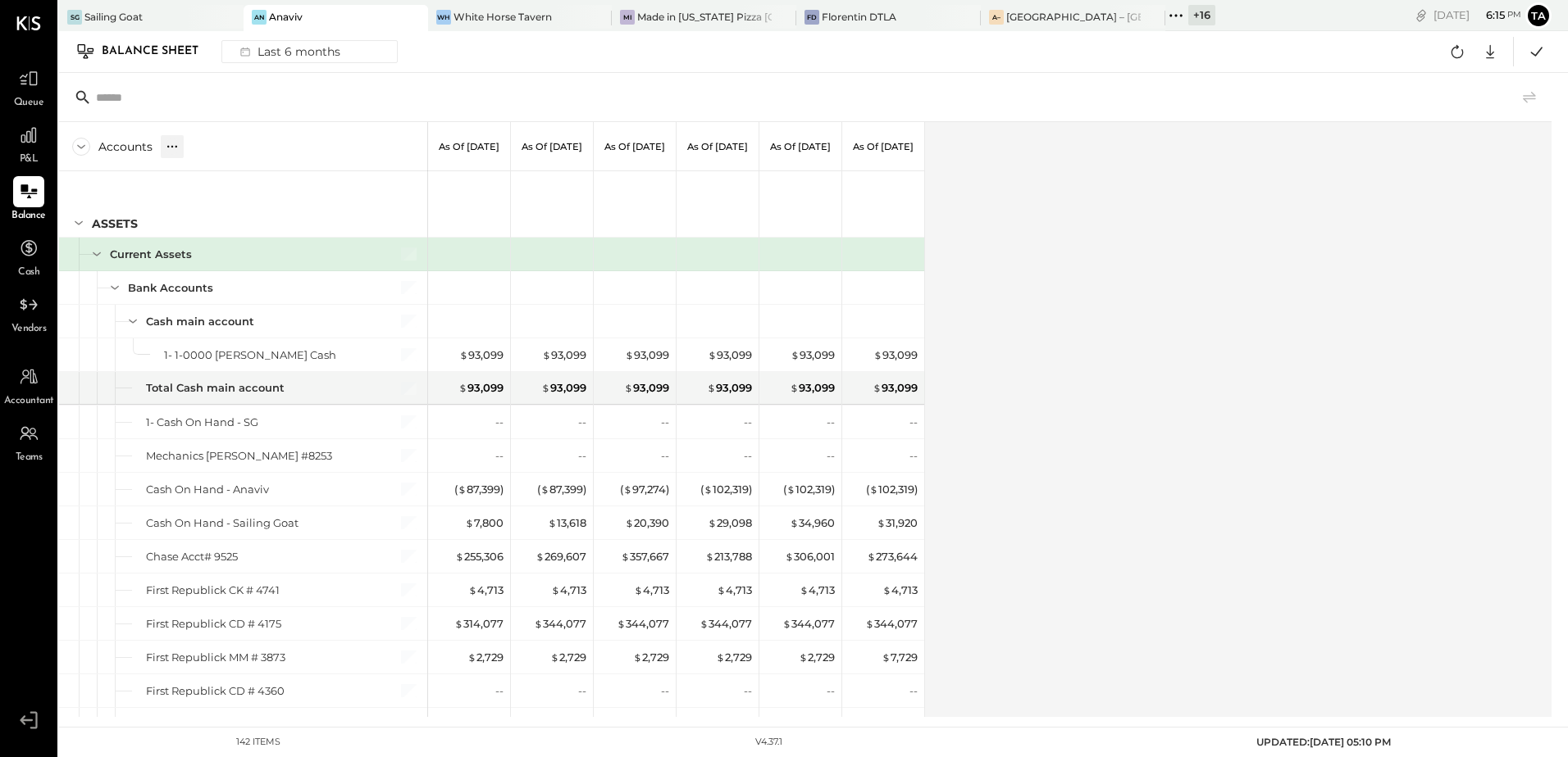
click at [172, 147] on icon at bounding box center [172, 146] width 2 height 2
click at [187, 151] on div "GL" at bounding box center [187, 146] width 16 height 14
click at [1109, 450] on div "Accounts S GL As of [DATE] As of [DATE] As of [DATE] As of [DATE] As of [DATE] …" at bounding box center [806, 419] width 1495 height 595
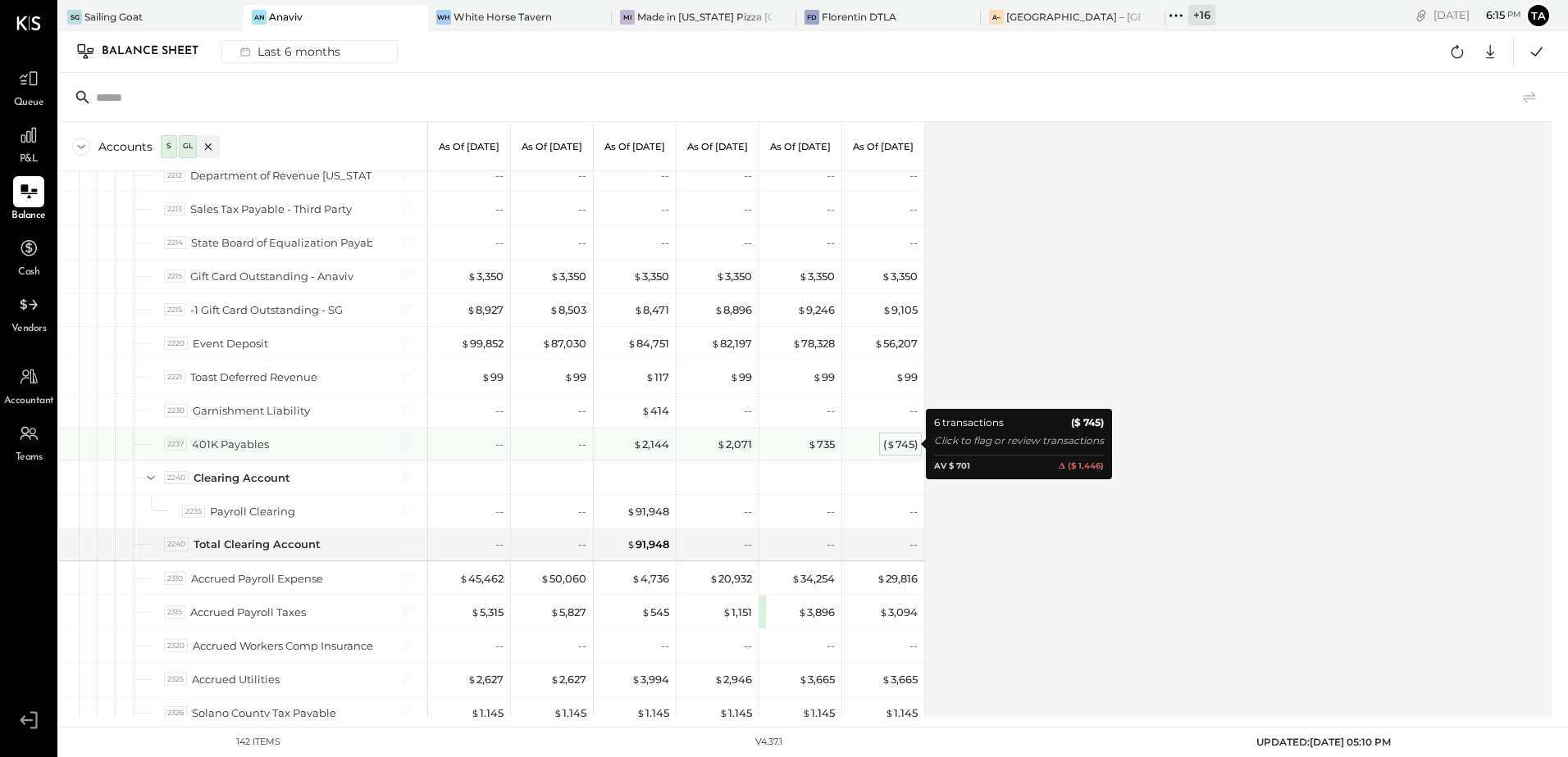
click at [899, 449] on div "( $ 745 )" at bounding box center [900, 445] width 35 height 15
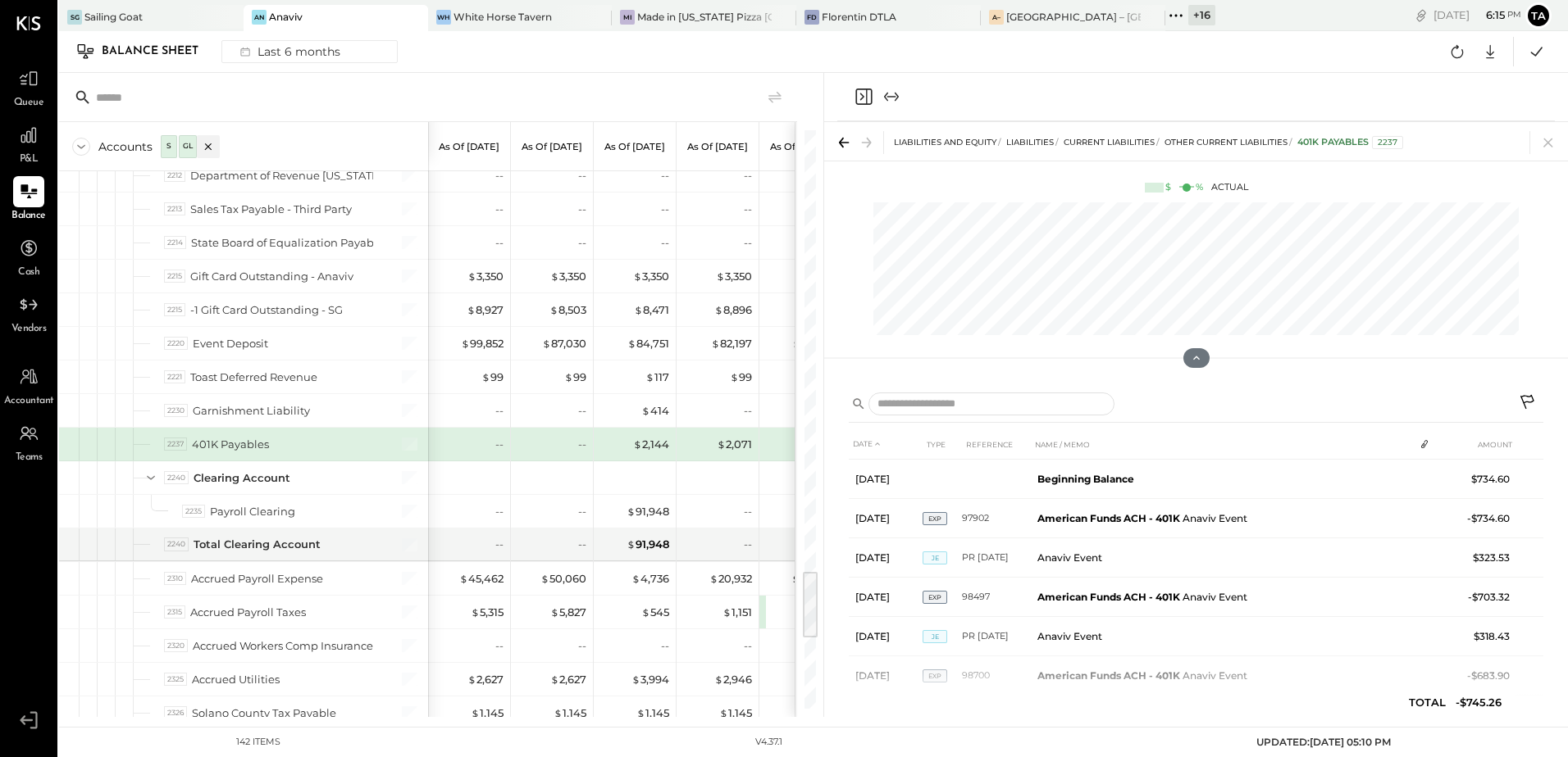
click at [1532, 400] on icon at bounding box center [1528, 403] width 19 height 19
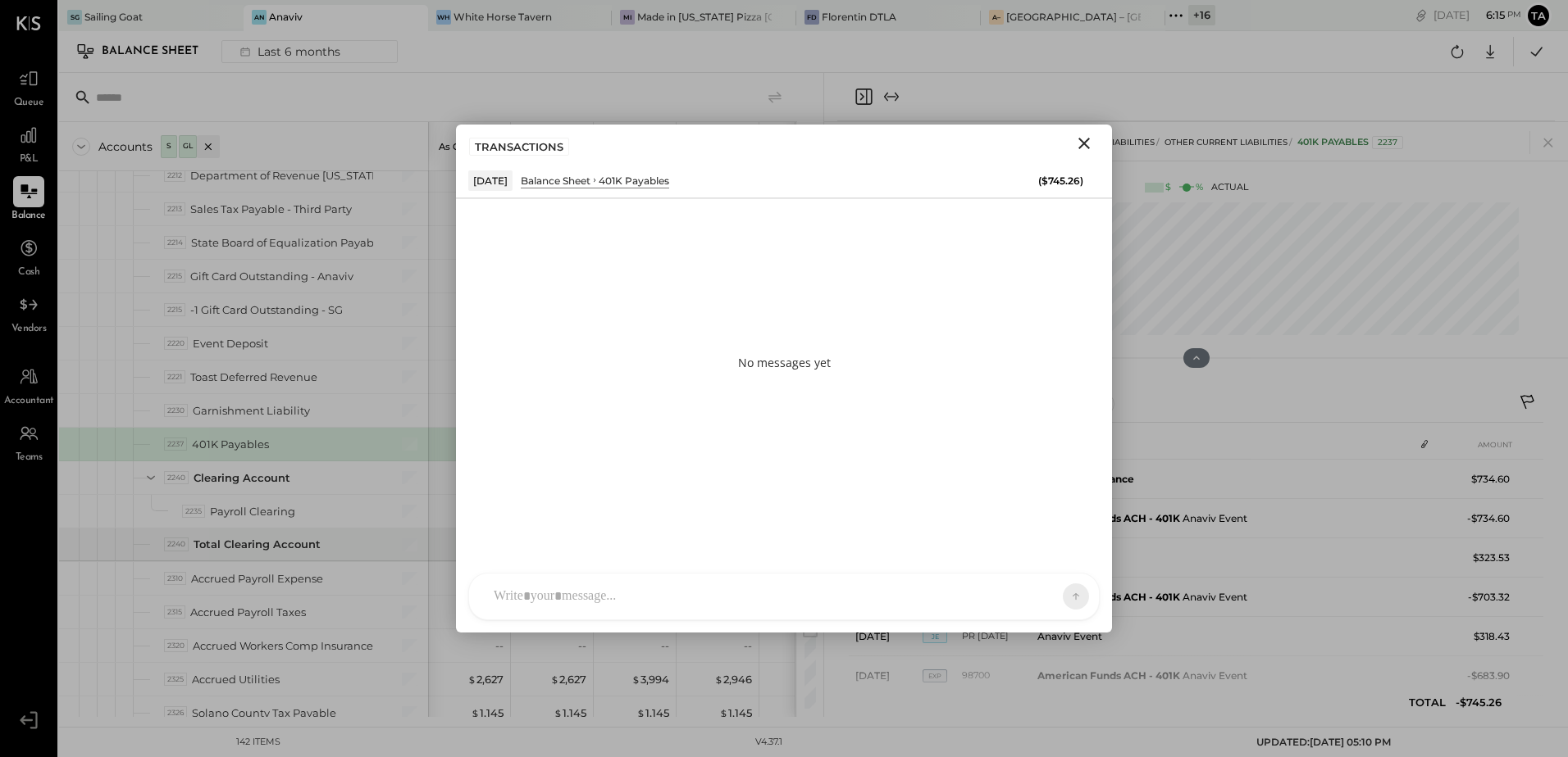
click at [684, 592] on div at bounding box center [769, 596] width 568 height 36
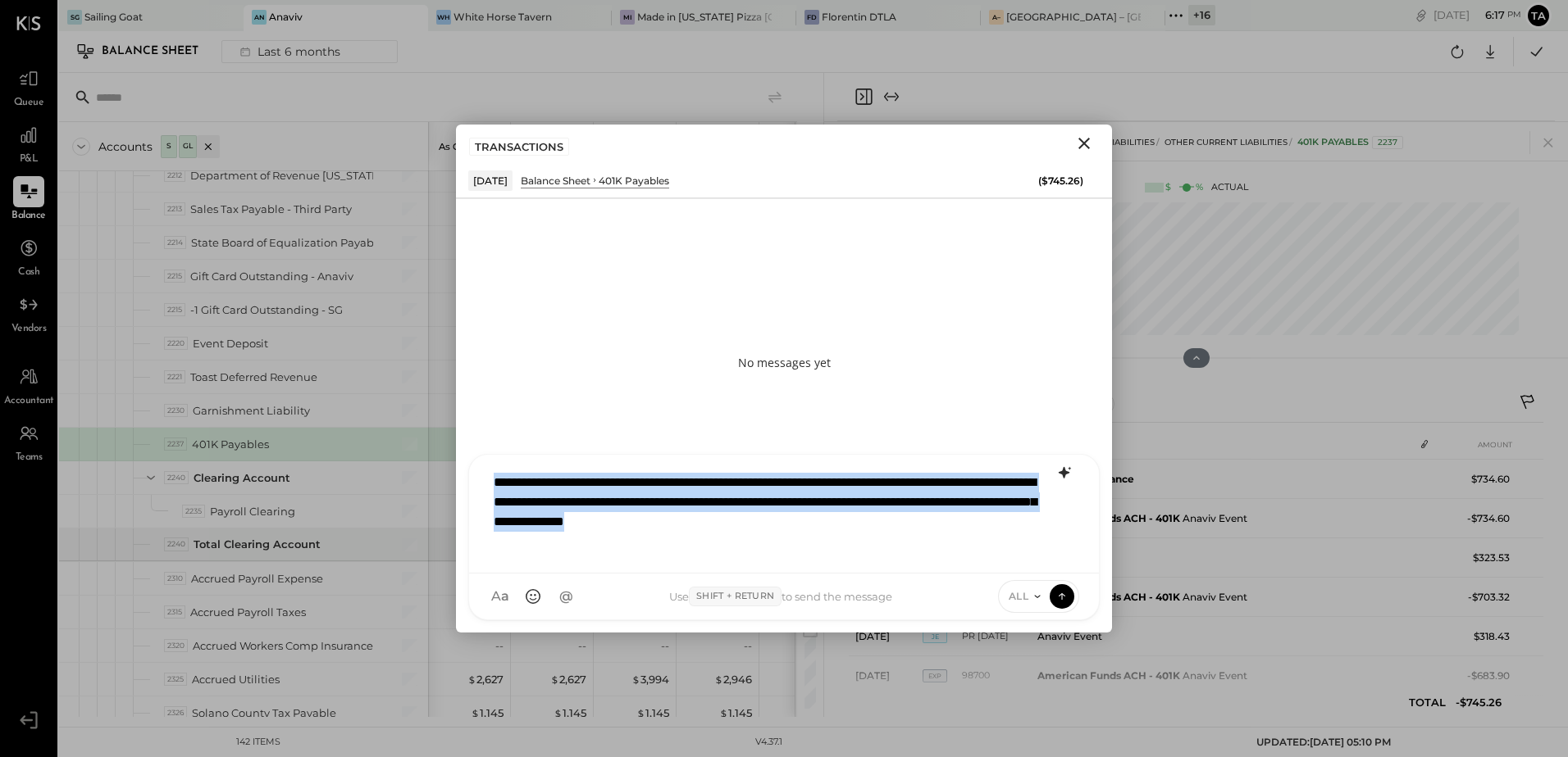
click at [1060, 468] on icon at bounding box center [1064, 472] width 19 height 19
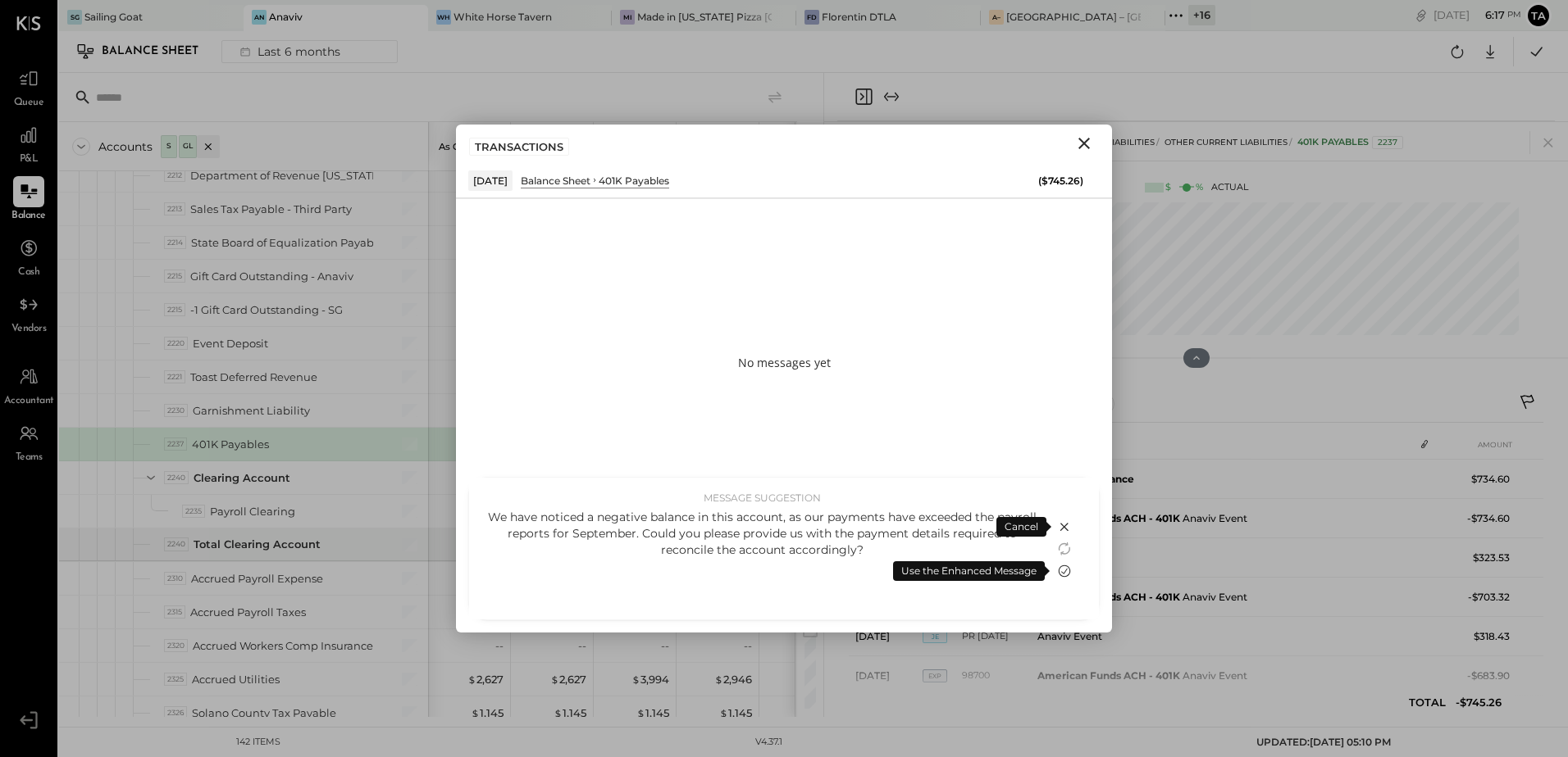
click at [1062, 571] on icon at bounding box center [1065, 571] width 13 height 13
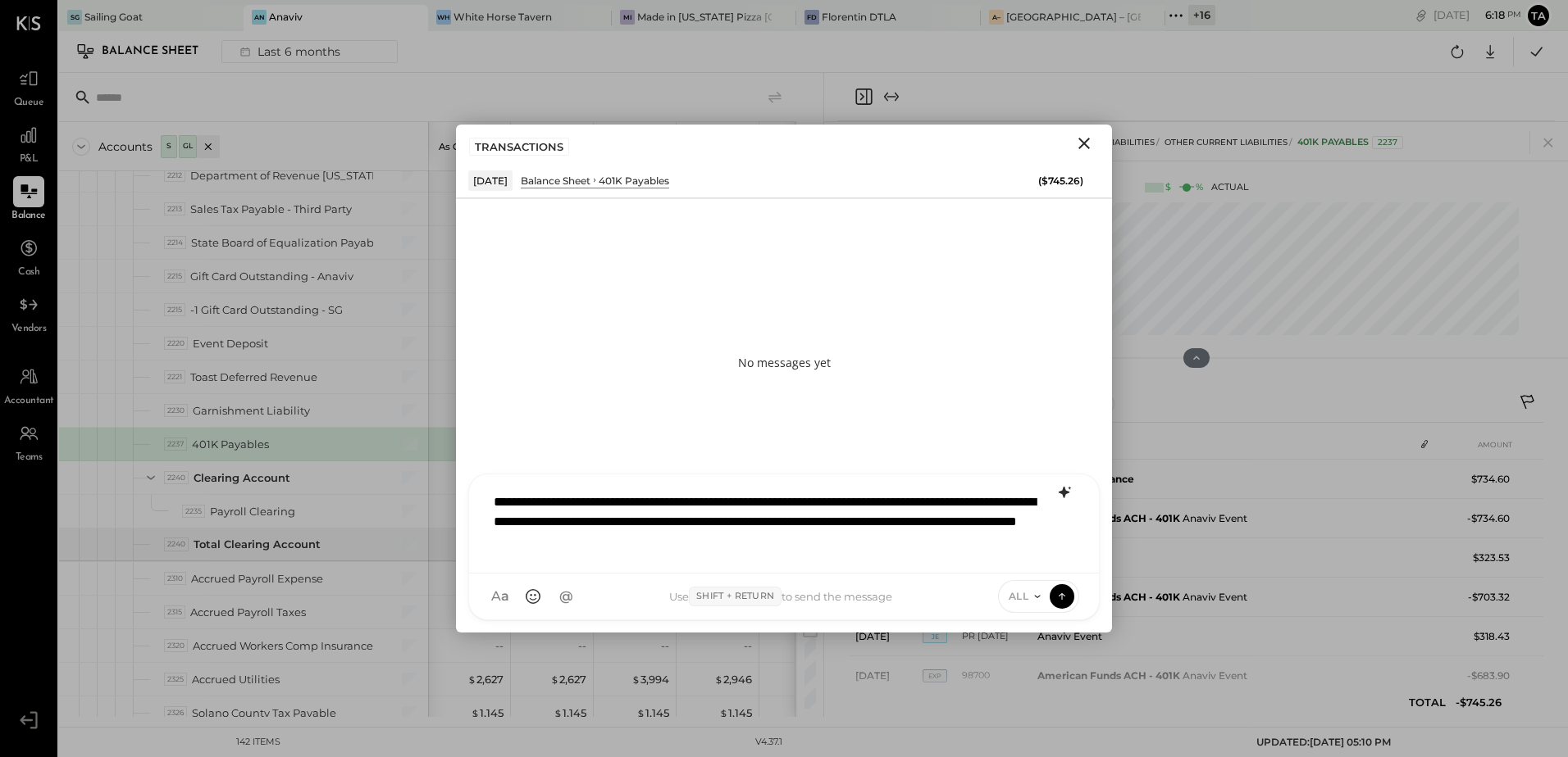
click at [926, 545] on div "**********" at bounding box center [784, 522] width 597 height 76
click at [1060, 493] on icon at bounding box center [1064, 493] width 11 height 12
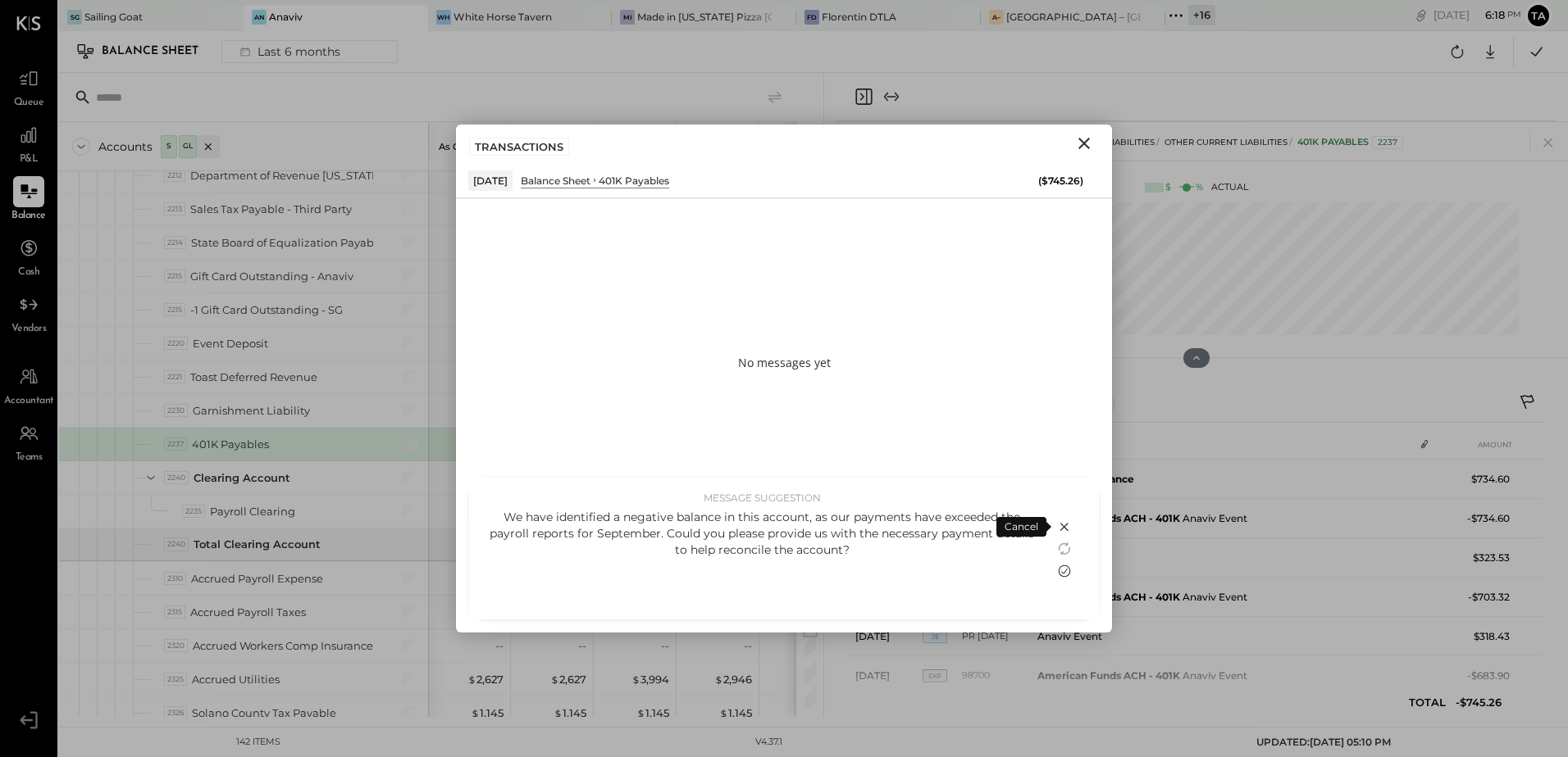
click at [1066, 570] on icon at bounding box center [1065, 571] width 13 height 13
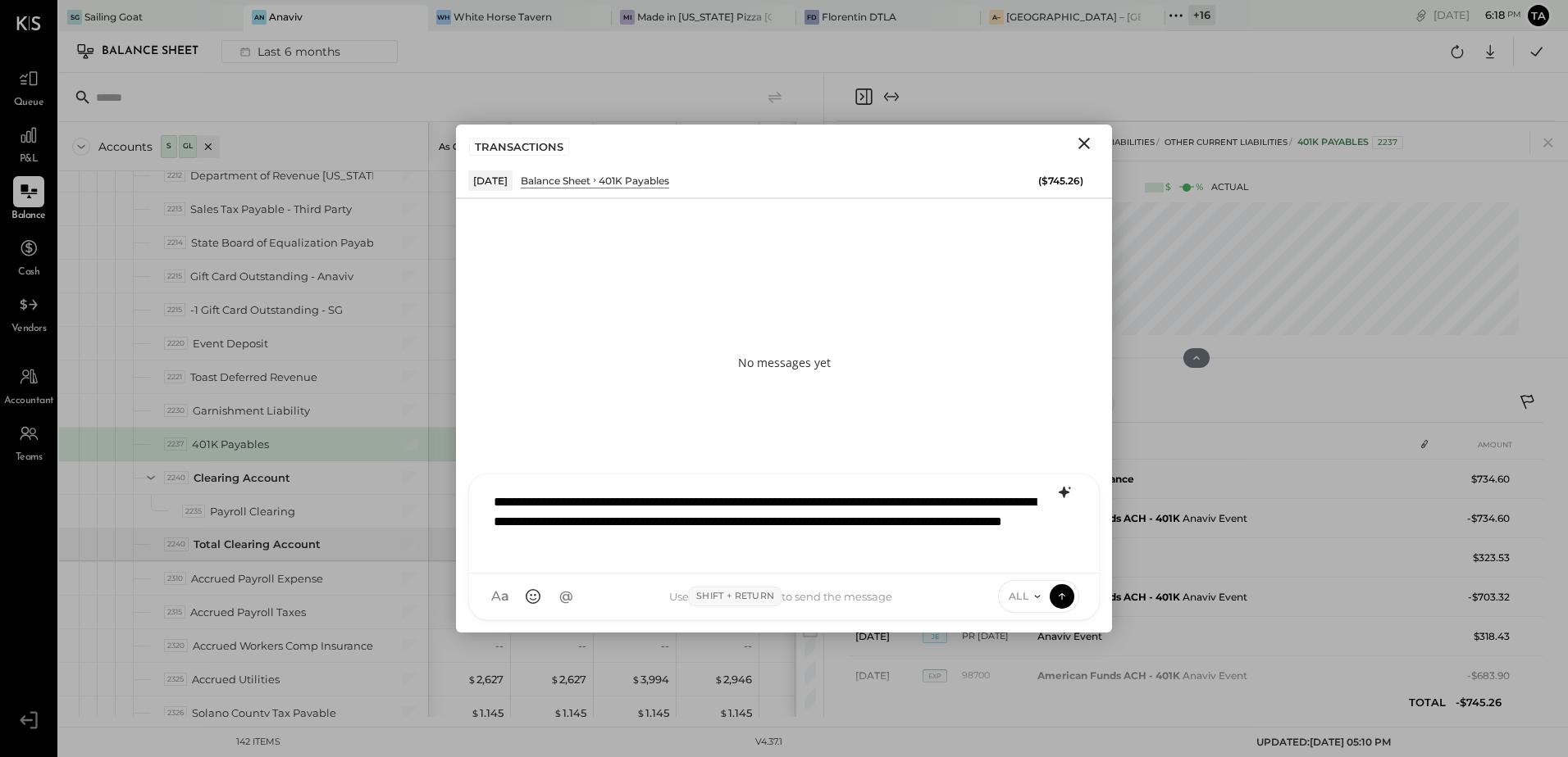
click at [919, 546] on p "**********" at bounding box center [763, 522] width 539 height 59
click at [1068, 596] on icon at bounding box center [1062, 595] width 15 height 16
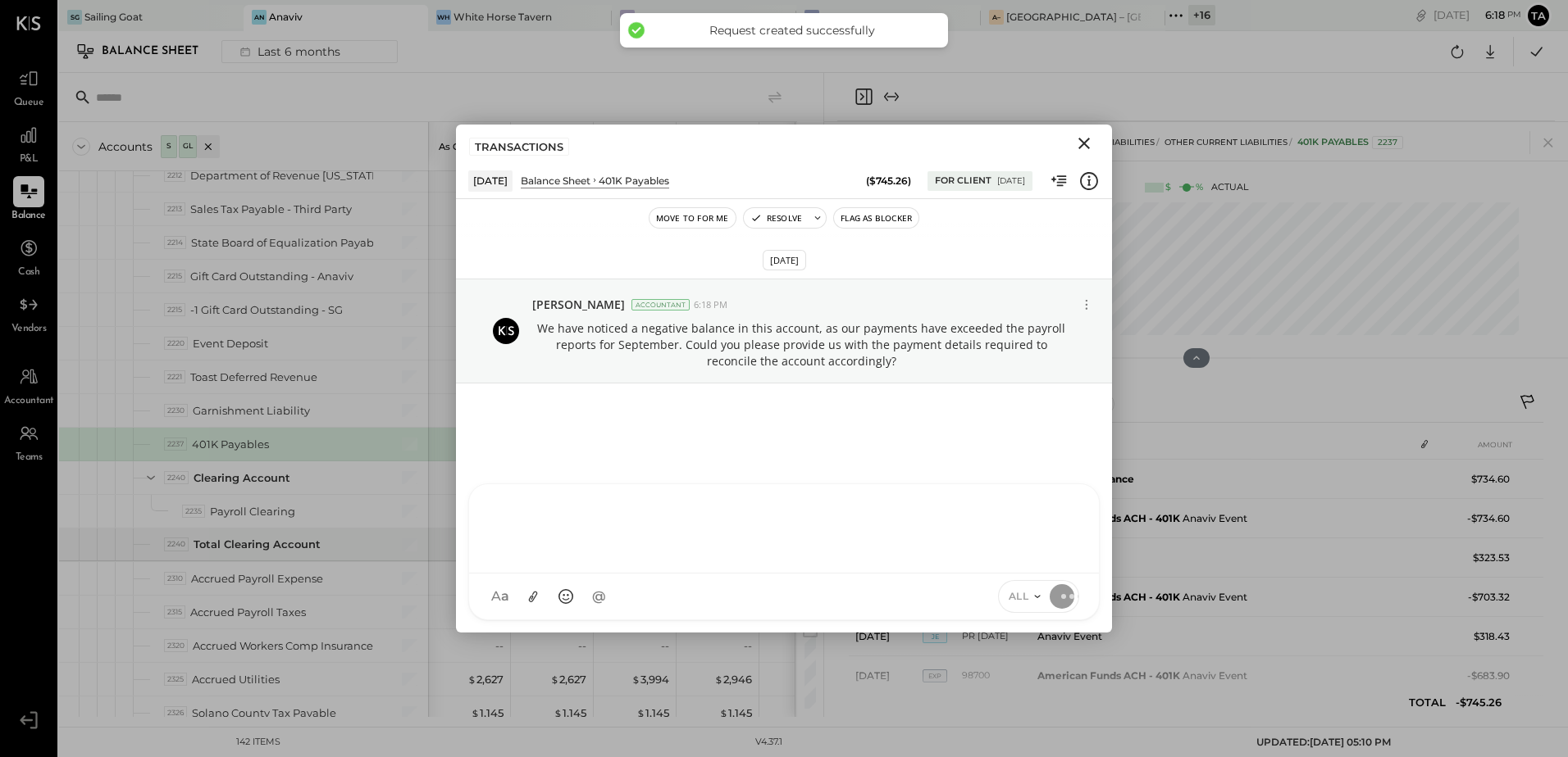
click at [1081, 146] on icon "Close" at bounding box center [1084, 144] width 12 height 12
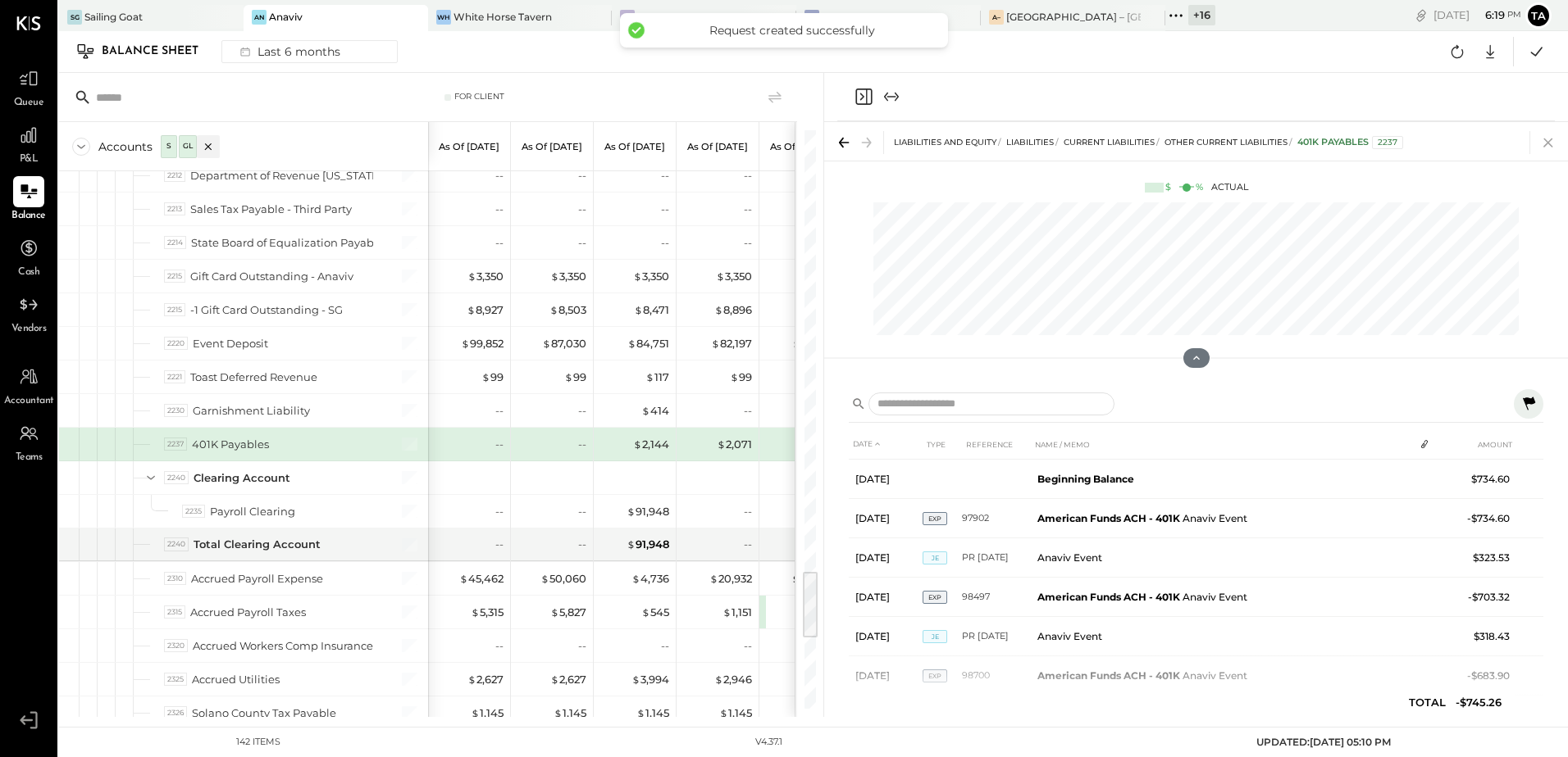
click at [1553, 141] on icon at bounding box center [1548, 142] width 23 height 23
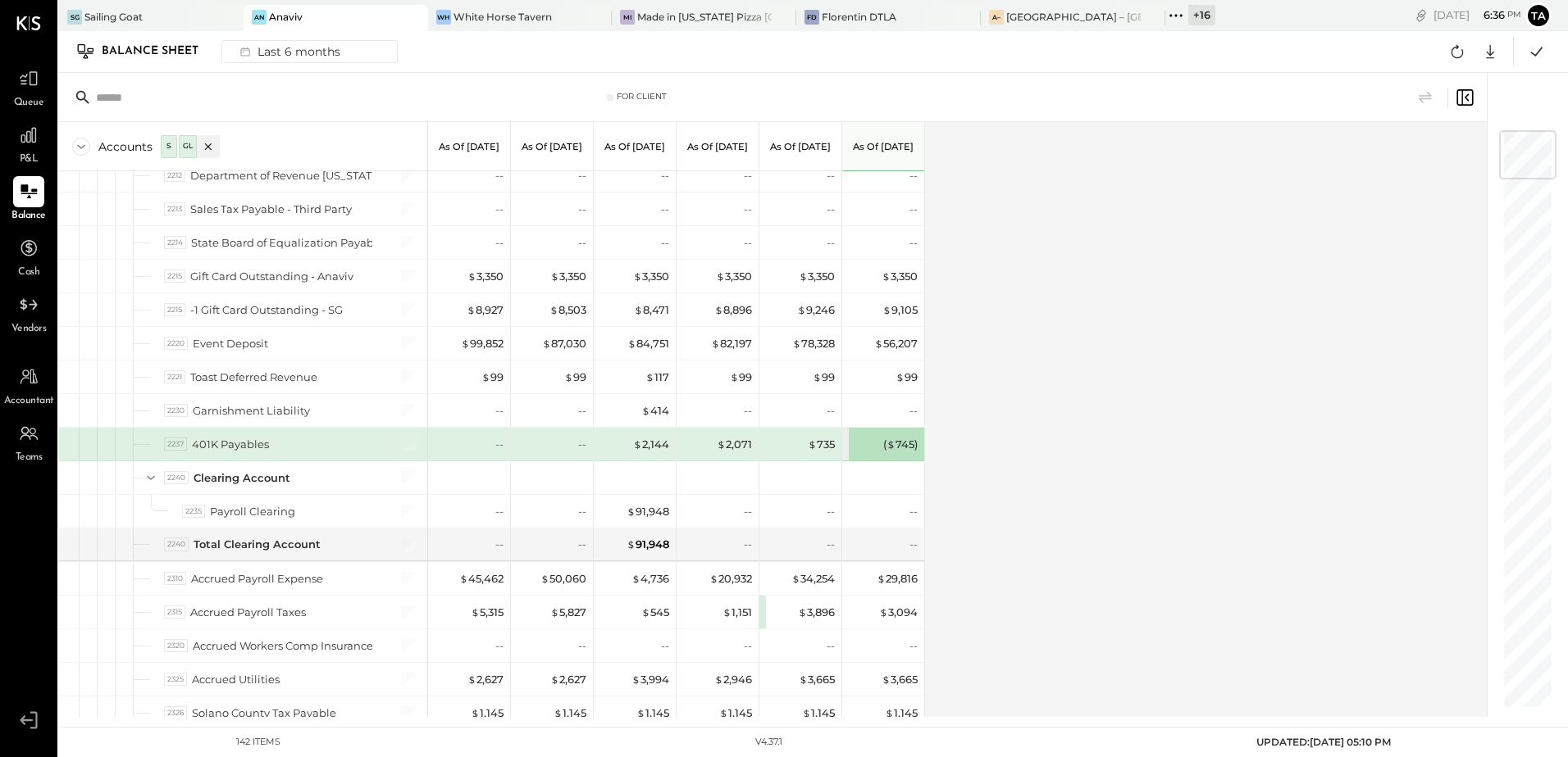
drag, startPoint x: 27, startPoint y: 200, endPoint x: 1063, endPoint y: 371, distance: 1050.0
click at [27, 200] on icon at bounding box center [28, 191] width 19 height 19
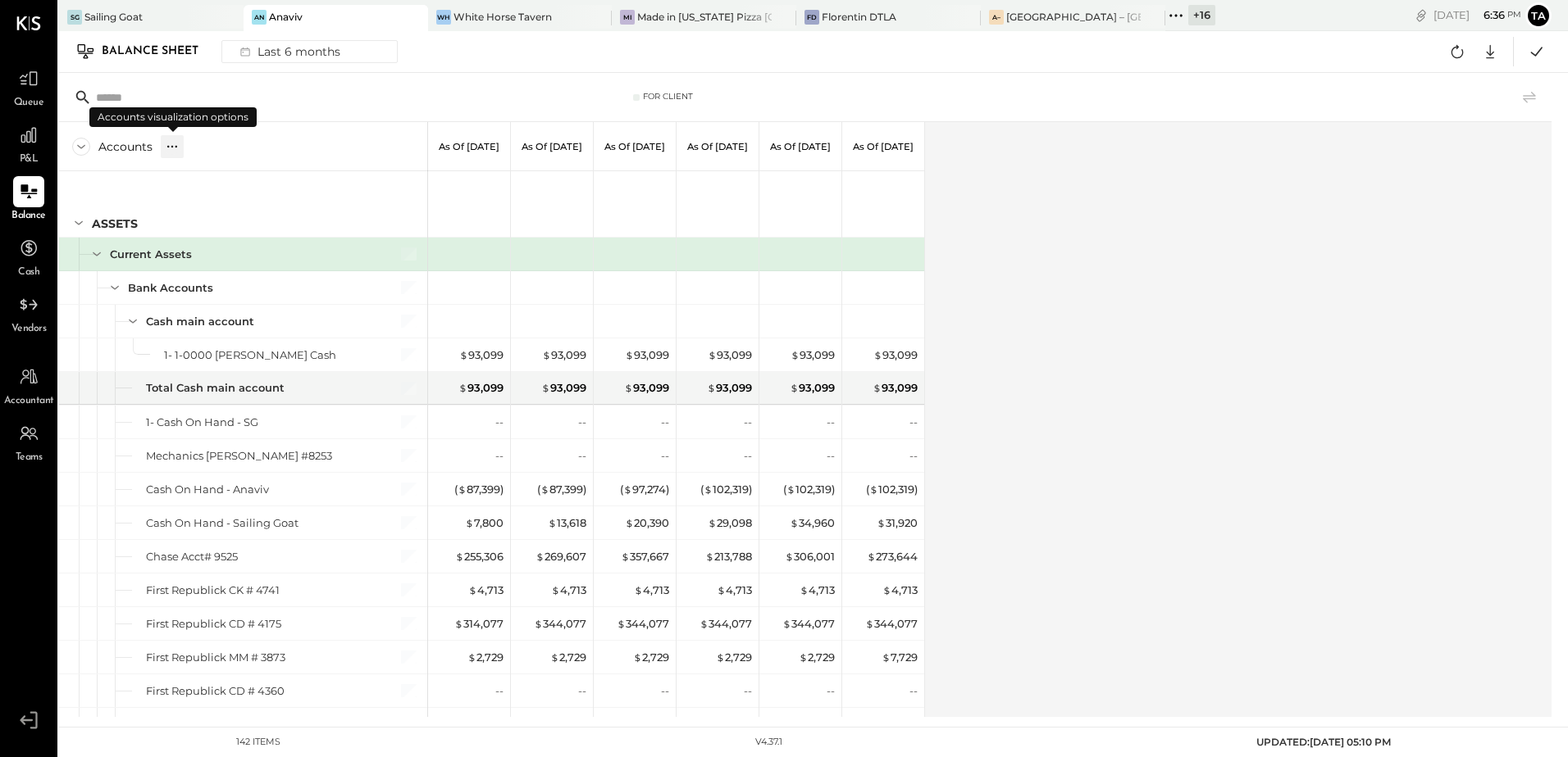
click at [177, 143] on icon at bounding box center [172, 146] width 16 height 16
click at [190, 152] on div "GL" at bounding box center [187, 146] width 16 height 14
click at [1163, 371] on div "Accounts S GL As of [DATE] As of [DATE] As of [DATE] As of [DATE] As of [DATE] …" at bounding box center [806, 419] width 1495 height 595
click at [1458, 51] on icon at bounding box center [1457, 51] width 21 height 21
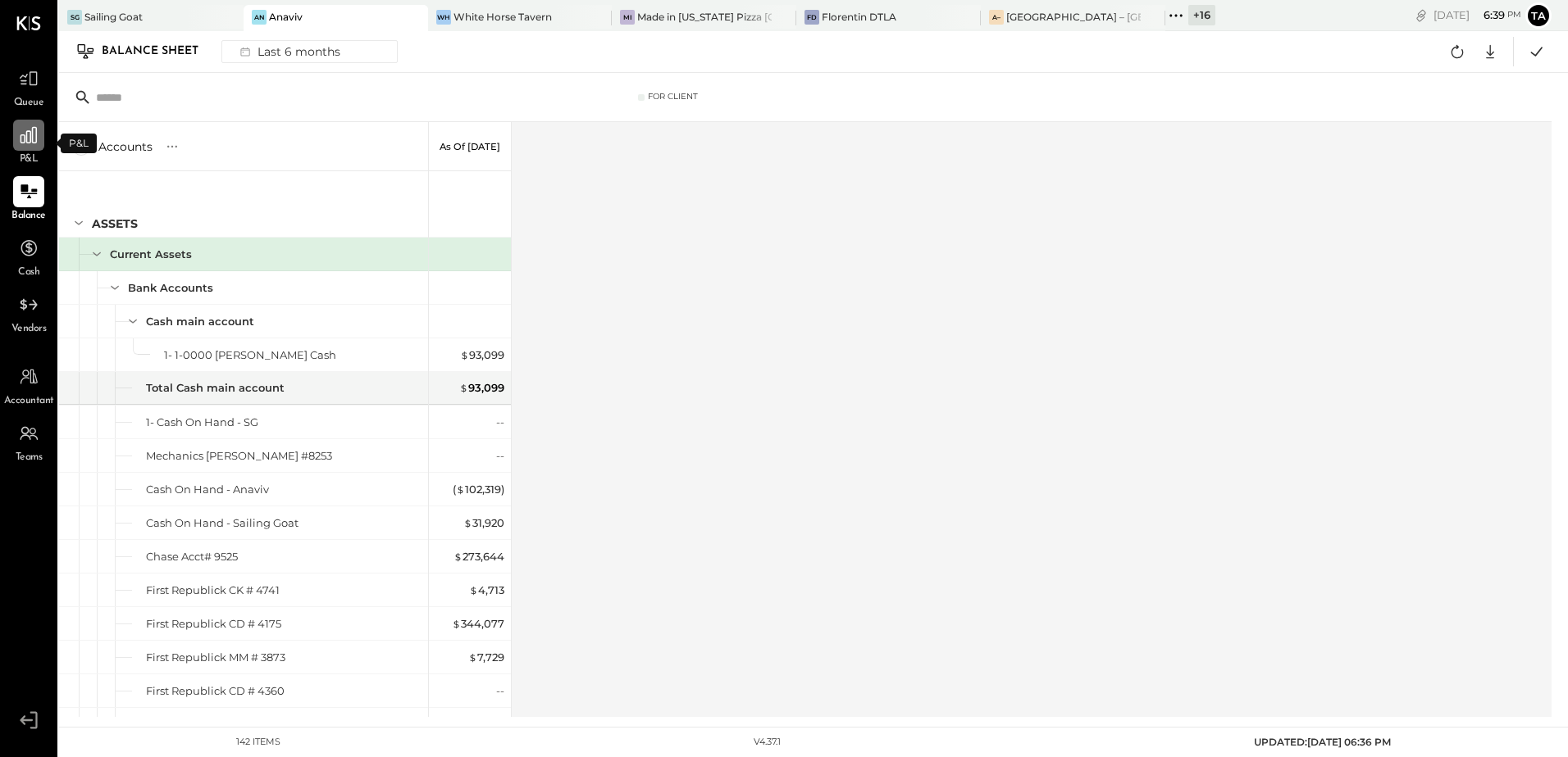
click at [22, 137] on icon at bounding box center [28, 135] width 21 height 21
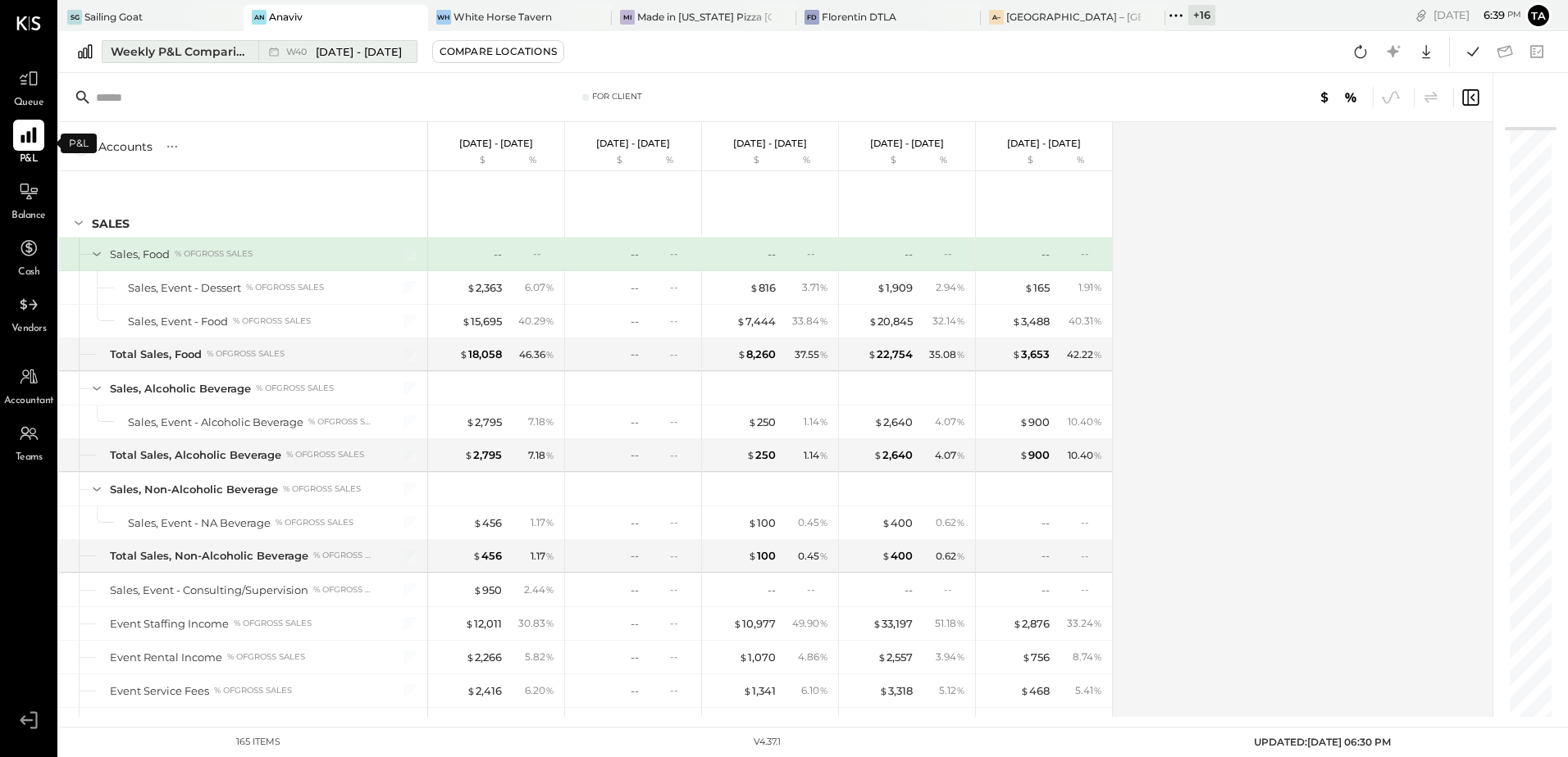
click at [359, 57] on span "[DATE] - [DATE]" at bounding box center [359, 52] width 86 height 15
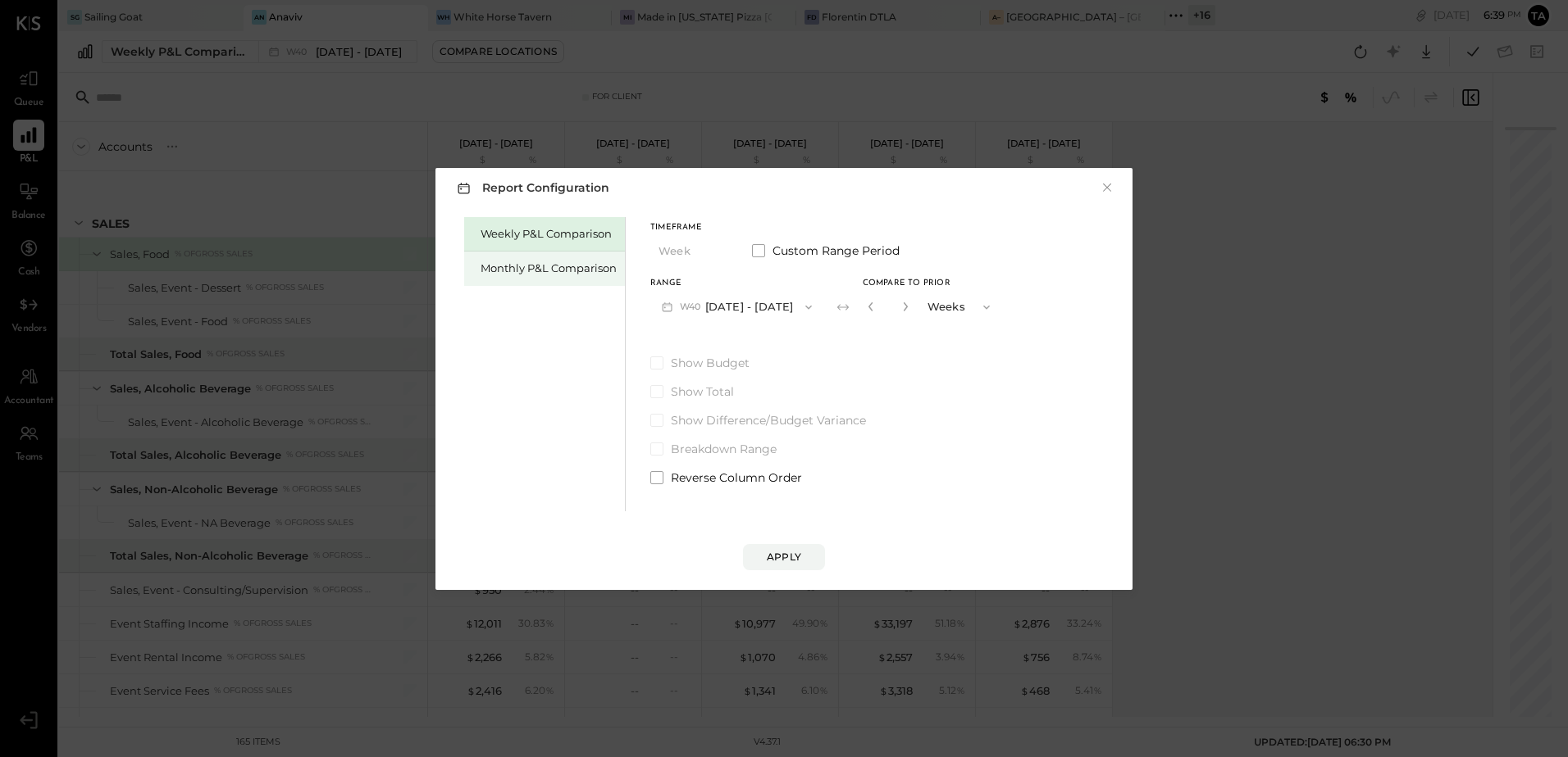
click at [545, 267] on div "Monthly P&L Comparison" at bounding box center [549, 269] width 136 height 15
click at [708, 308] on button "M10 [DATE] - [DATE]" at bounding box center [736, 307] width 170 height 30
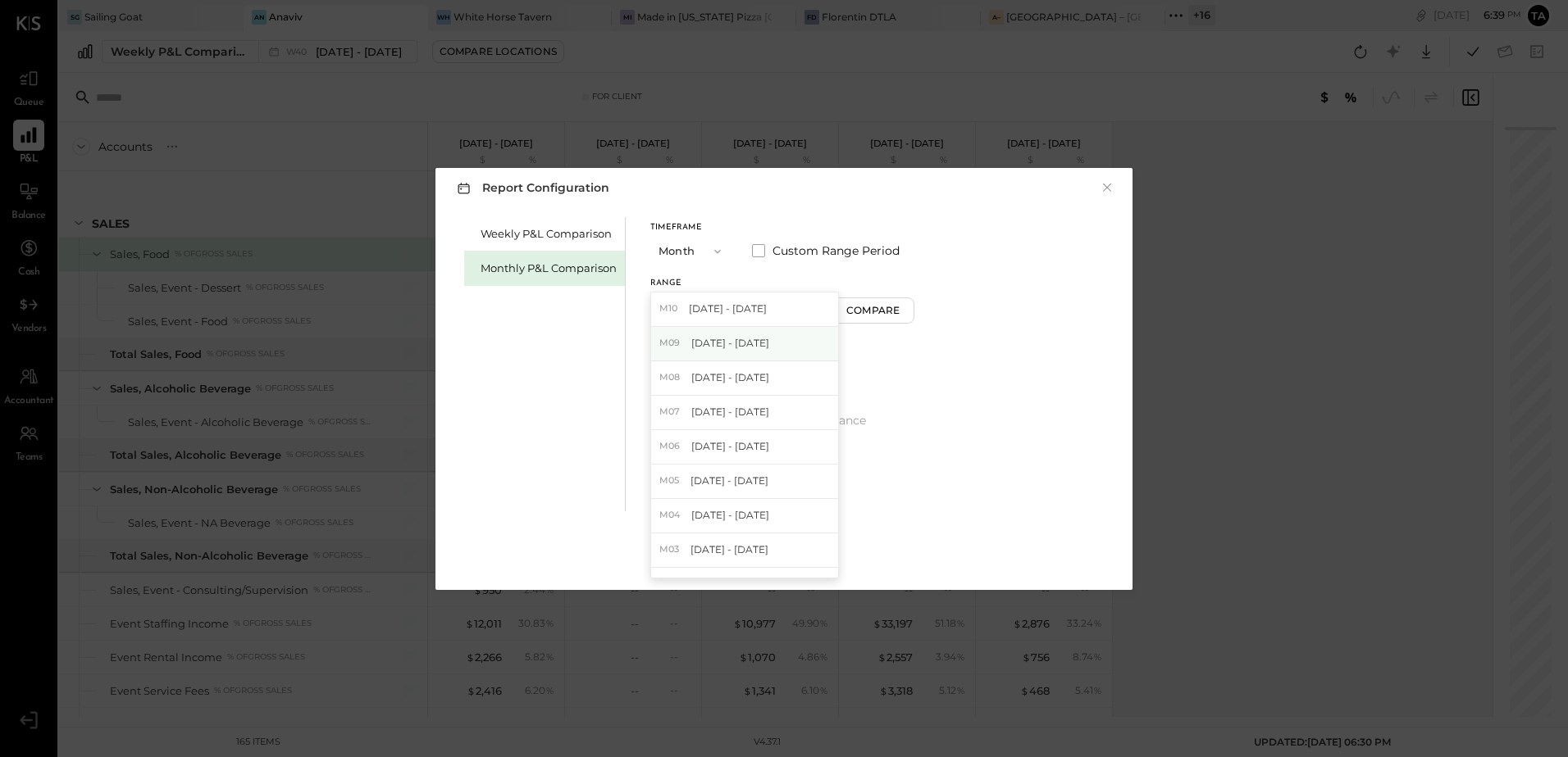
click at [730, 339] on span "[DATE] - [DATE]" at bounding box center [730, 343] width 78 height 14
click at [857, 324] on div "Timeframe Month Custom Range Period Range M09 [DATE] - [DATE] Compare Show Budg…" at bounding box center [784, 351] width 266 height 269
click at [873, 317] on div "Compare" at bounding box center [875, 310] width 53 height 14
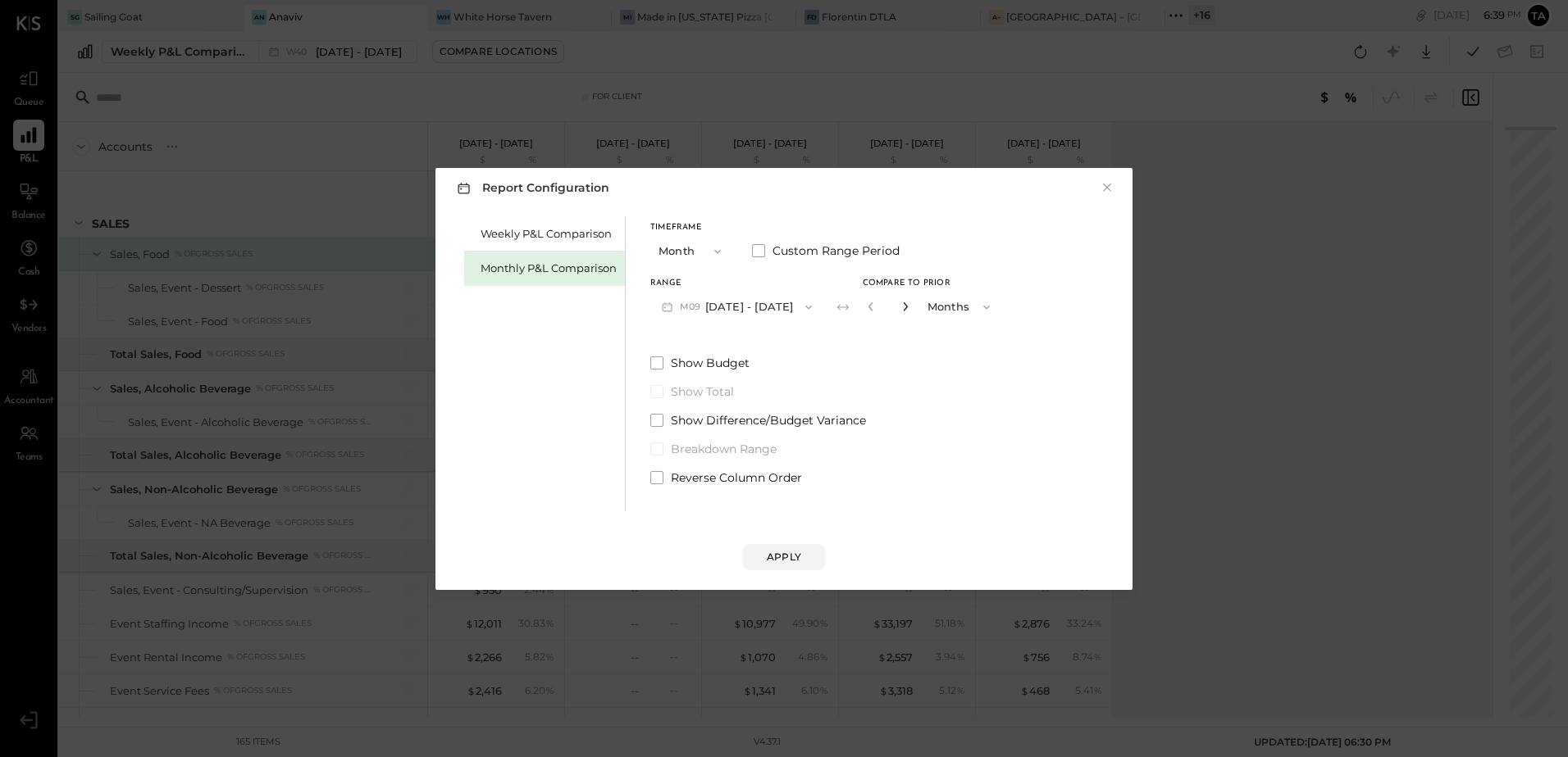
click at [901, 306] on icon "button" at bounding box center [906, 307] width 10 height 10
type input "*"
click at [775, 554] on div "Apply" at bounding box center [784, 557] width 35 height 14
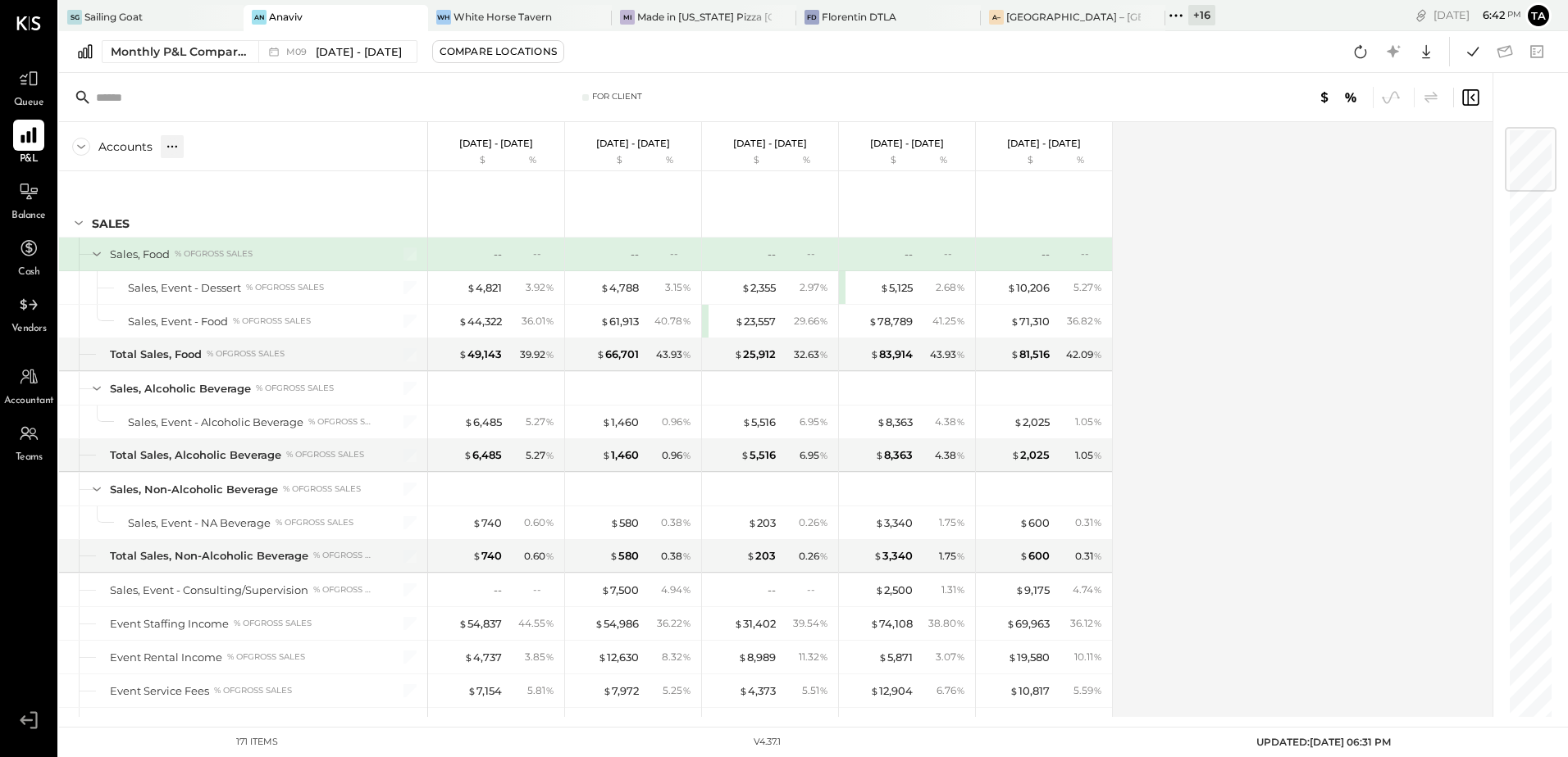
click at [168, 148] on icon at bounding box center [172, 146] width 16 height 16
click at [206, 149] on div "GL" at bounding box center [206, 146] width 16 height 14
click at [1394, 419] on div "Accounts S % GL [DATE] - [DATE] $ % [DATE] - [DATE] $ % [DATE] - [DATE] $ % [DA…" at bounding box center [777, 419] width 1436 height 595
click at [1426, 61] on icon at bounding box center [1426, 51] width 21 height 21
click at [1365, 152] on div "Excel" at bounding box center [1375, 147] width 131 height 35
